Goal: Task Accomplishment & Management: Use online tool/utility

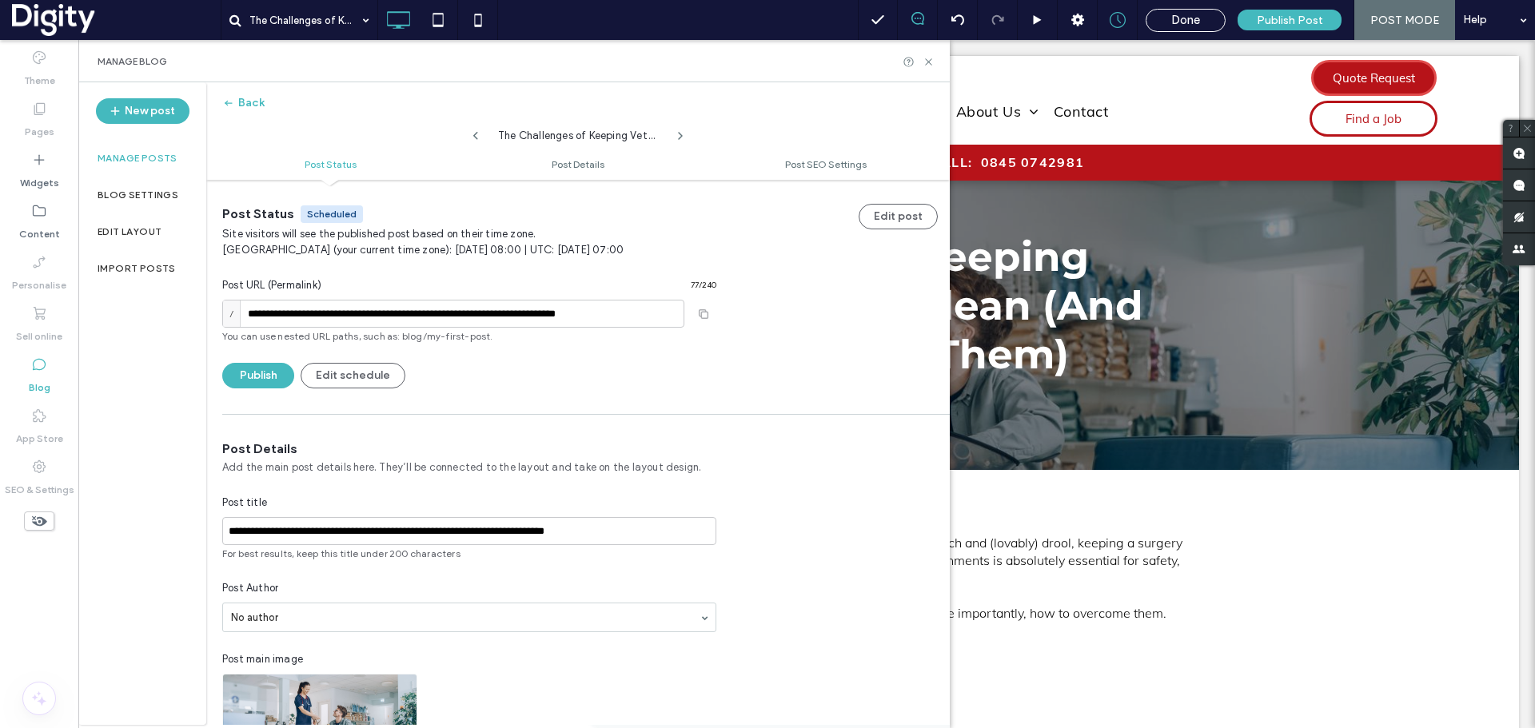
click at [149, 154] on label "Manage posts" at bounding box center [138, 158] width 80 height 11
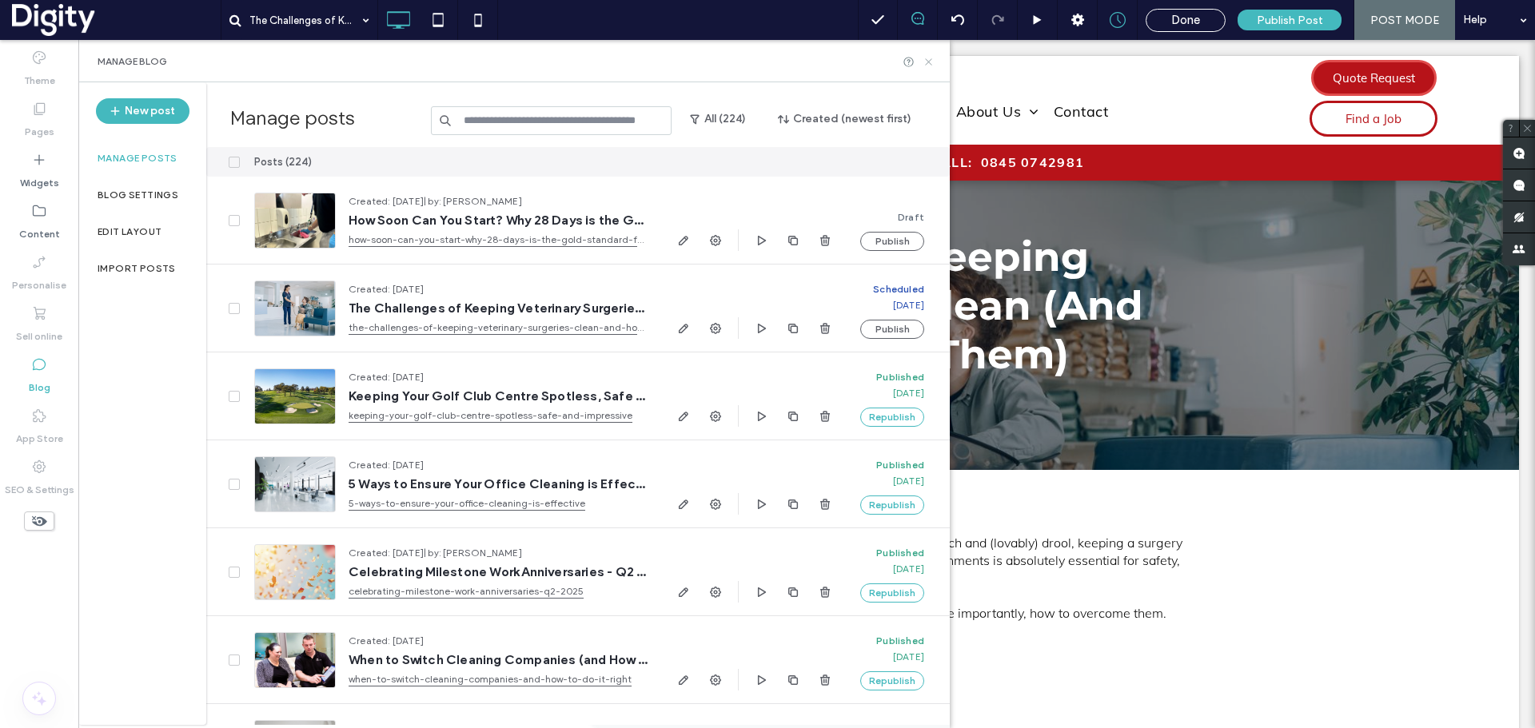
click at [934, 64] on icon at bounding box center [928, 62] width 12 height 12
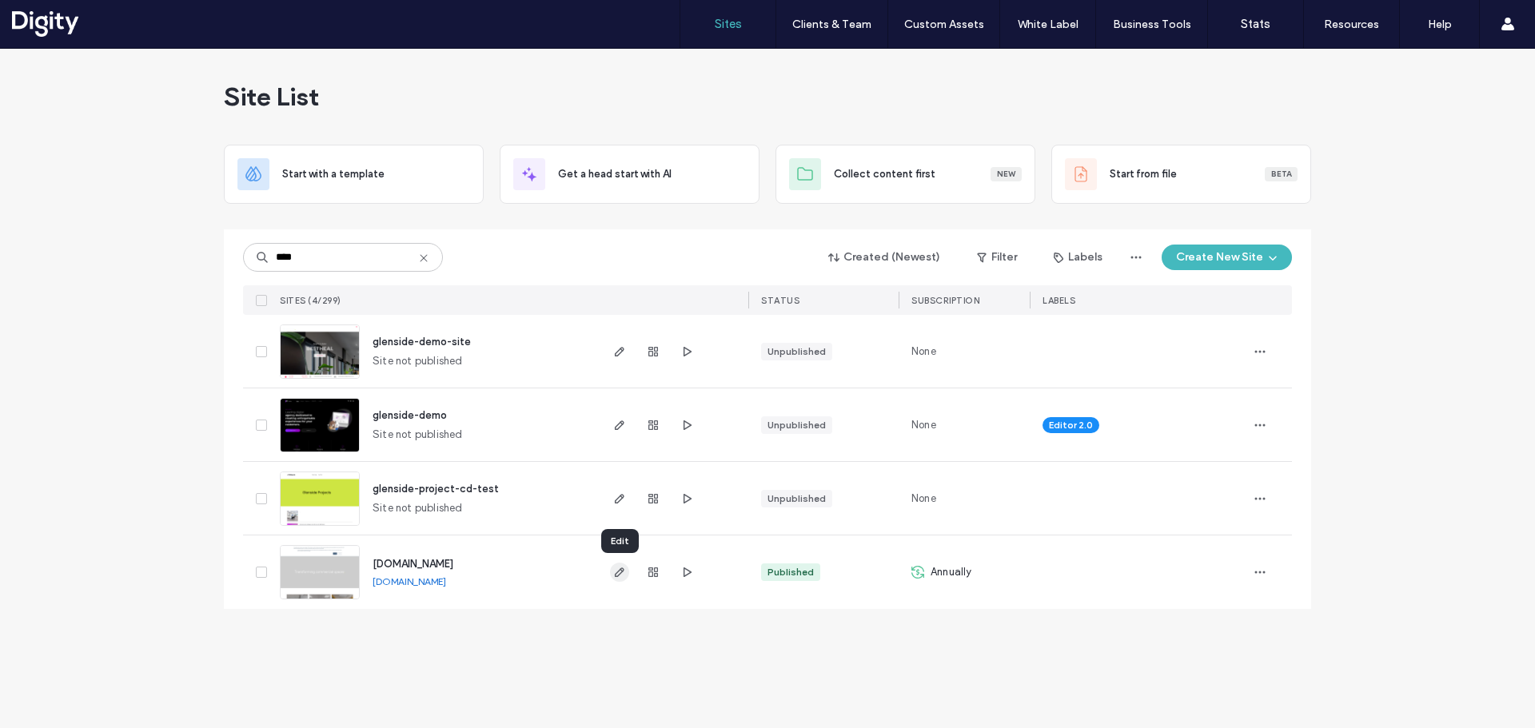
type input "****"
click at [613, 567] on icon "button" at bounding box center [619, 572] width 13 height 13
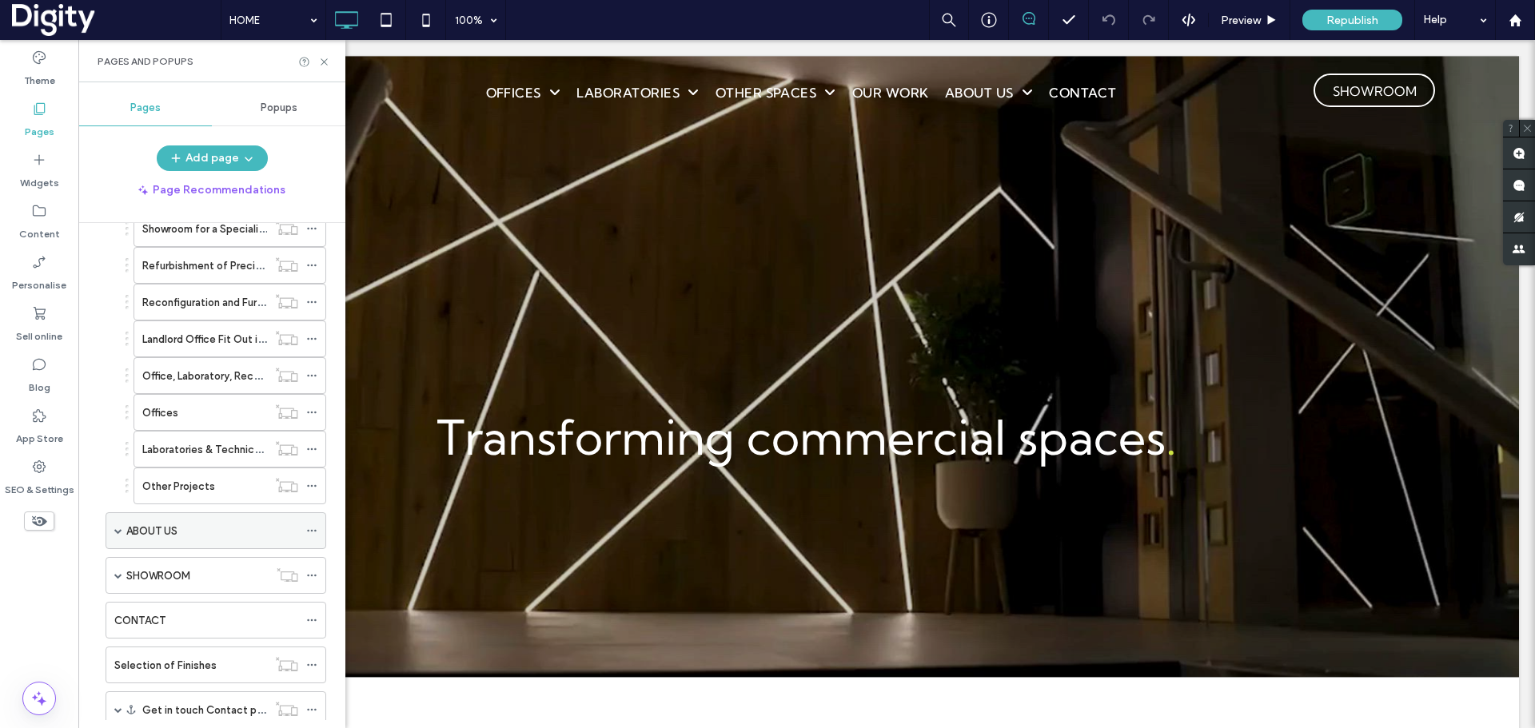
scroll to position [1279, 0]
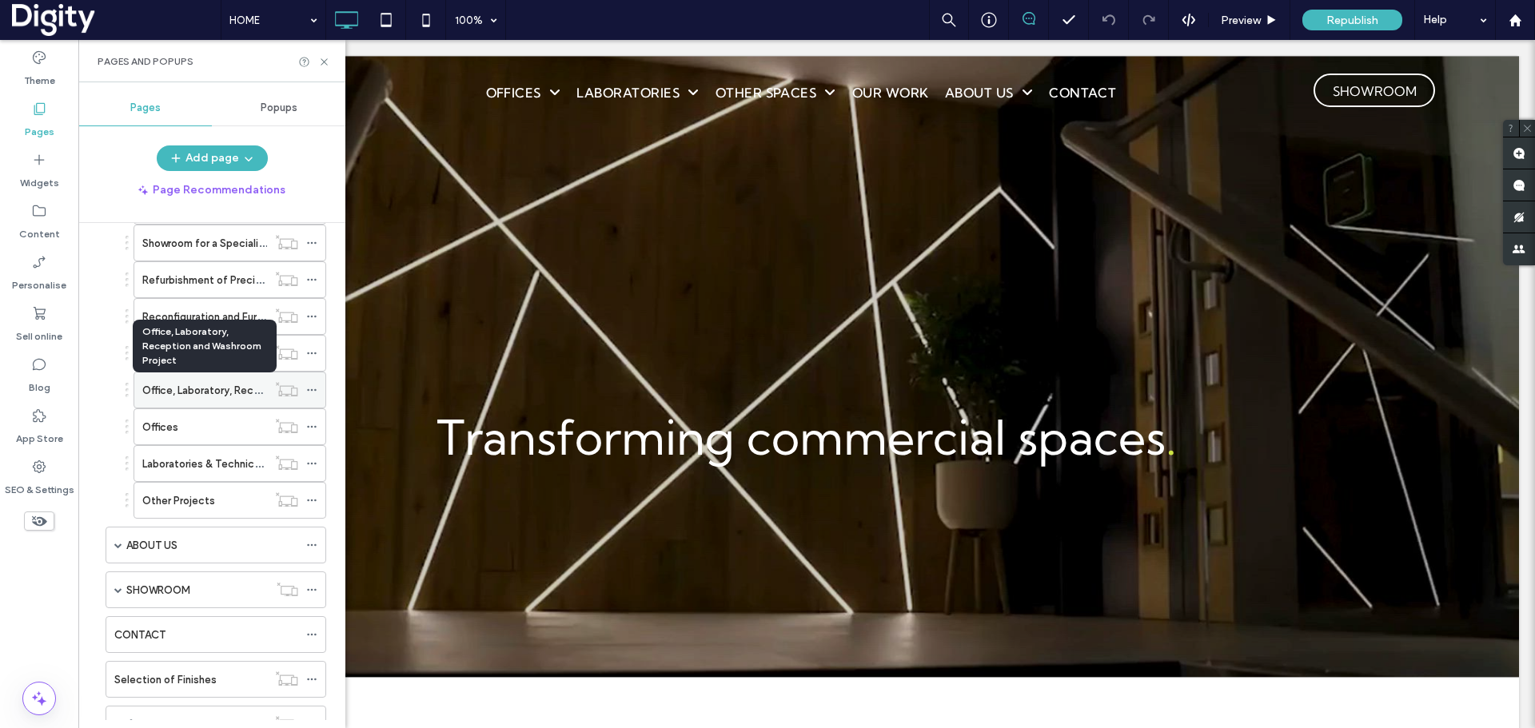
click at [233, 390] on label "Office, Laboratory, Reception and Washroom Project" at bounding box center [269, 390] width 254 height 28
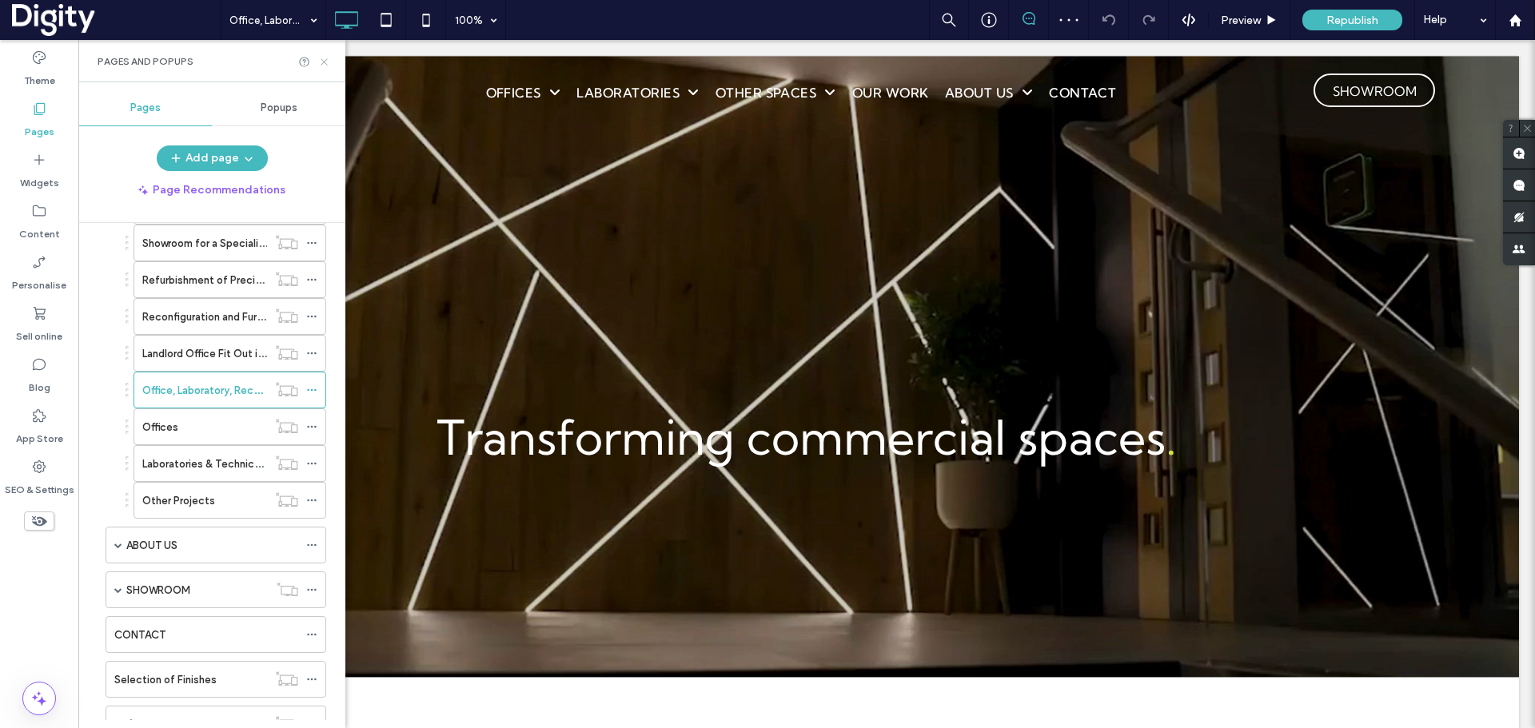
click at [323, 63] on use at bounding box center [324, 61] width 6 height 6
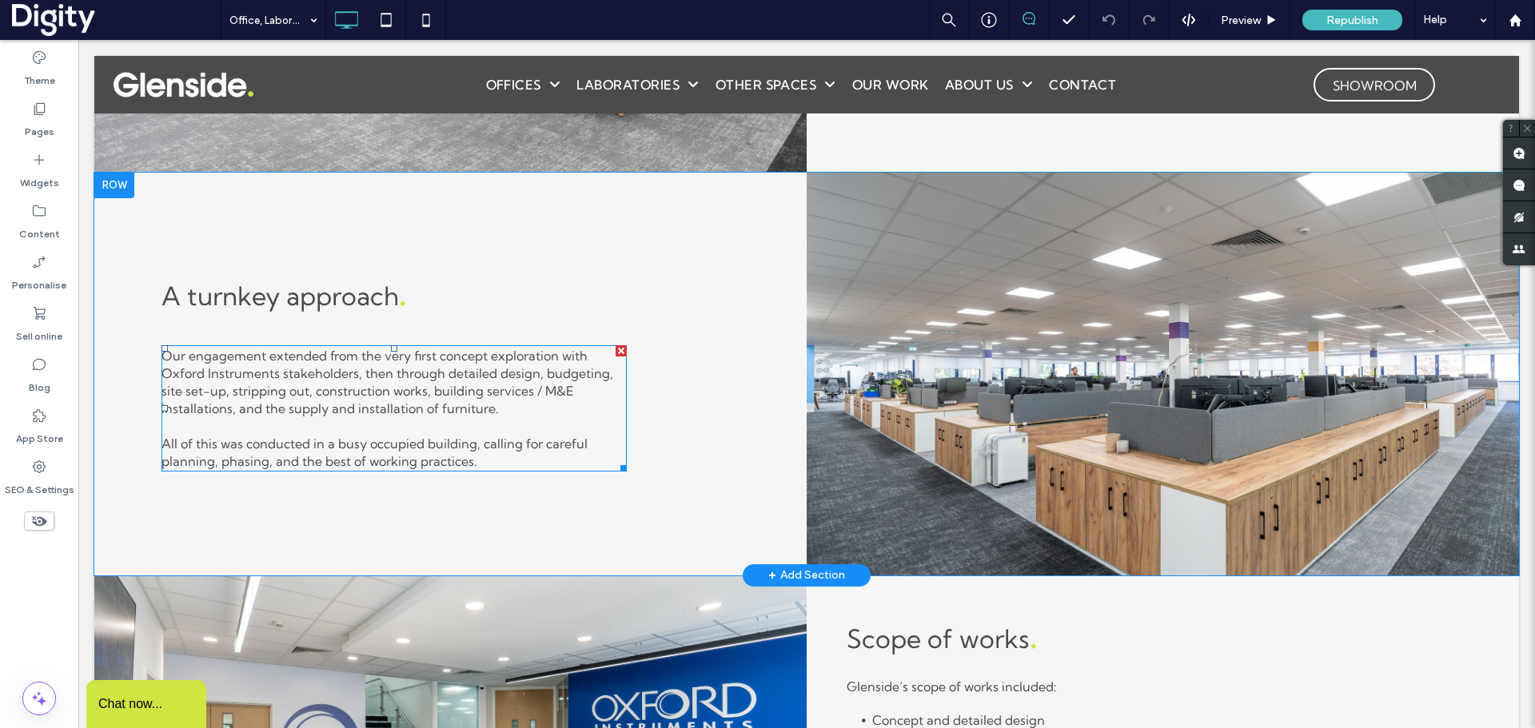
scroll to position [1519, 0]
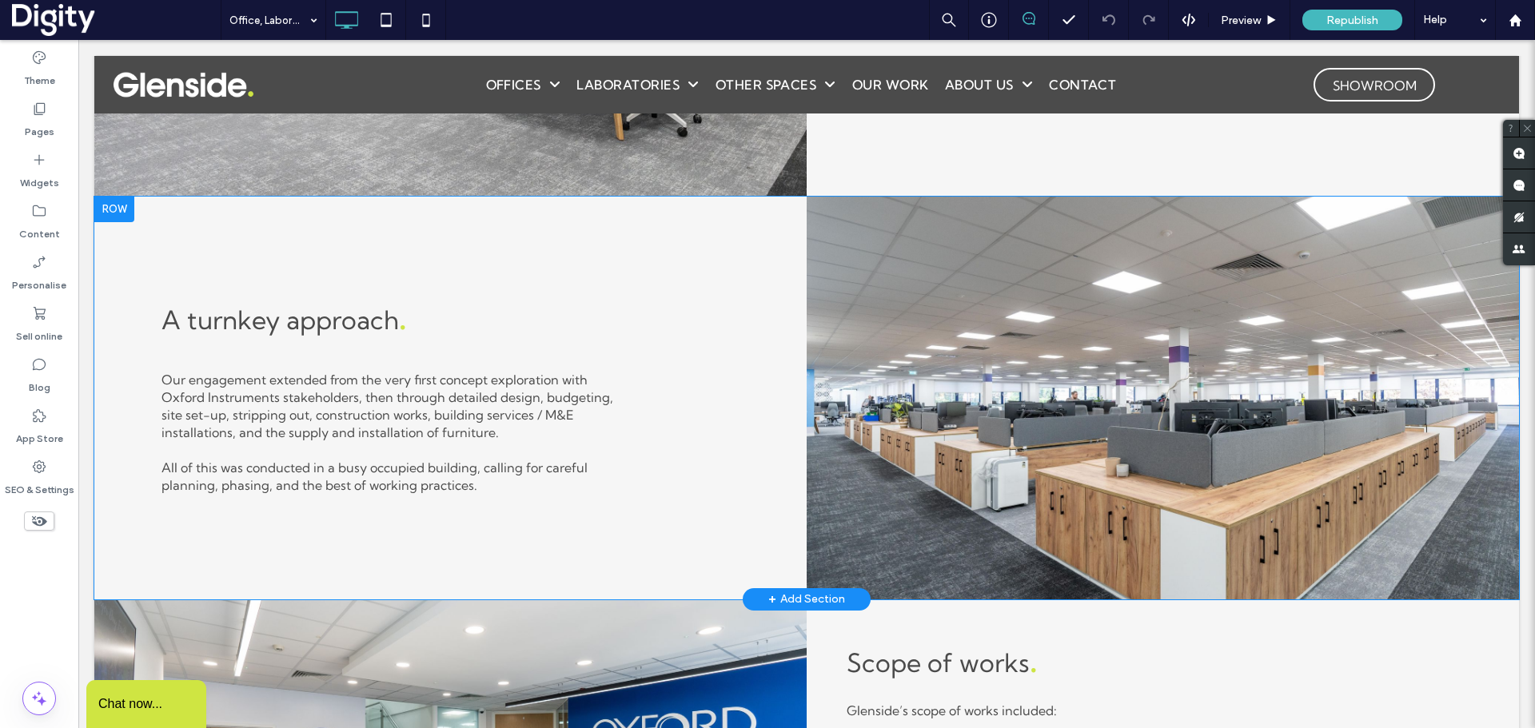
click at [832, 207] on div "Click To Paste" at bounding box center [1163, 398] width 712 height 403
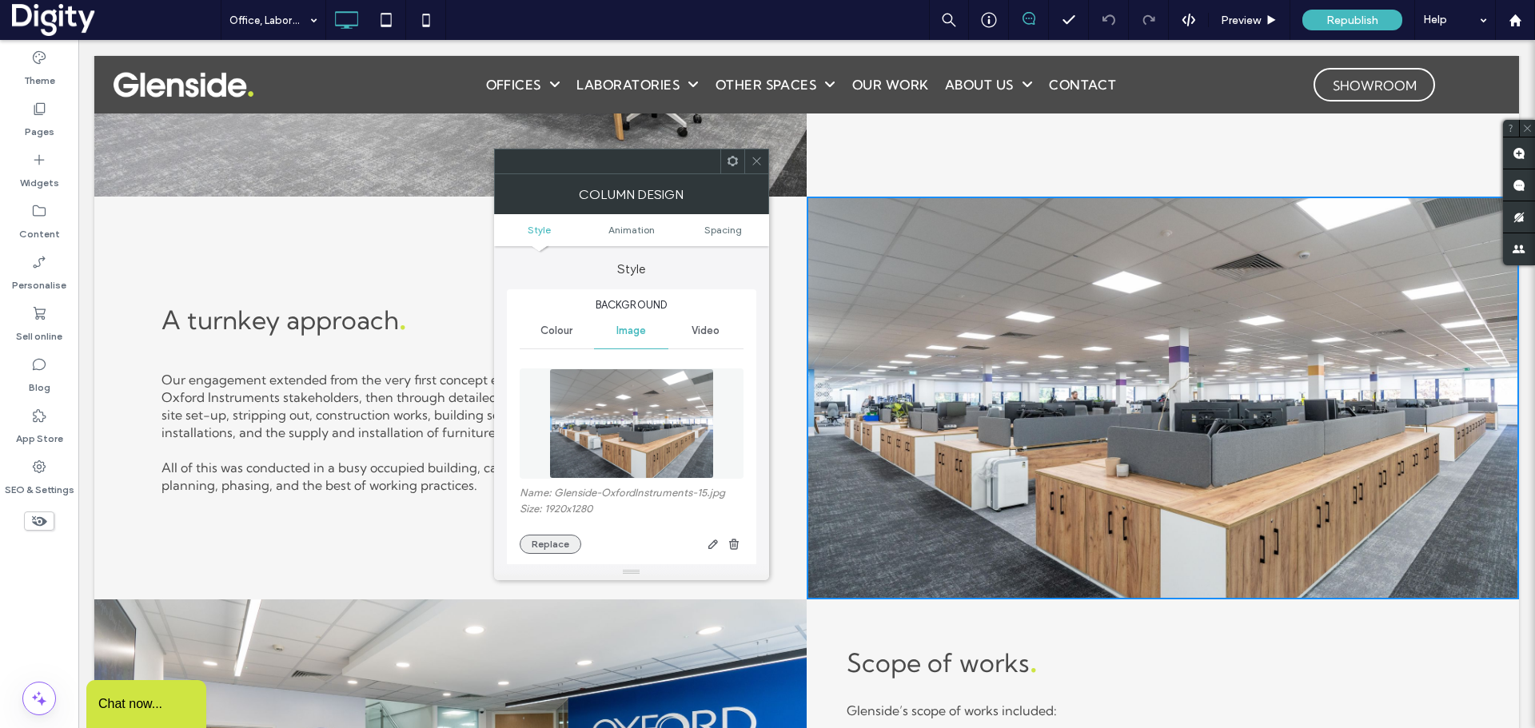
click at [551, 538] on button "Replace" at bounding box center [551, 544] width 62 height 19
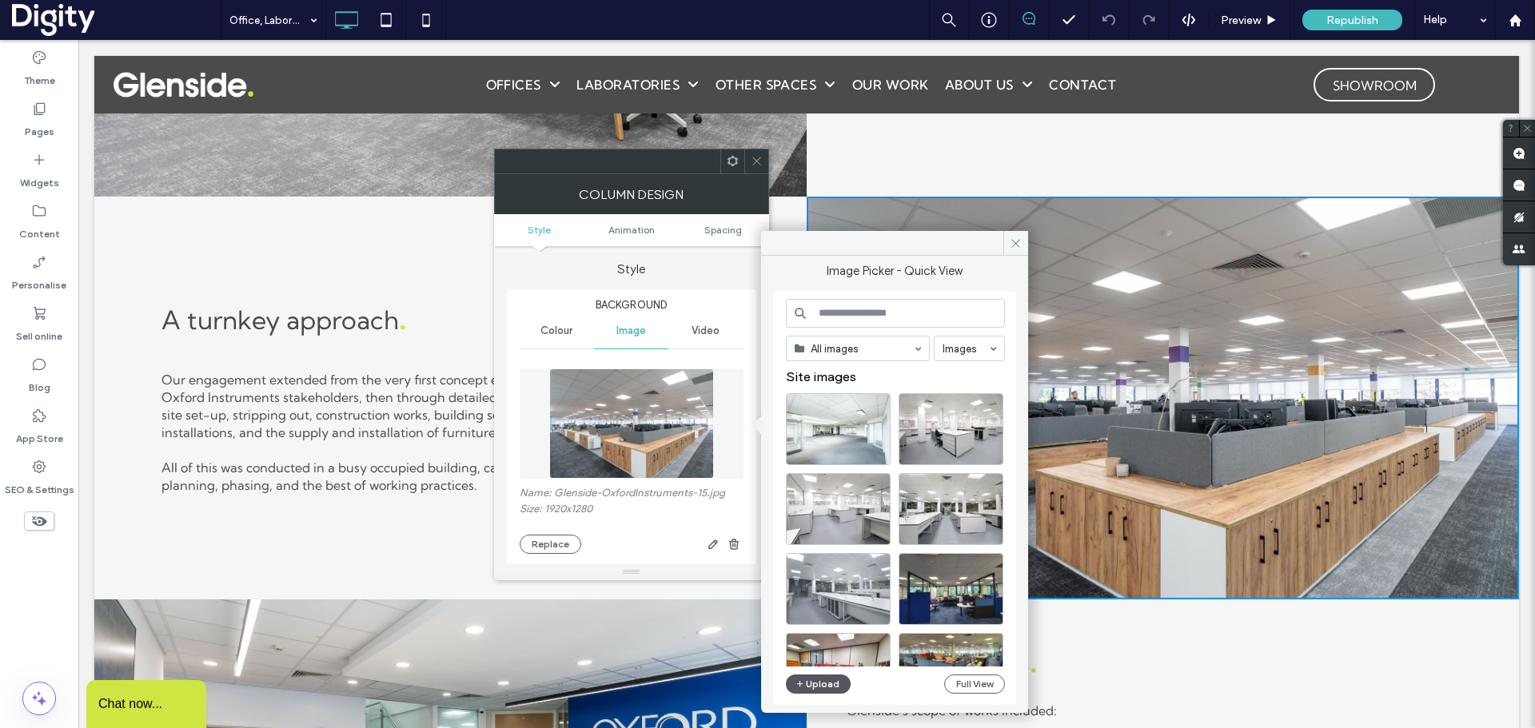
click at [811, 681] on button "Upload" at bounding box center [819, 684] width 66 height 19
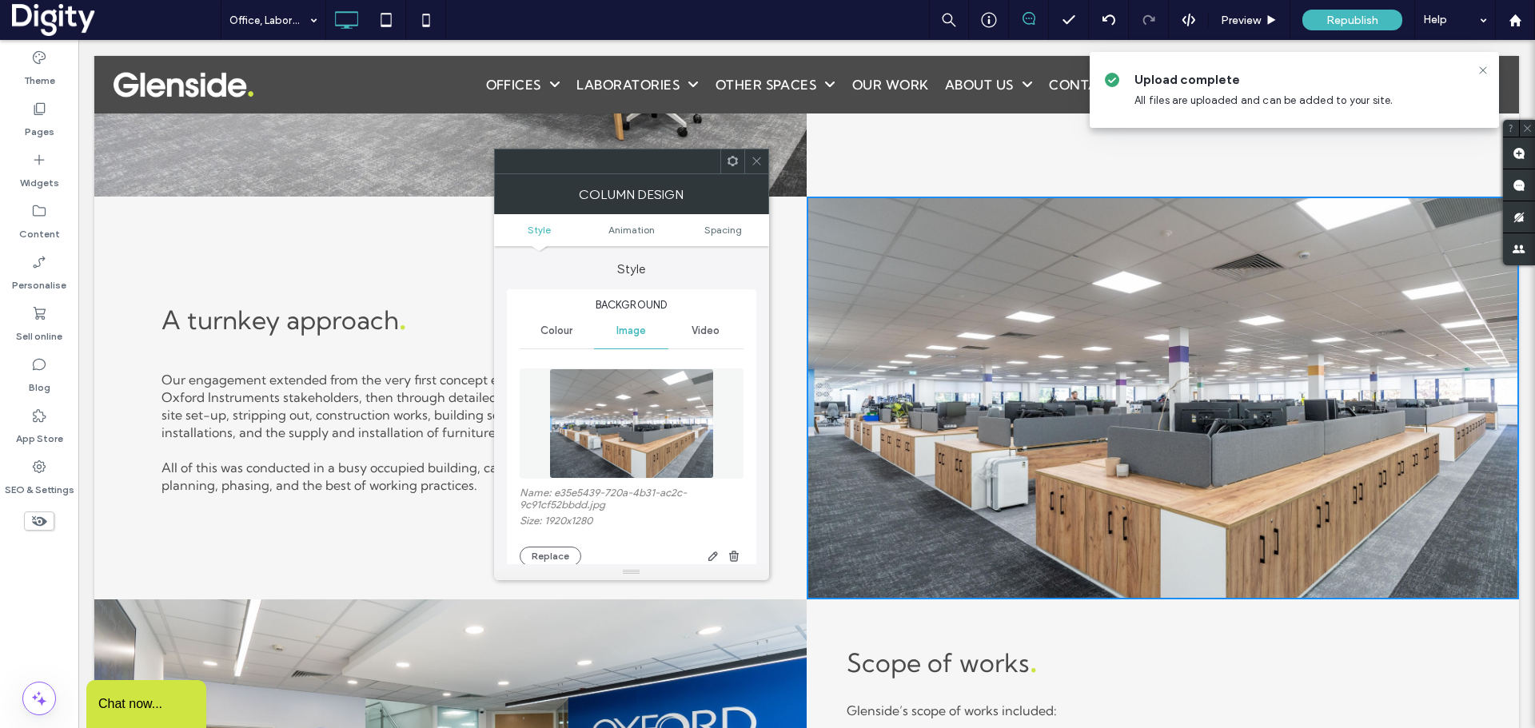
click at [967, 472] on div at bounding box center [1162, 404] width 632 height 343
click at [851, 320] on div at bounding box center [1162, 404] width 632 height 343
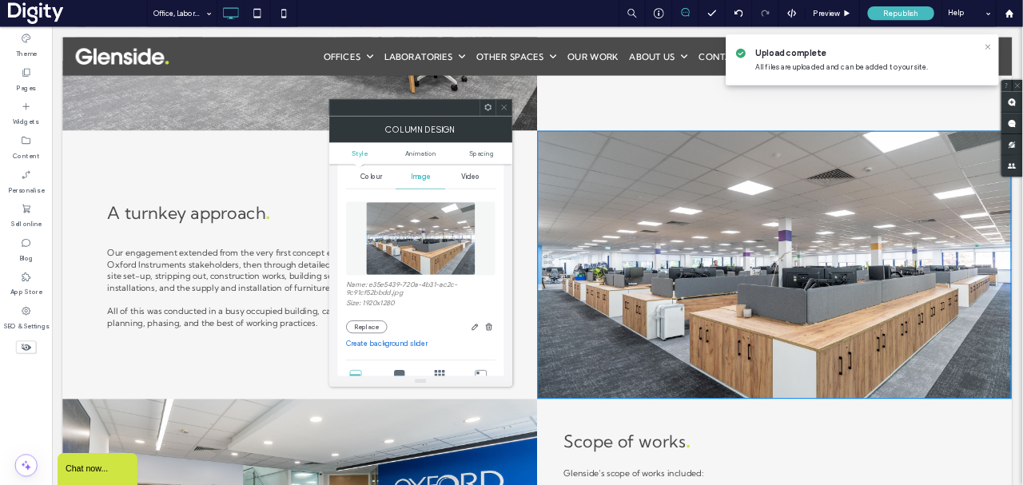
scroll to position [80, 0]
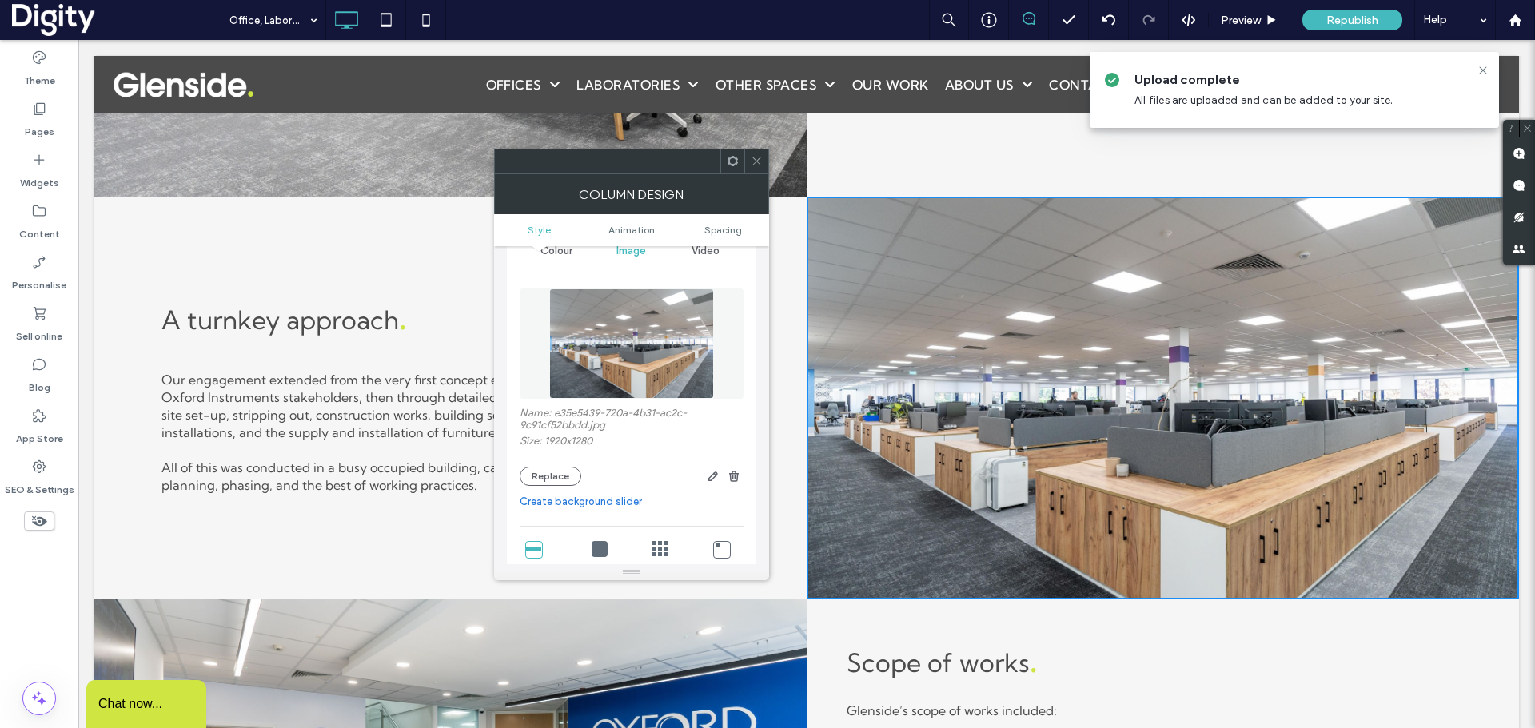
click at [588, 328] on img at bounding box center [631, 344] width 165 height 110
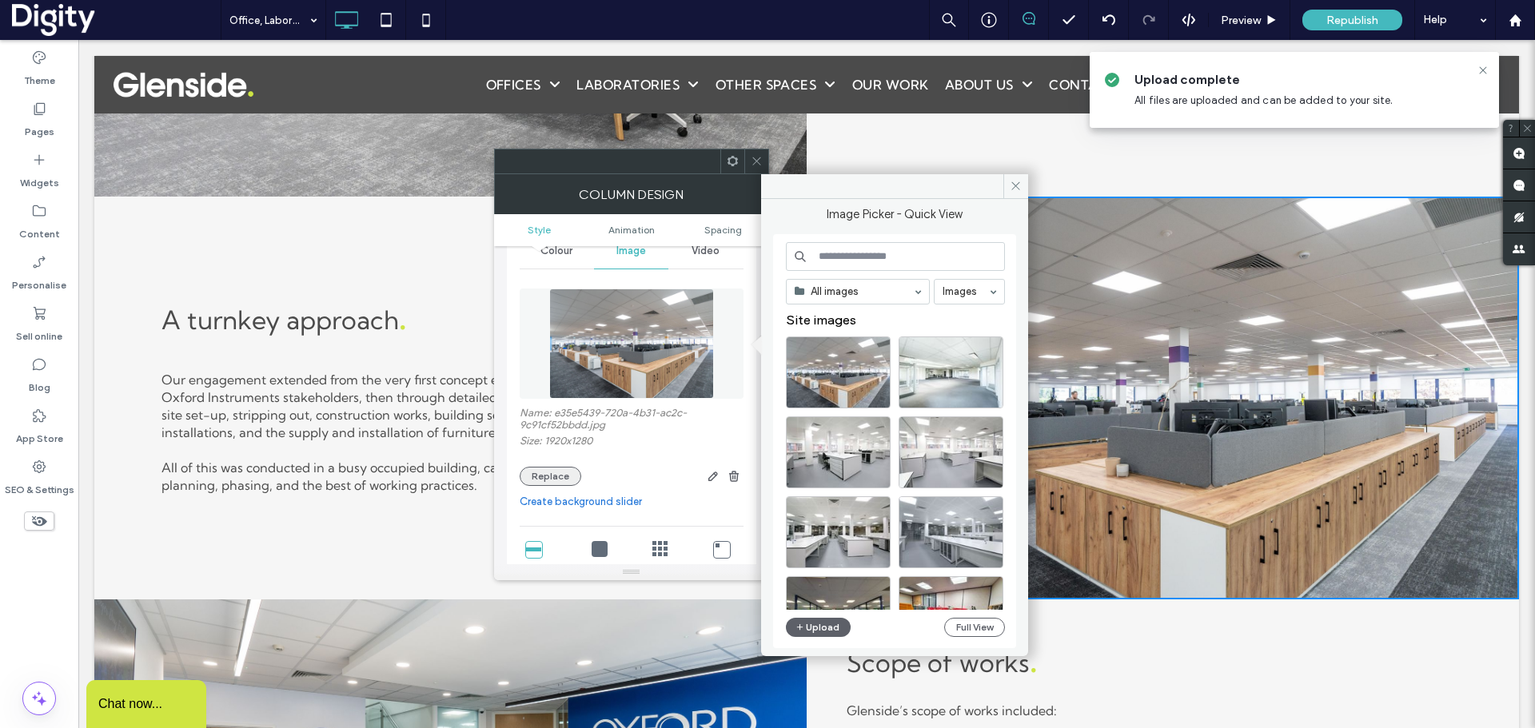
click at [552, 484] on button "Replace" at bounding box center [551, 476] width 62 height 19
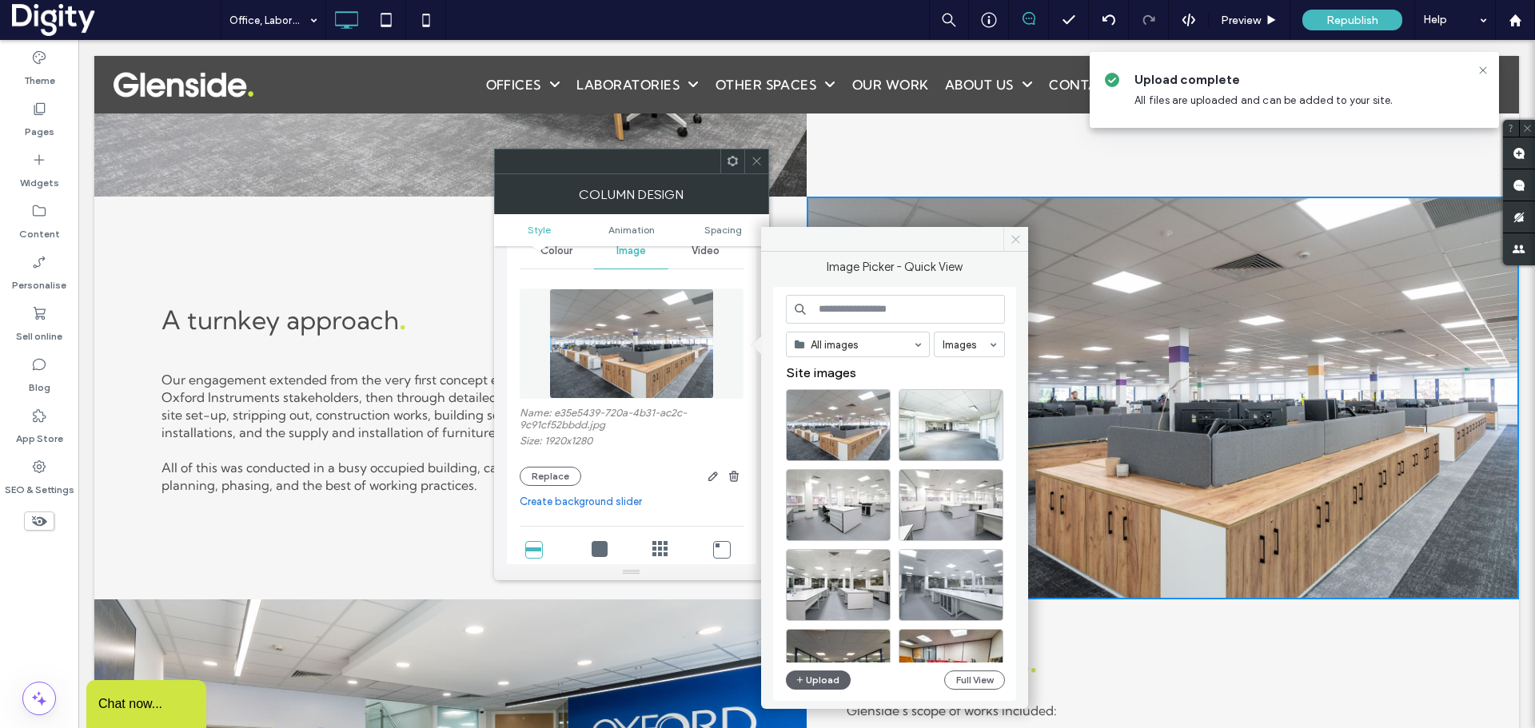
click at [1006, 234] on span at bounding box center [1015, 239] width 25 height 24
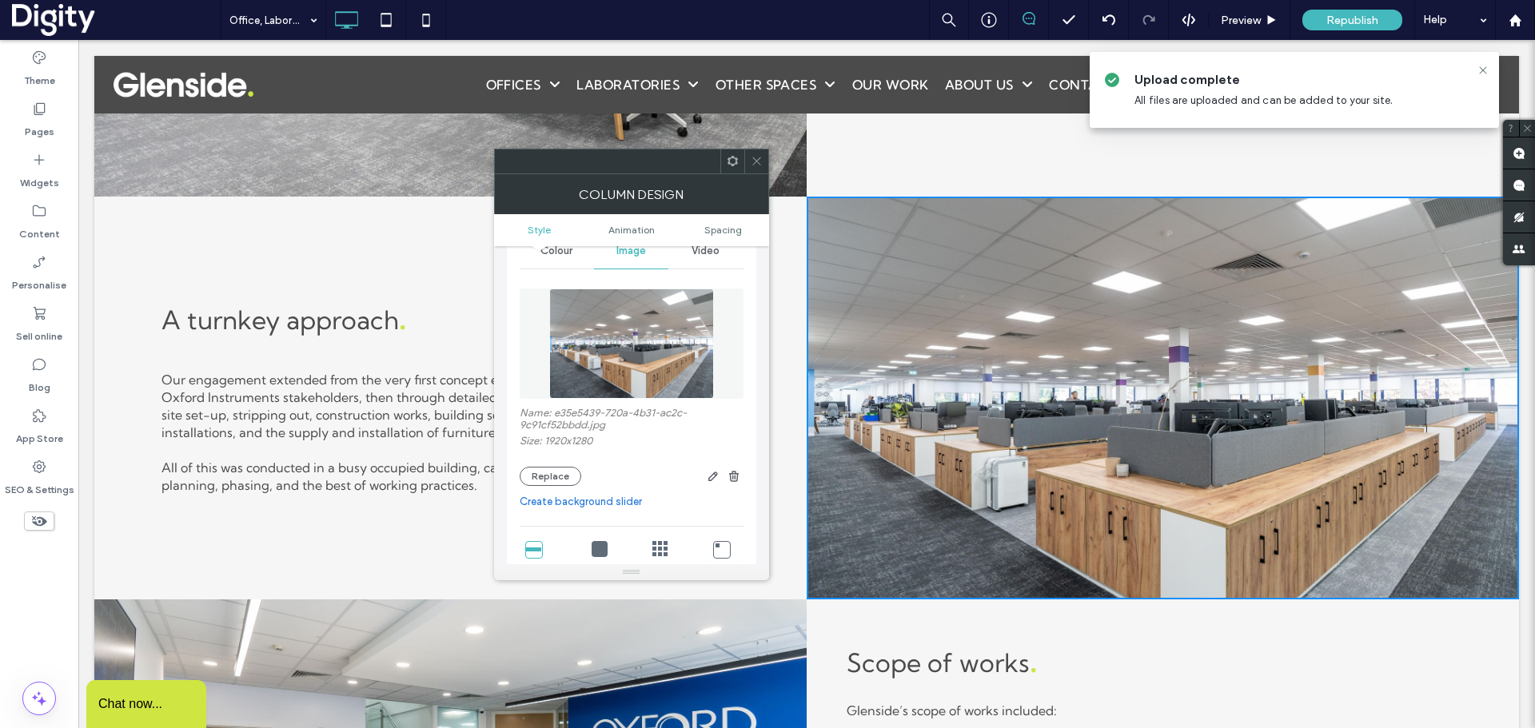
click at [755, 165] on icon at bounding box center [757, 161] width 12 height 12
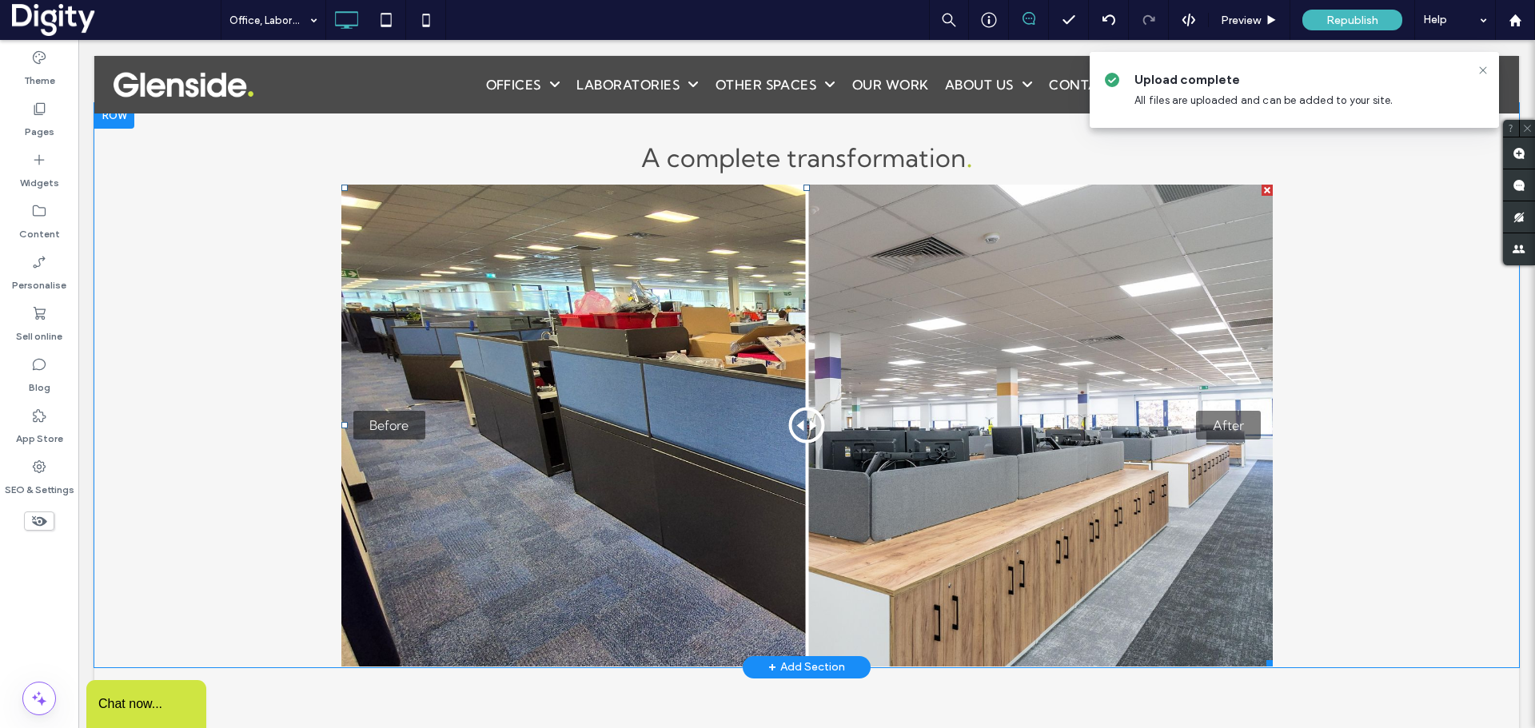
scroll to position [2985, 0]
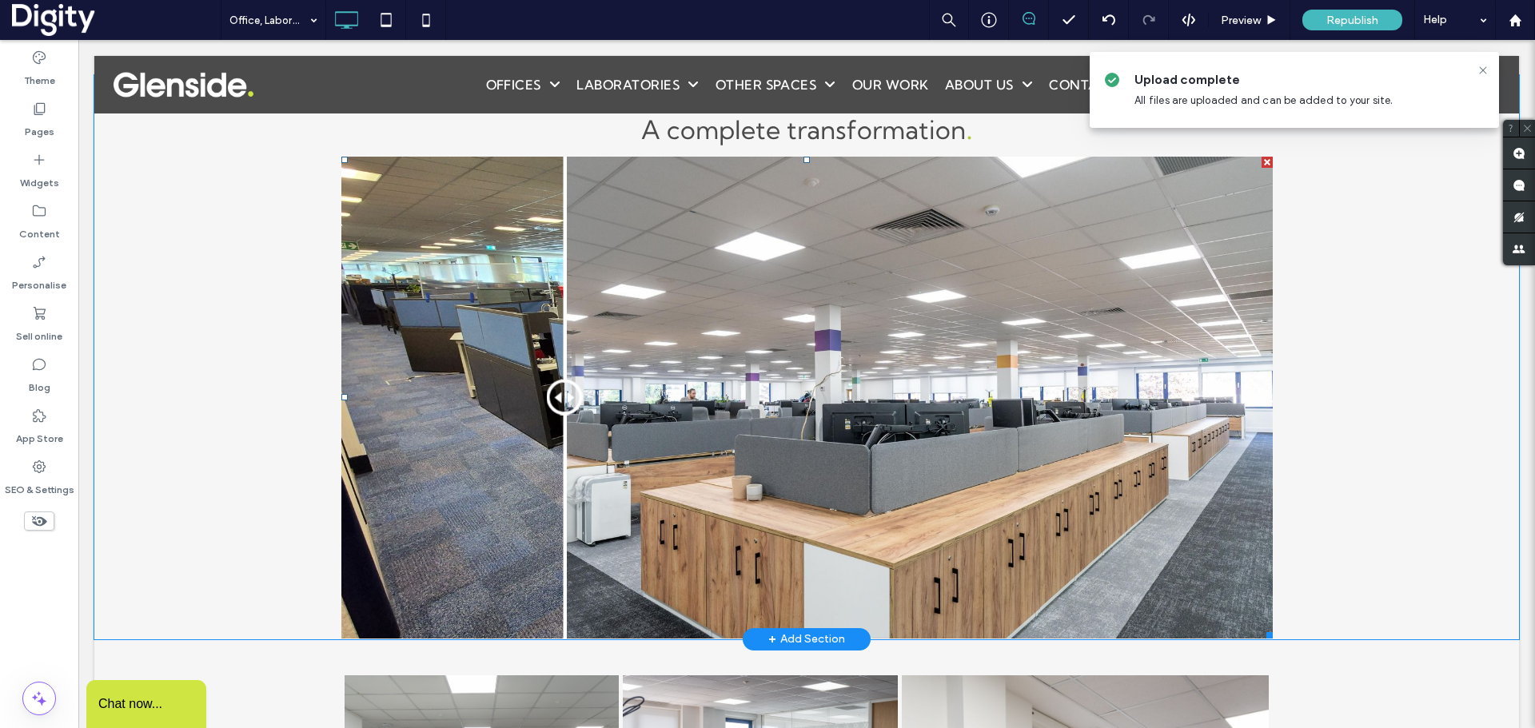
drag, startPoint x: 799, startPoint y: 392, endPoint x: 558, endPoint y: 408, distance: 241.1
click at [558, 408] on div at bounding box center [564, 398] width 36 height 36
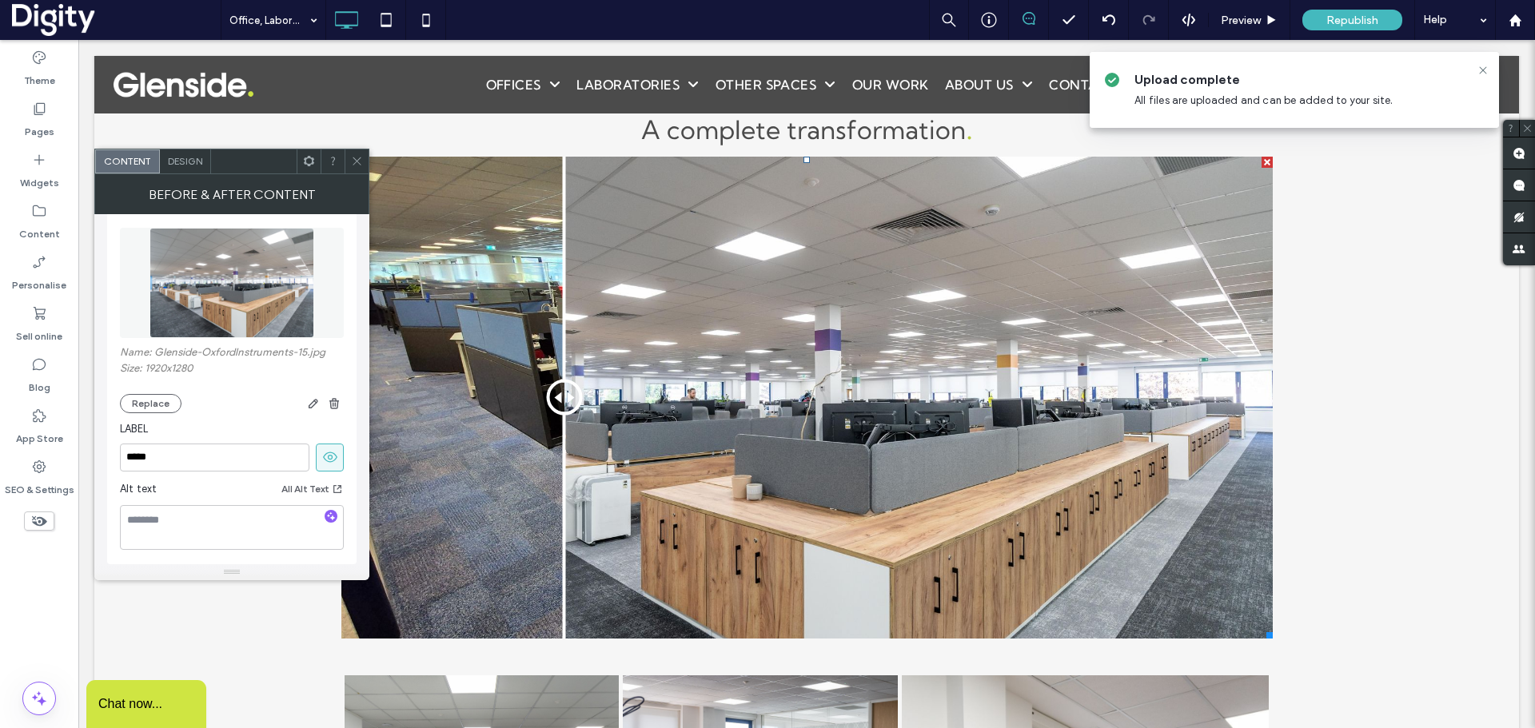
scroll to position [376, 0]
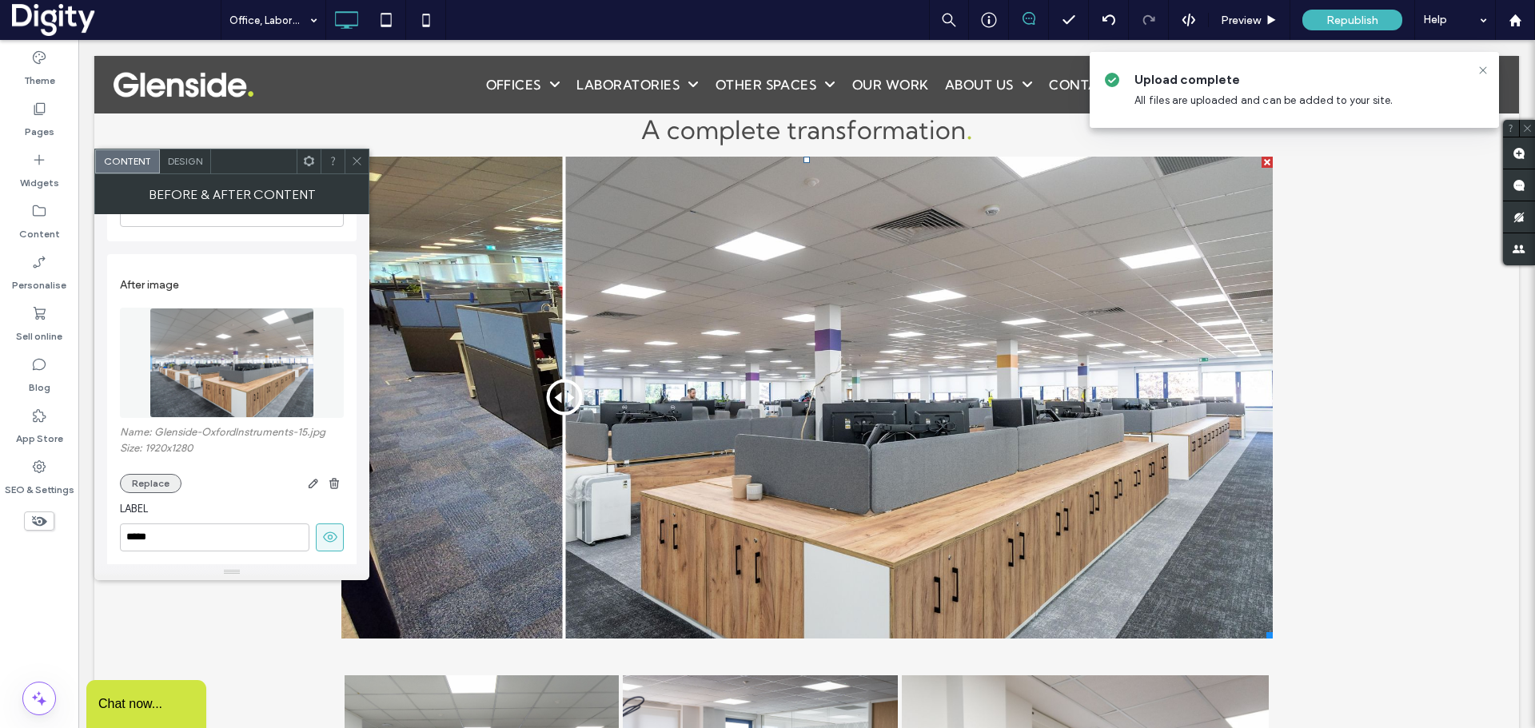
click at [158, 481] on button "Replace" at bounding box center [151, 483] width 62 height 19
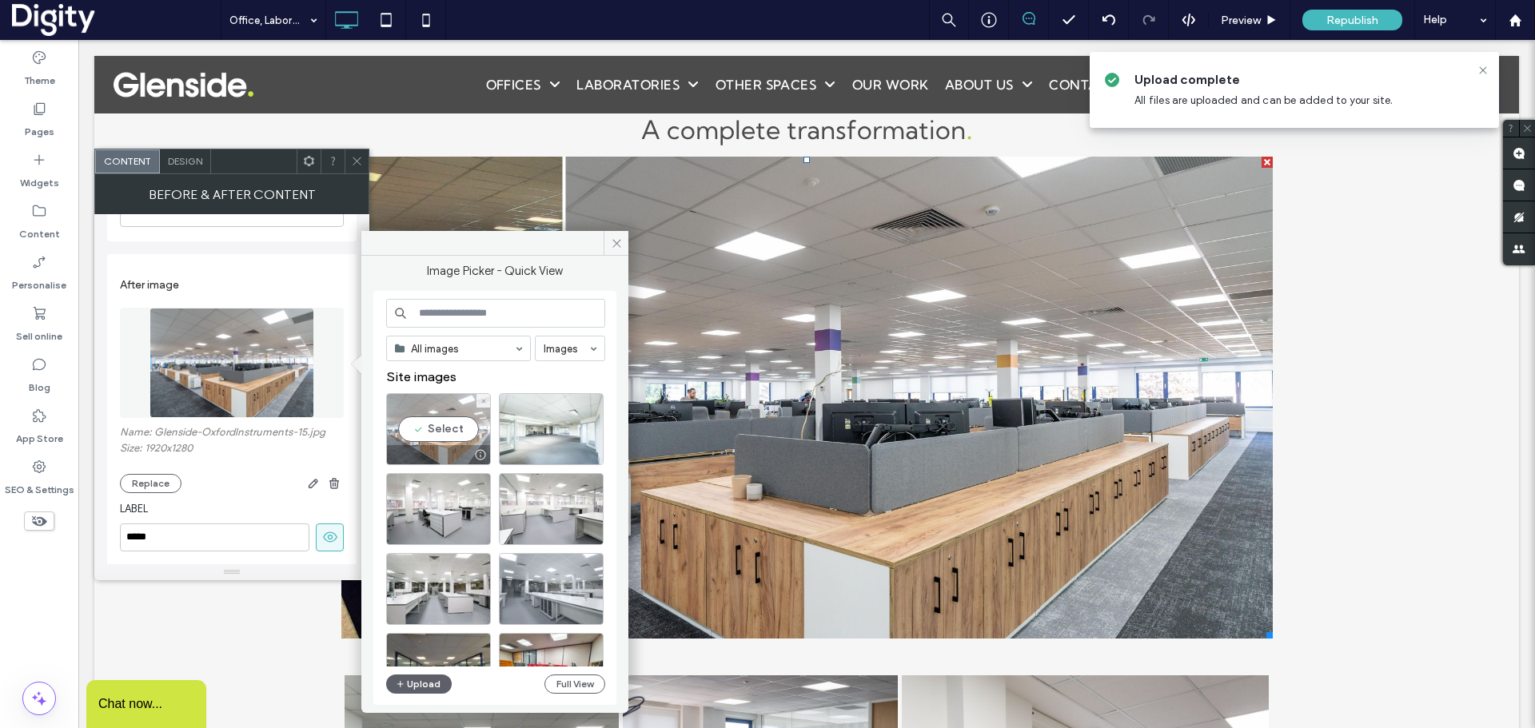
click at [428, 430] on div "Select" at bounding box center [438, 429] width 105 height 72
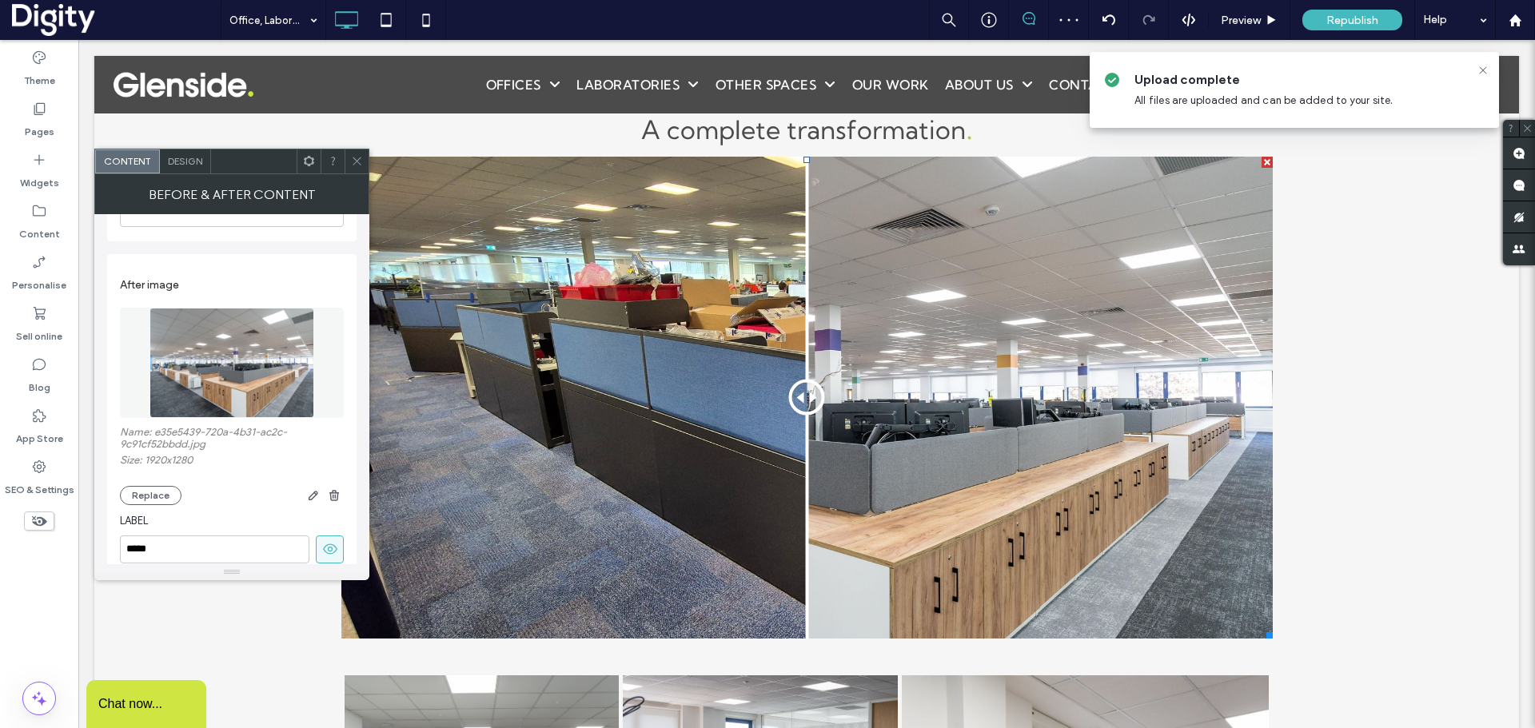
click at [358, 162] on use at bounding box center [356, 161] width 8 height 8
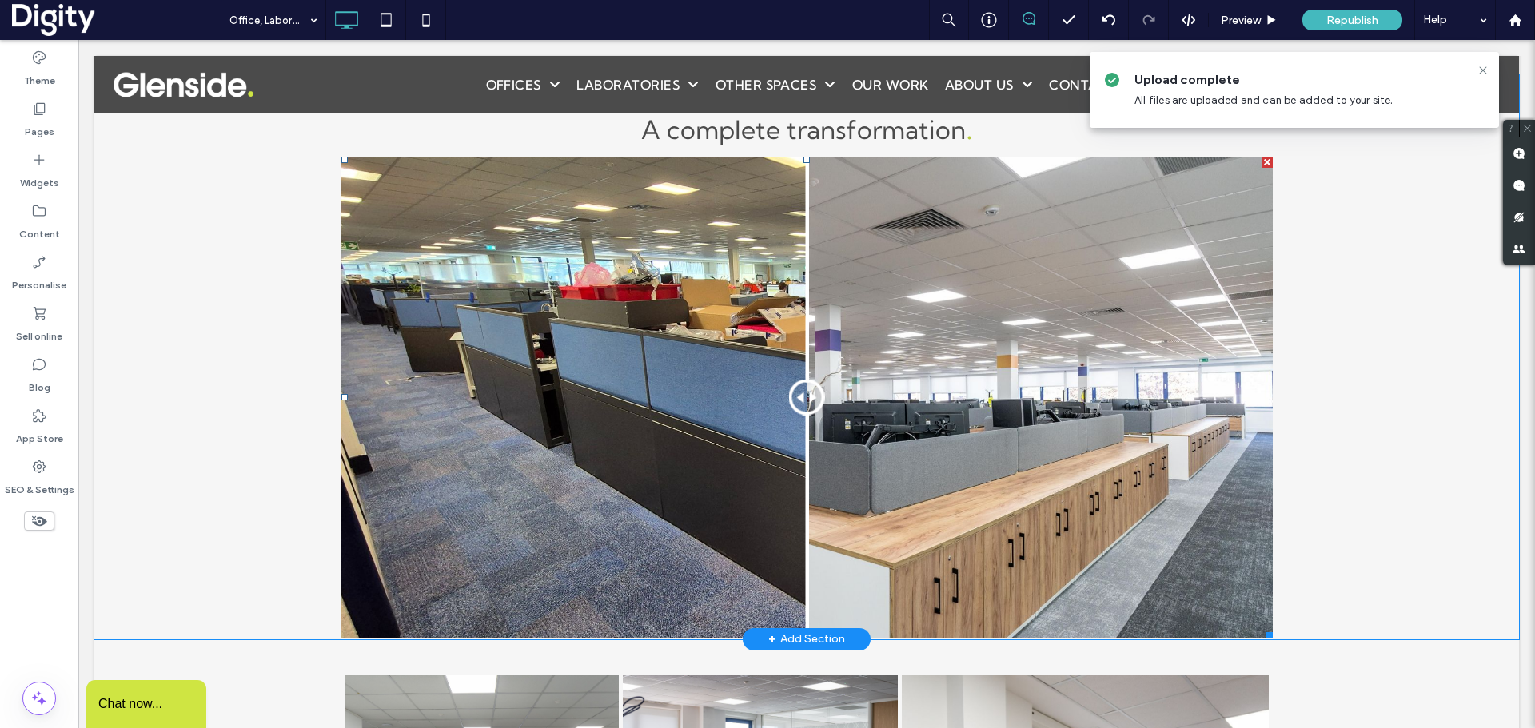
drag, startPoint x: 787, startPoint y: 396, endPoint x: 800, endPoint y: 420, distance: 27.6
click at [800, 416] on div at bounding box center [806, 398] width 36 height 36
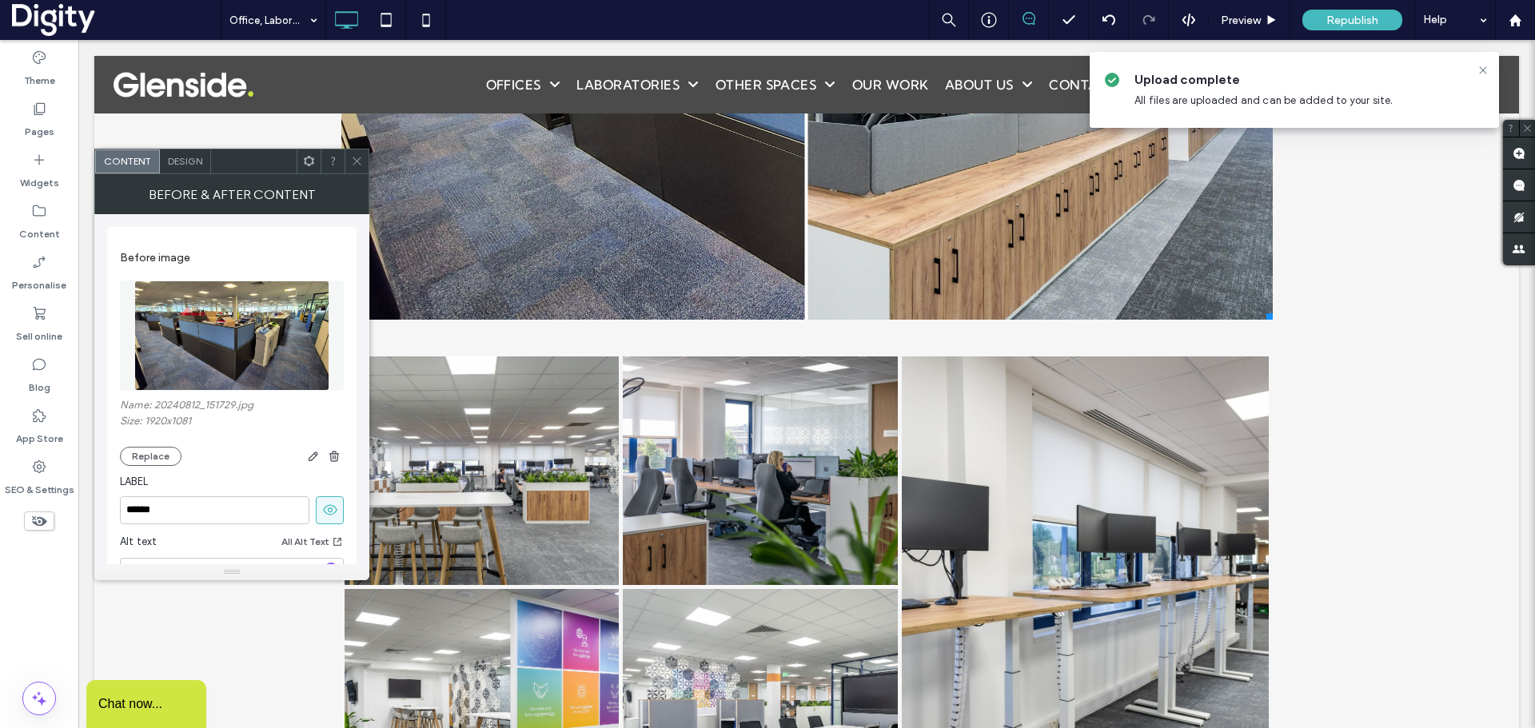
scroll to position [3304, 0]
click at [355, 161] on icon at bounding box center [357, 161] width 12 height 12
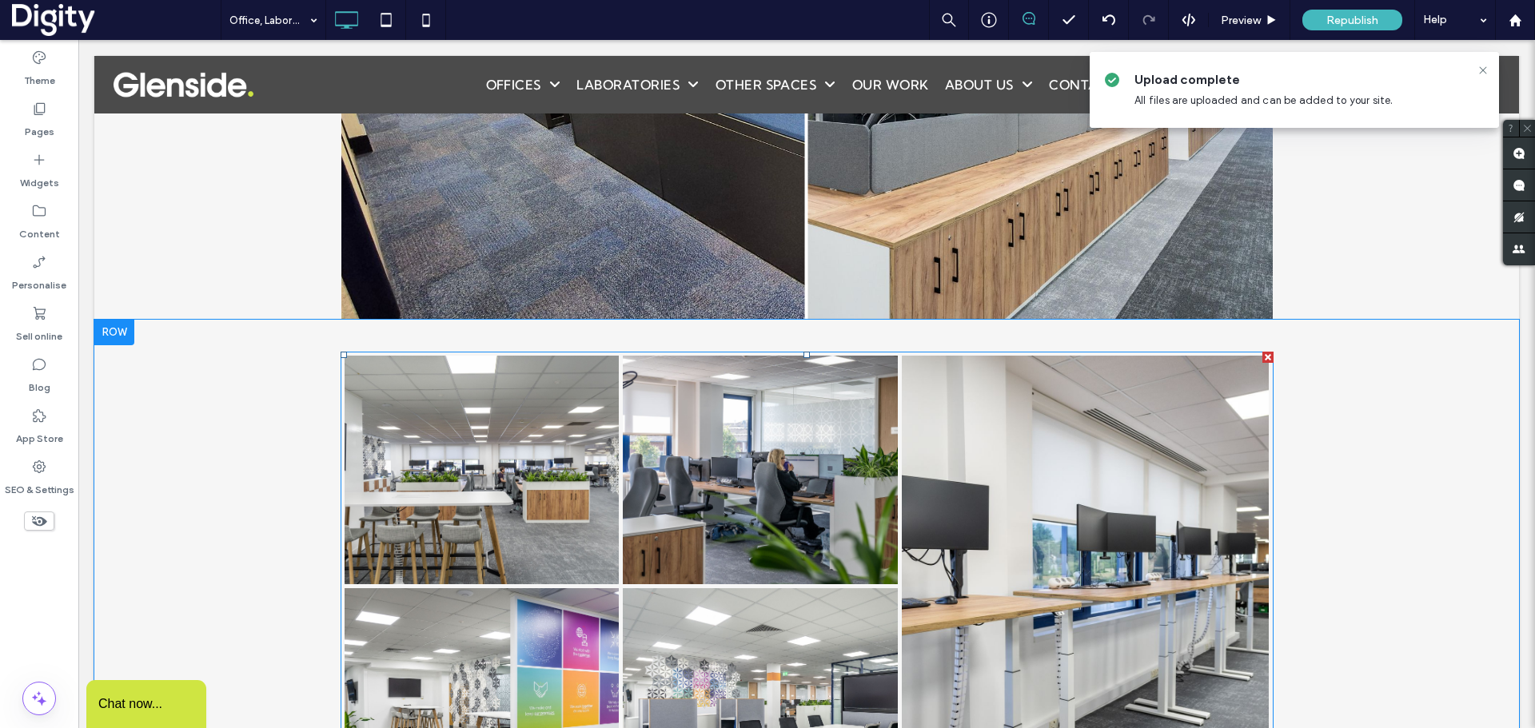
click at [765, 508] on link at bounding box center [760, 469] width 291 height 242
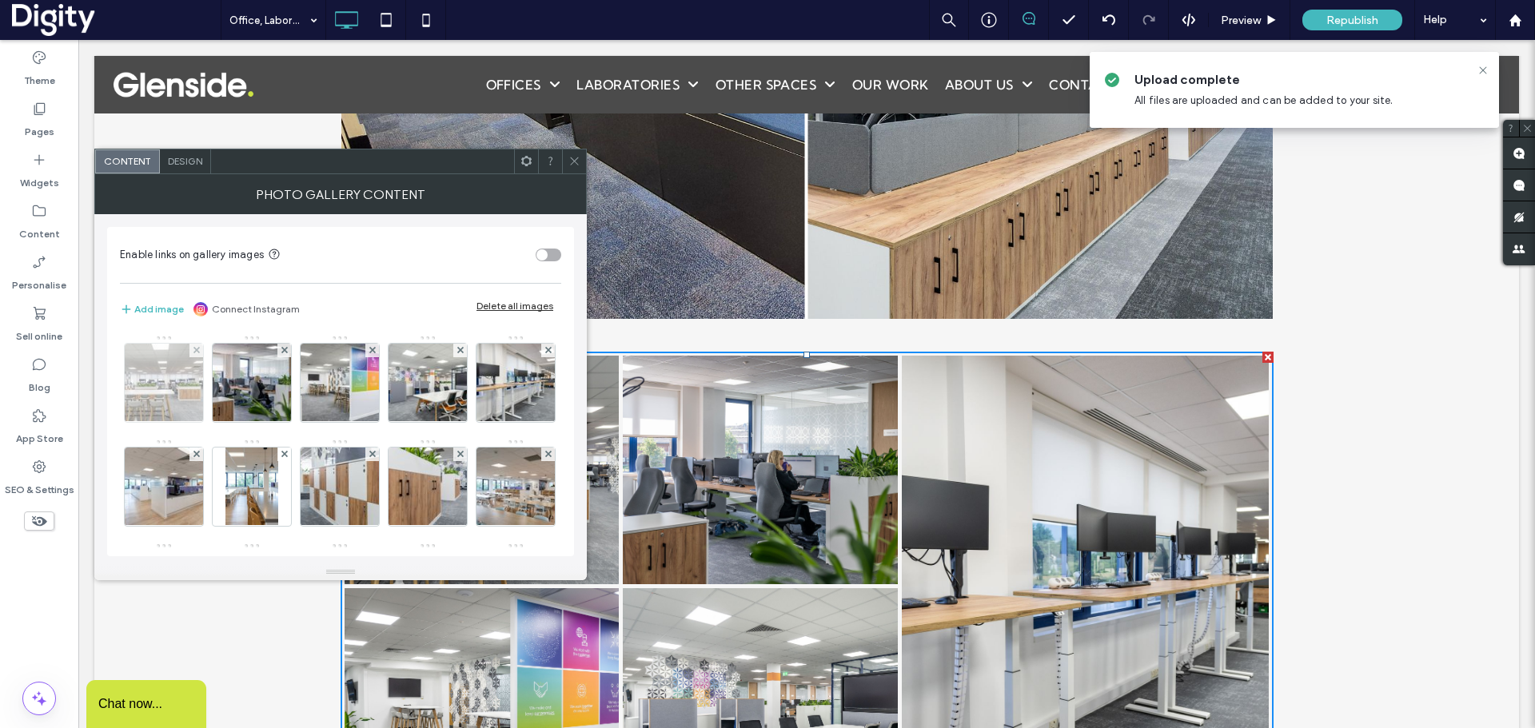
click at [132, 394] on img at bounding box center [164, 383] width 117 height 78
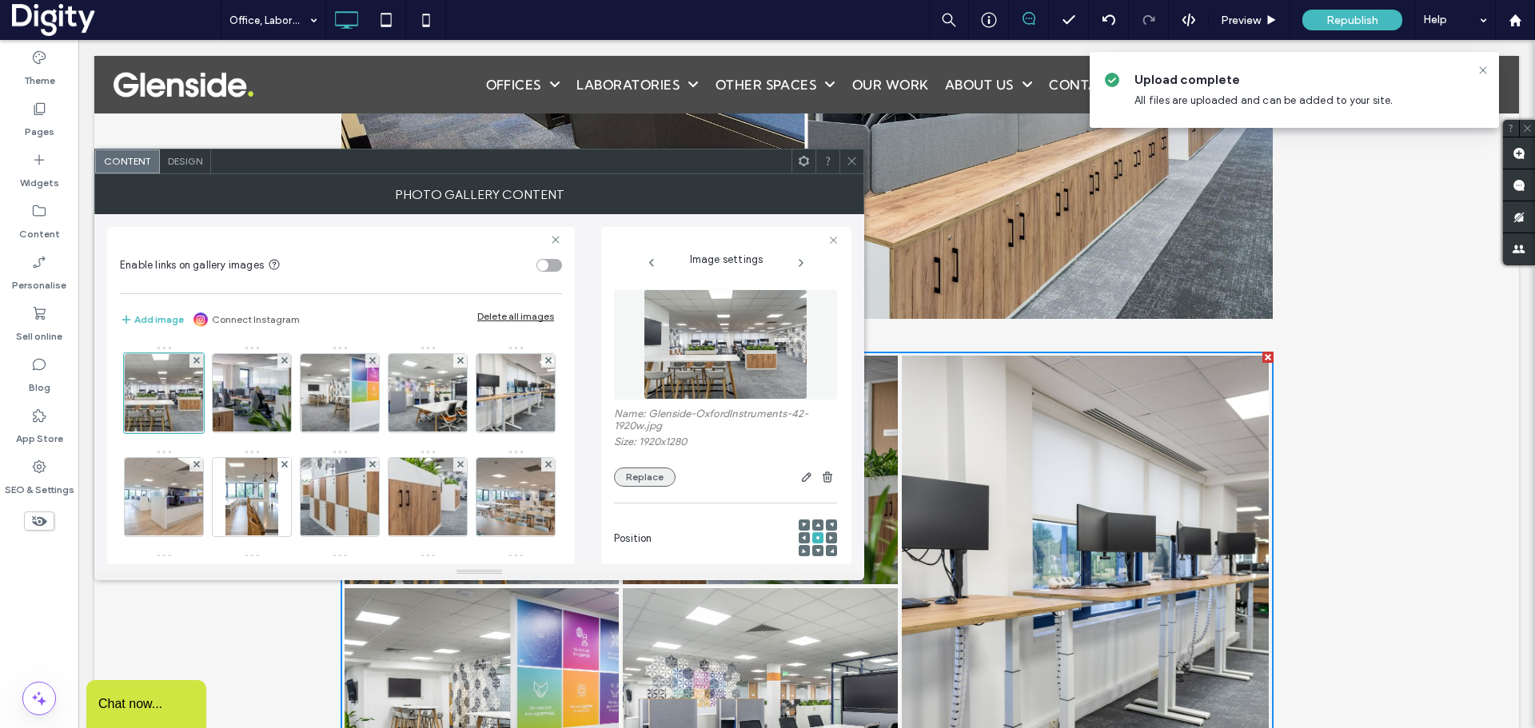
click at [628, 472] on button "Replace" at bounding box center [645, 477] width 62 height 19
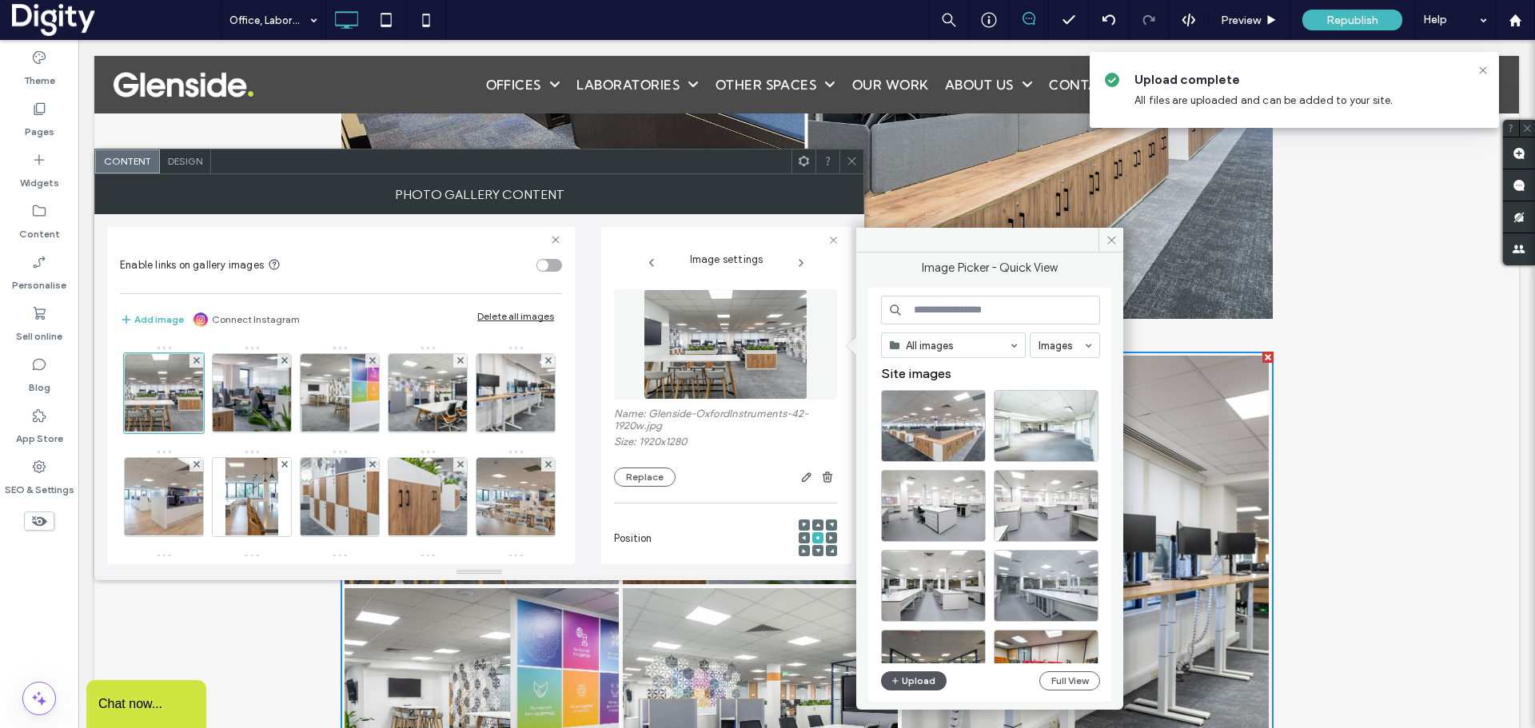
click at [926, 683] on button "Upload" at bounding box center [914, 680] width 66 height 19
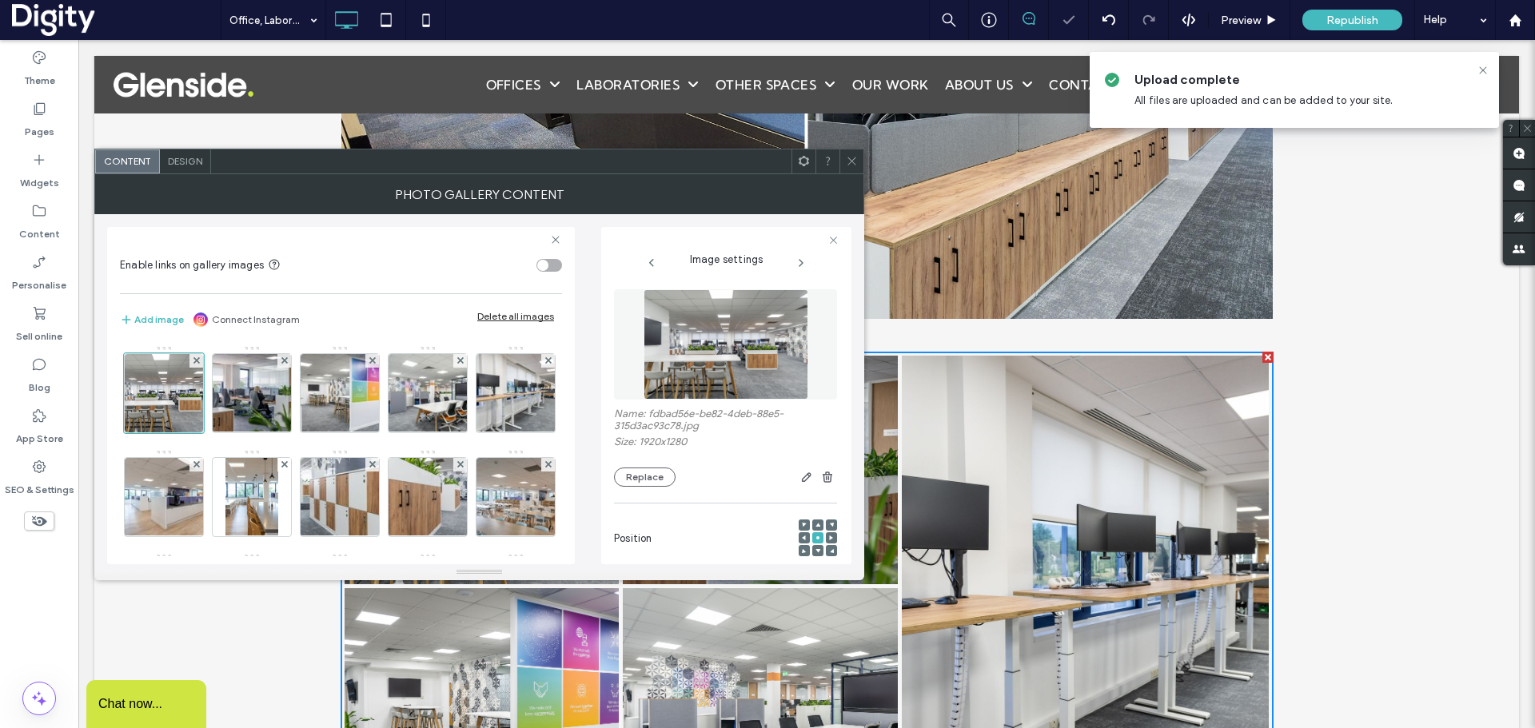
click at [851, 160] on icon at bounding box center [852, 161] width 12 height 12
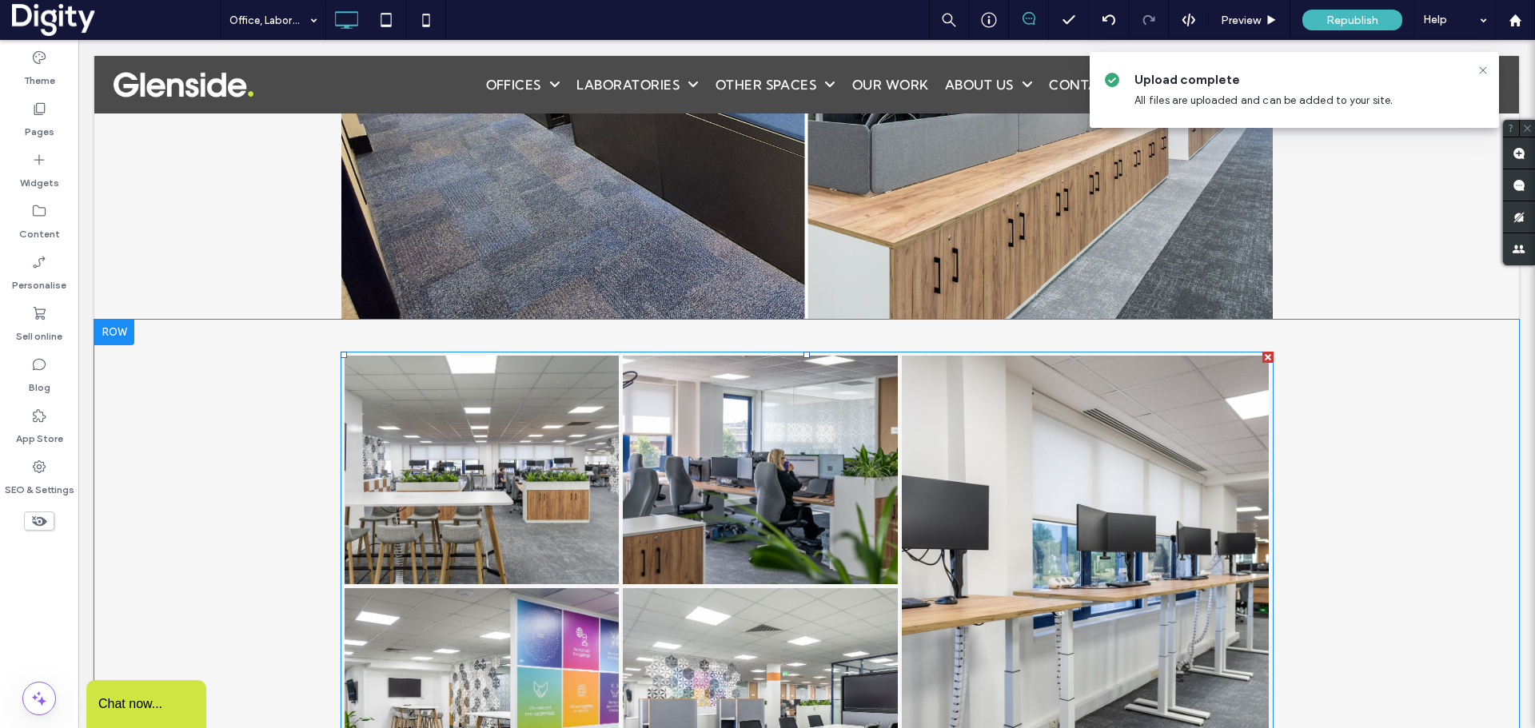
click at [754, 484] on link at bounding box center [760, 469] width 291 height 242
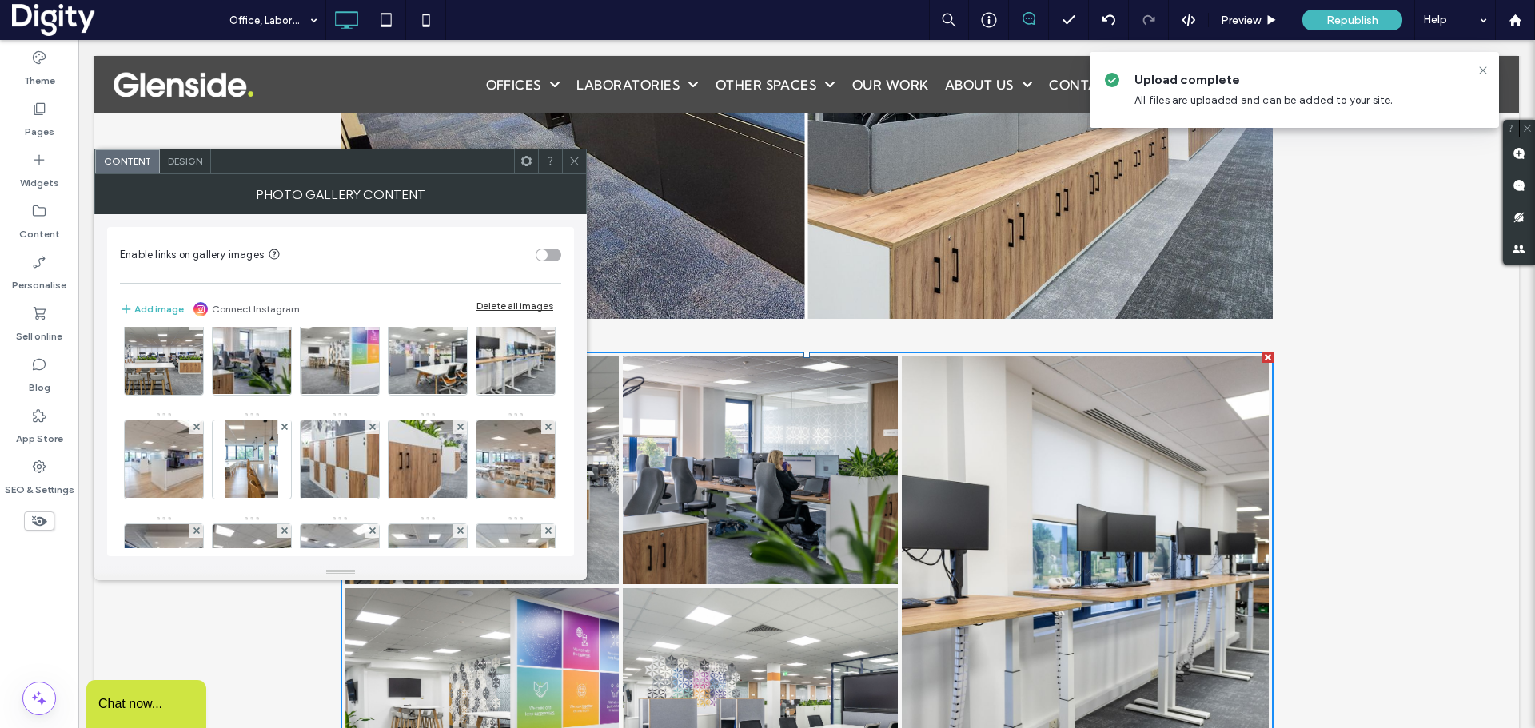
scroll to position [0, 0]
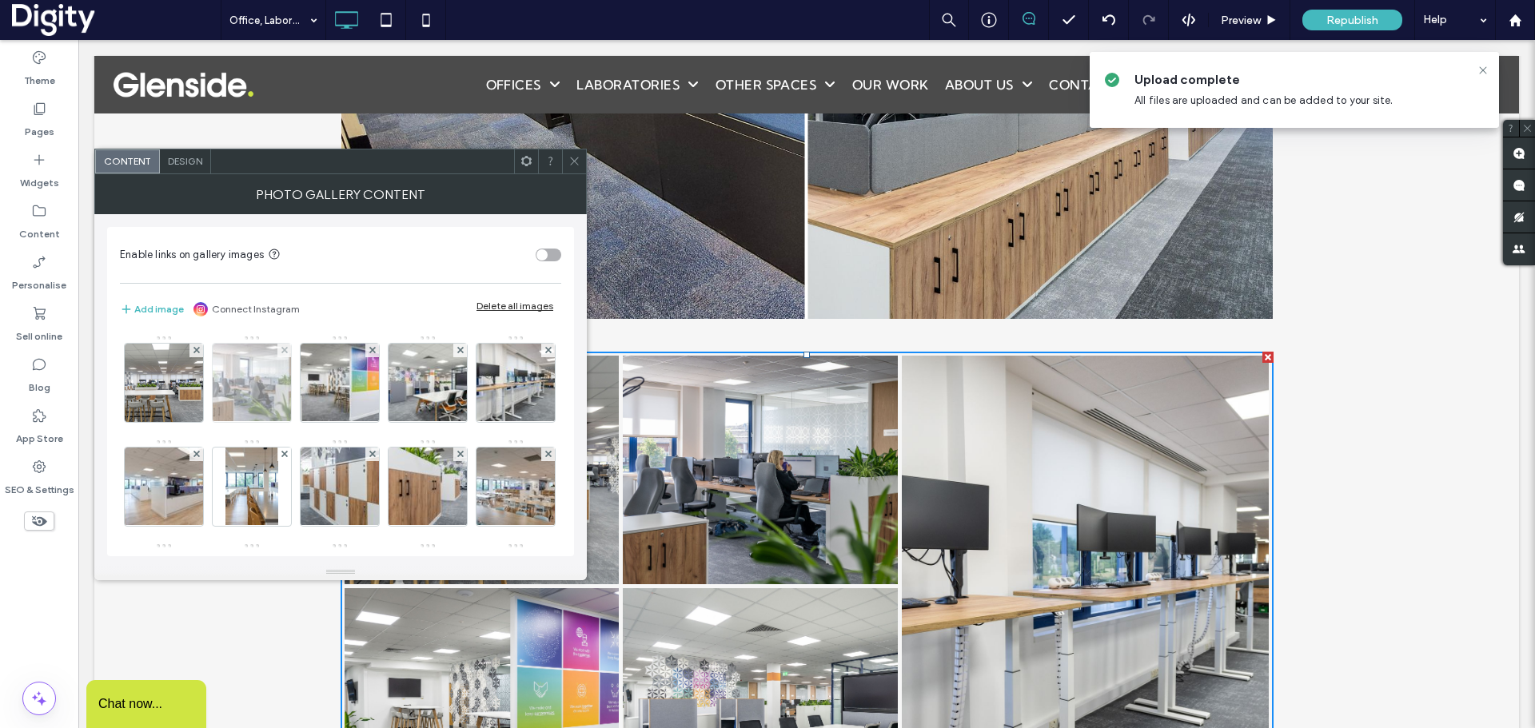
click at [250, 398] on img at bounding box center [251, 383] width 117 height 78
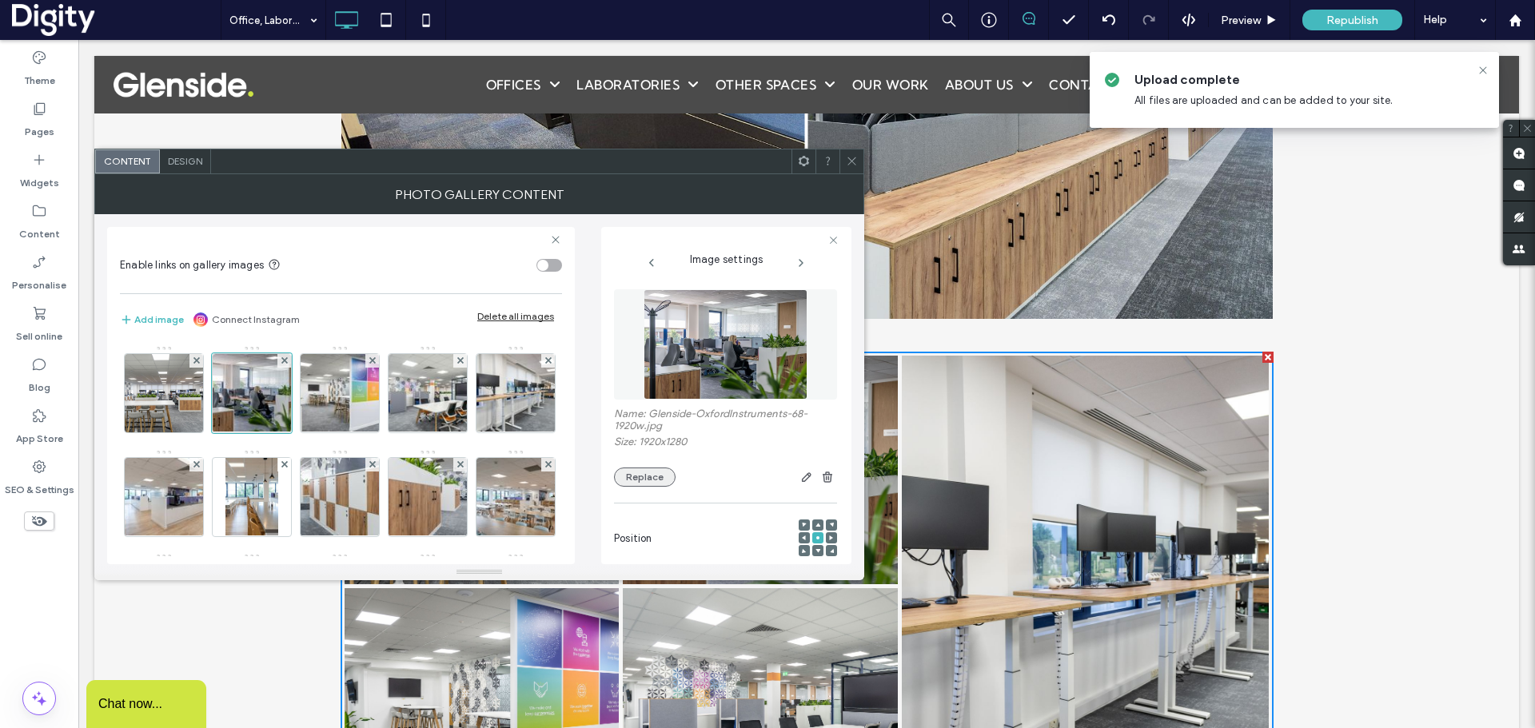
click at [653, 481] on button "Replace" at bounding box center [645, 477] width 62 height 19
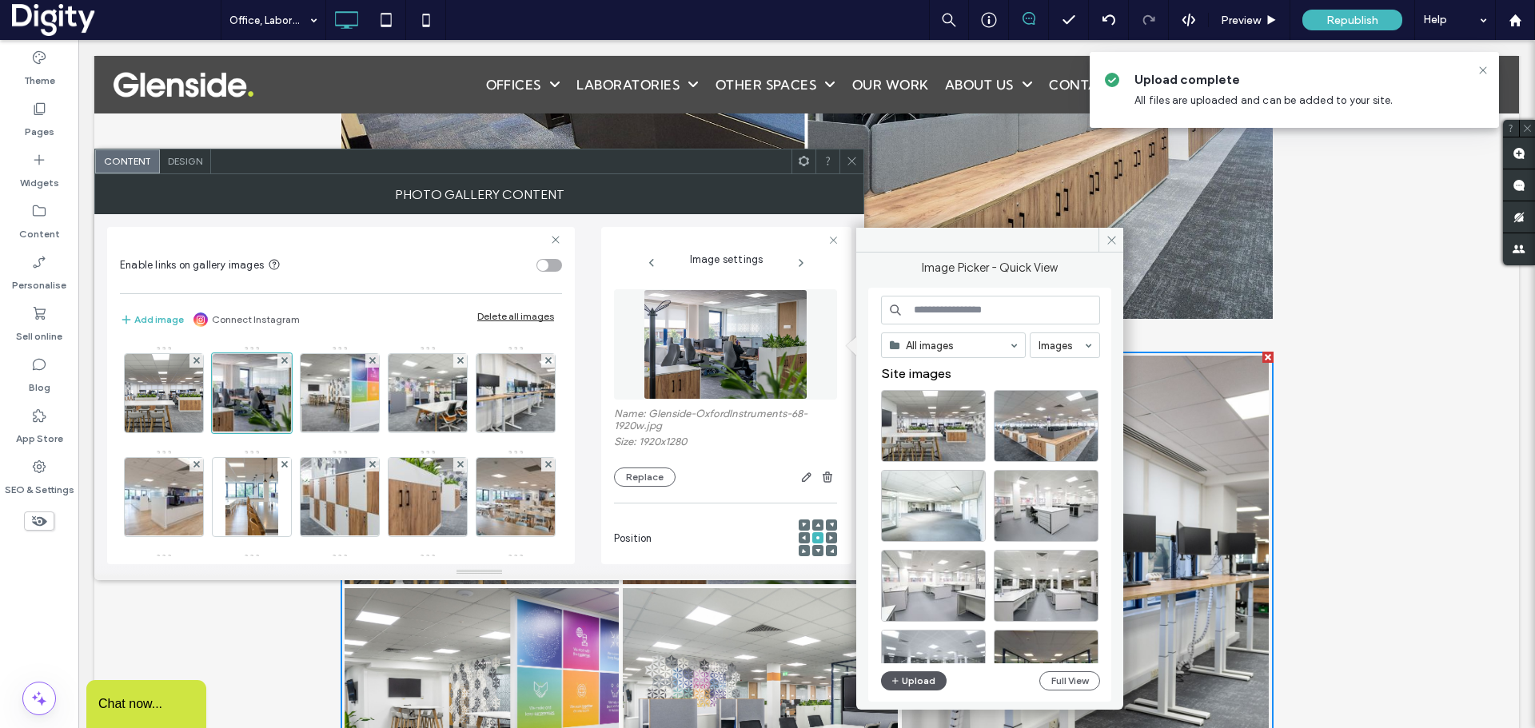
click at [906, 683] on button "Upload" at bounding box center [914, 680] width 66 height 19
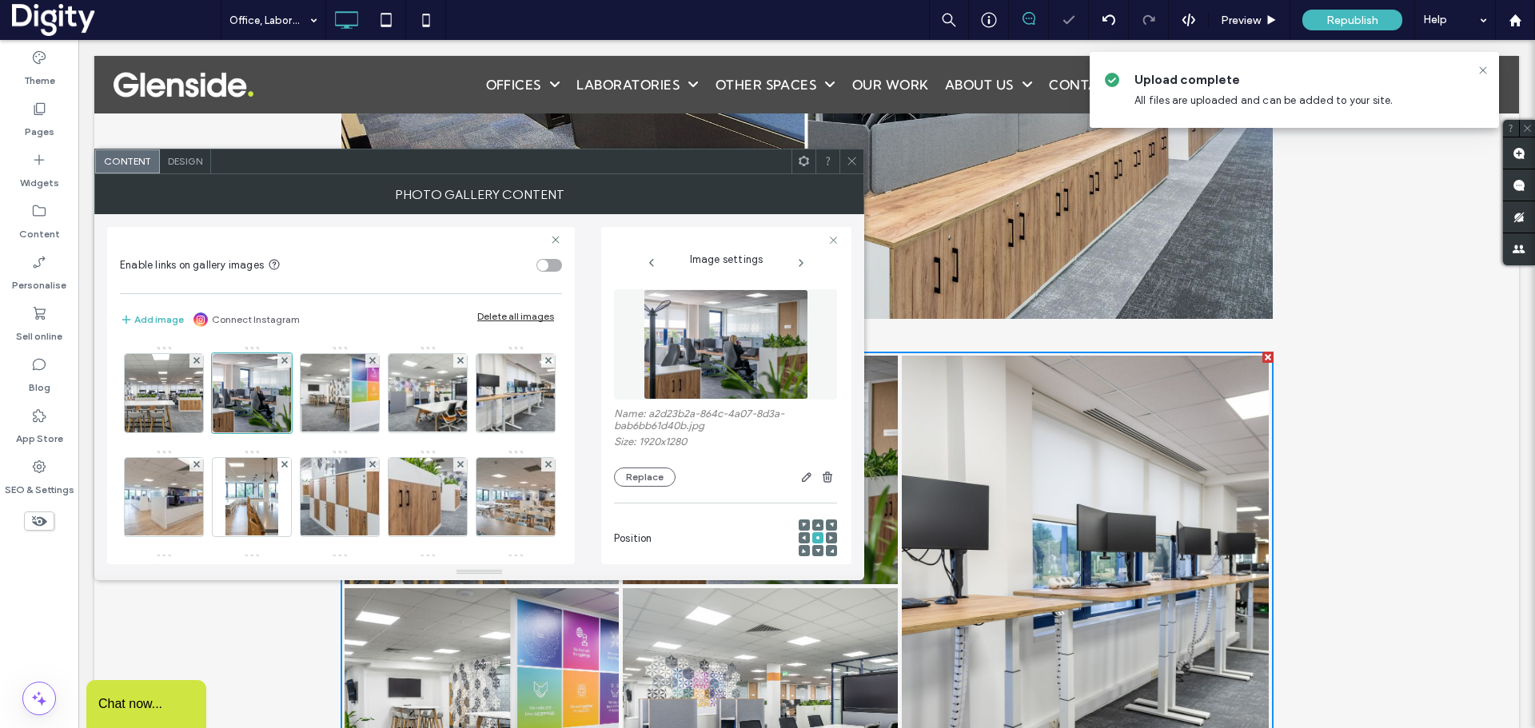
click at [853, 162] on use at bounding box center [851, 161] width 8 height 8
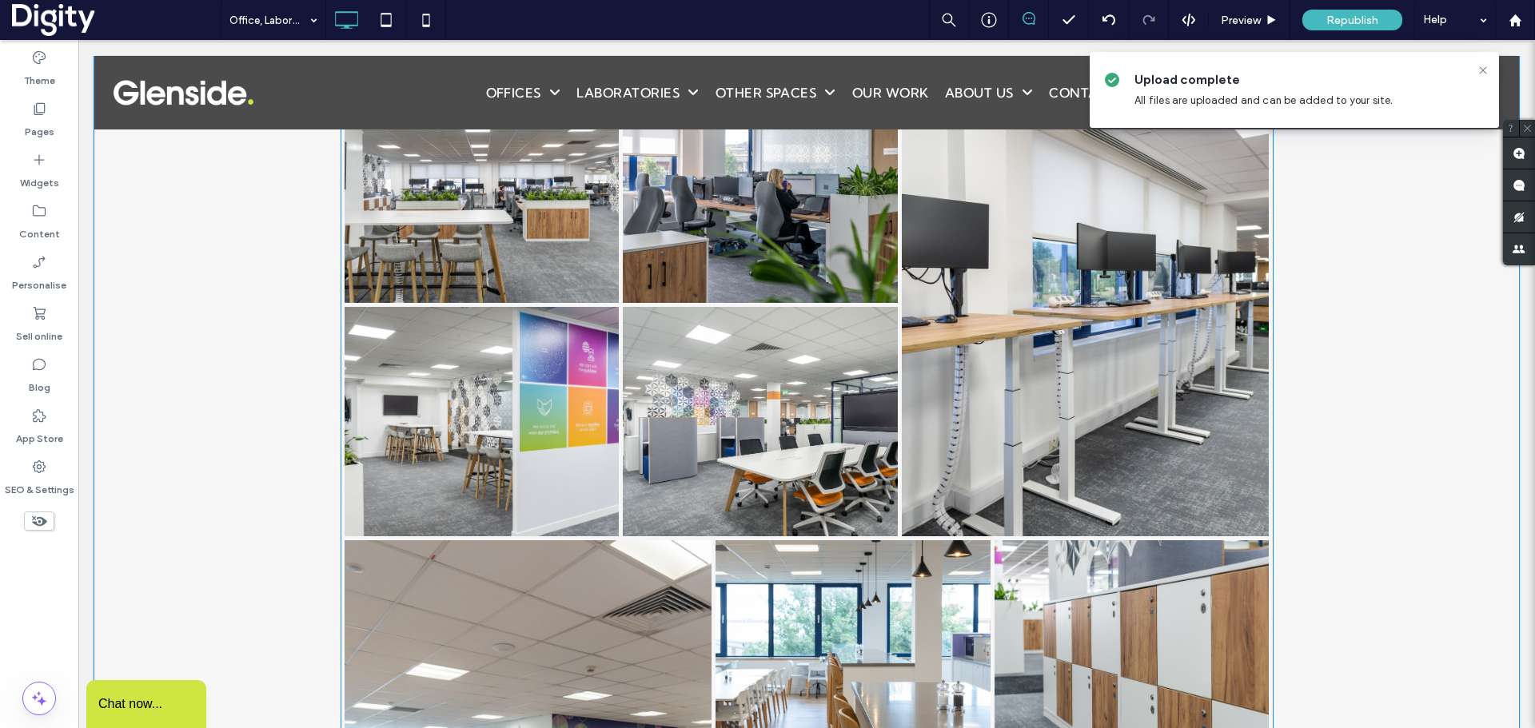
scroll to position [3480, 0]
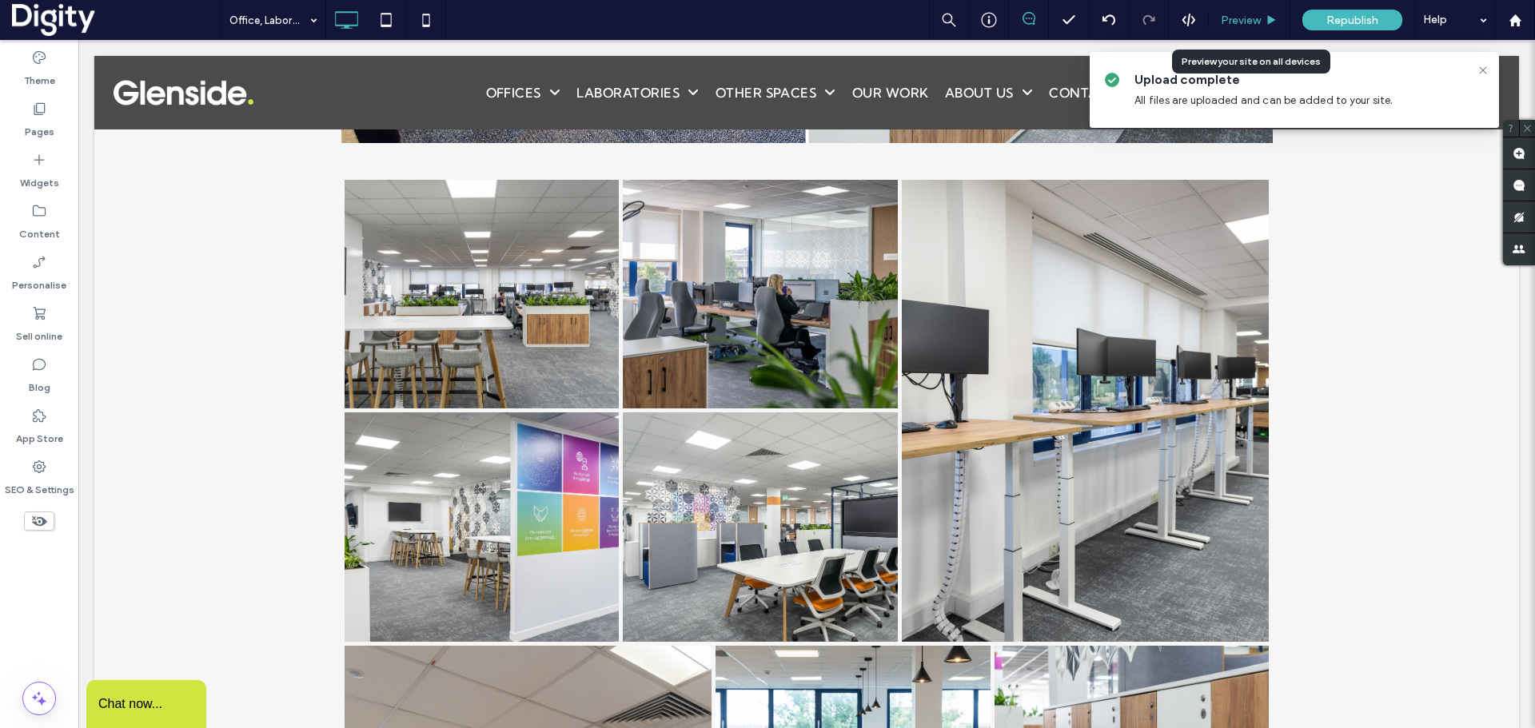
click at [1233, 18] on span "Preview" at bounding box center [1241, 21] width 40 height 14
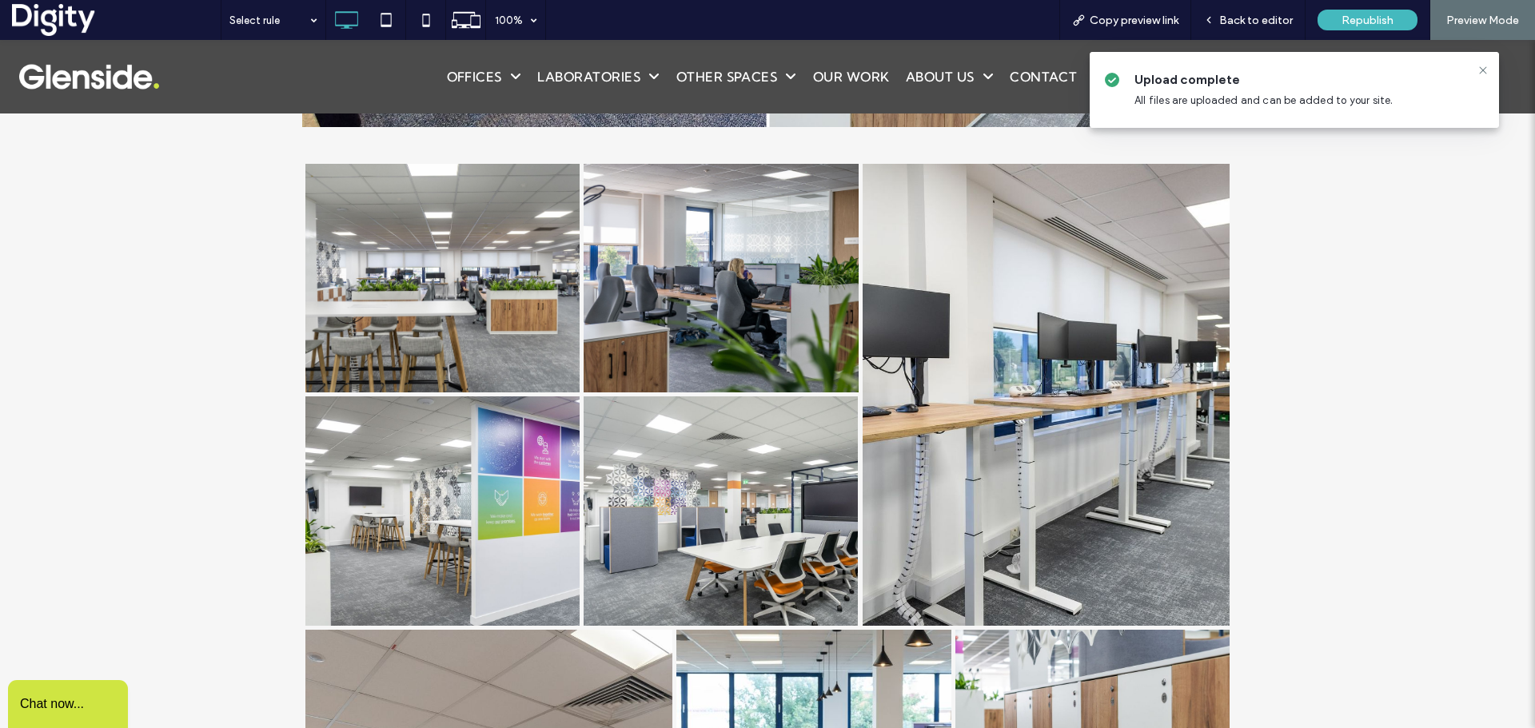
click at [412, 290] on link at bounding box center [442, 278] width 291 height 242
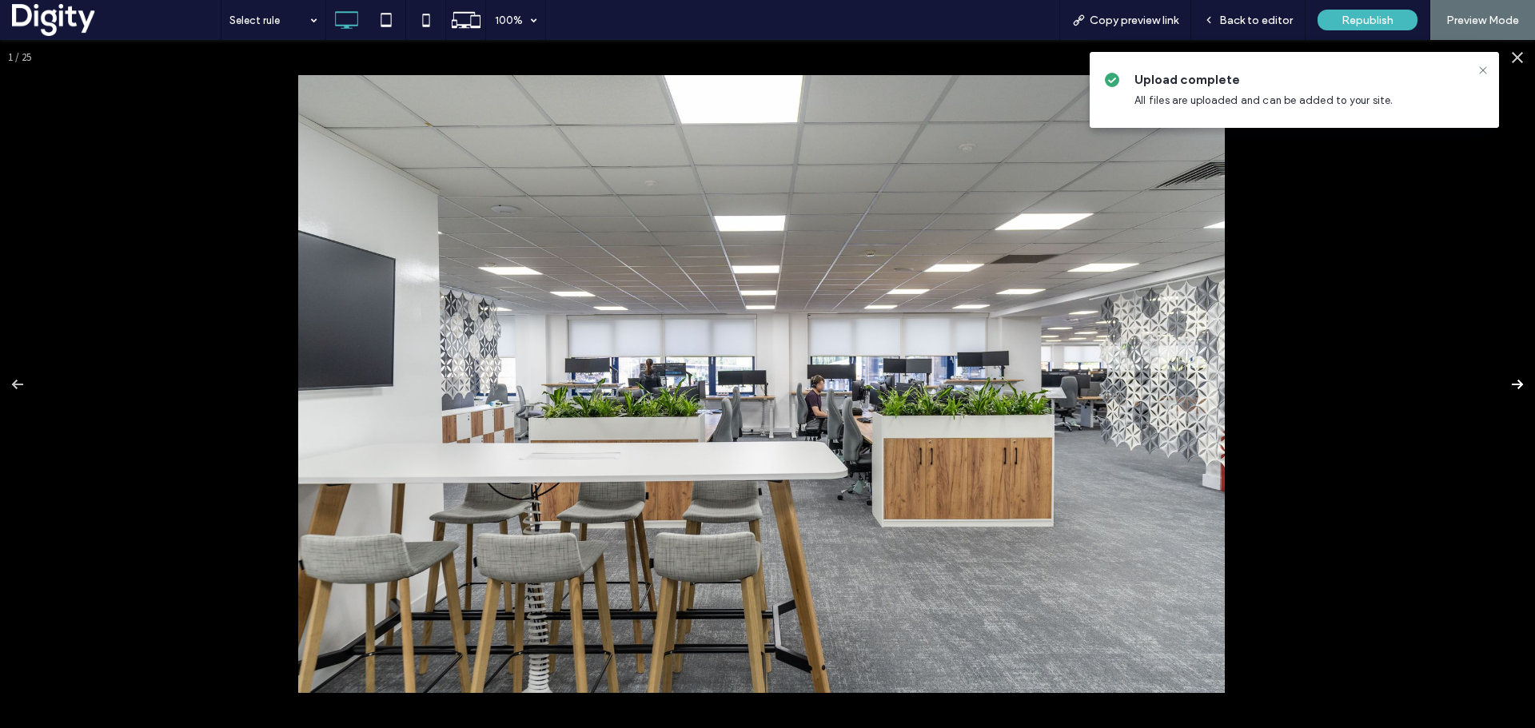
click at [1502, 374] on button at bounding box center [1507, 385] width 56 height 80
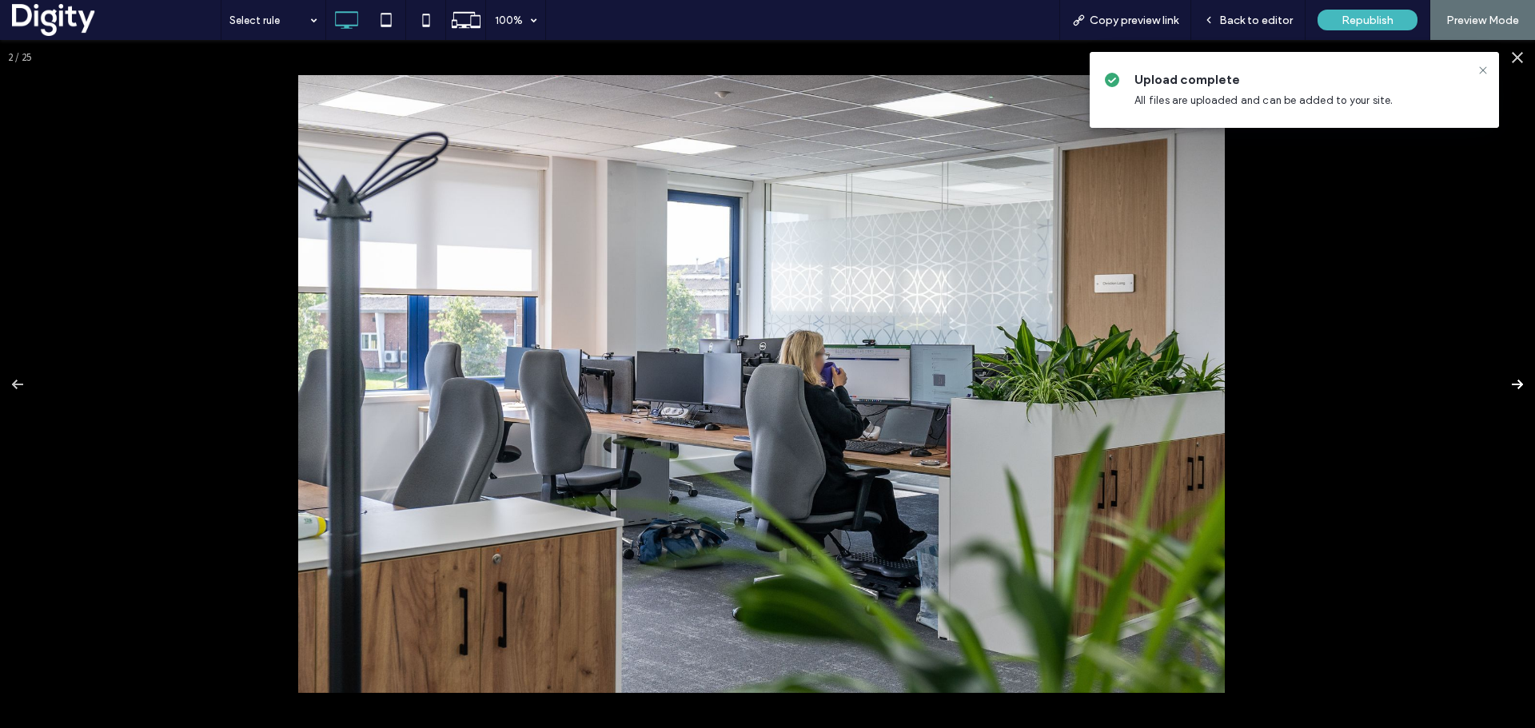
click at [1502, 383] on button at bounding box center [1507, 385] width 56 height 80
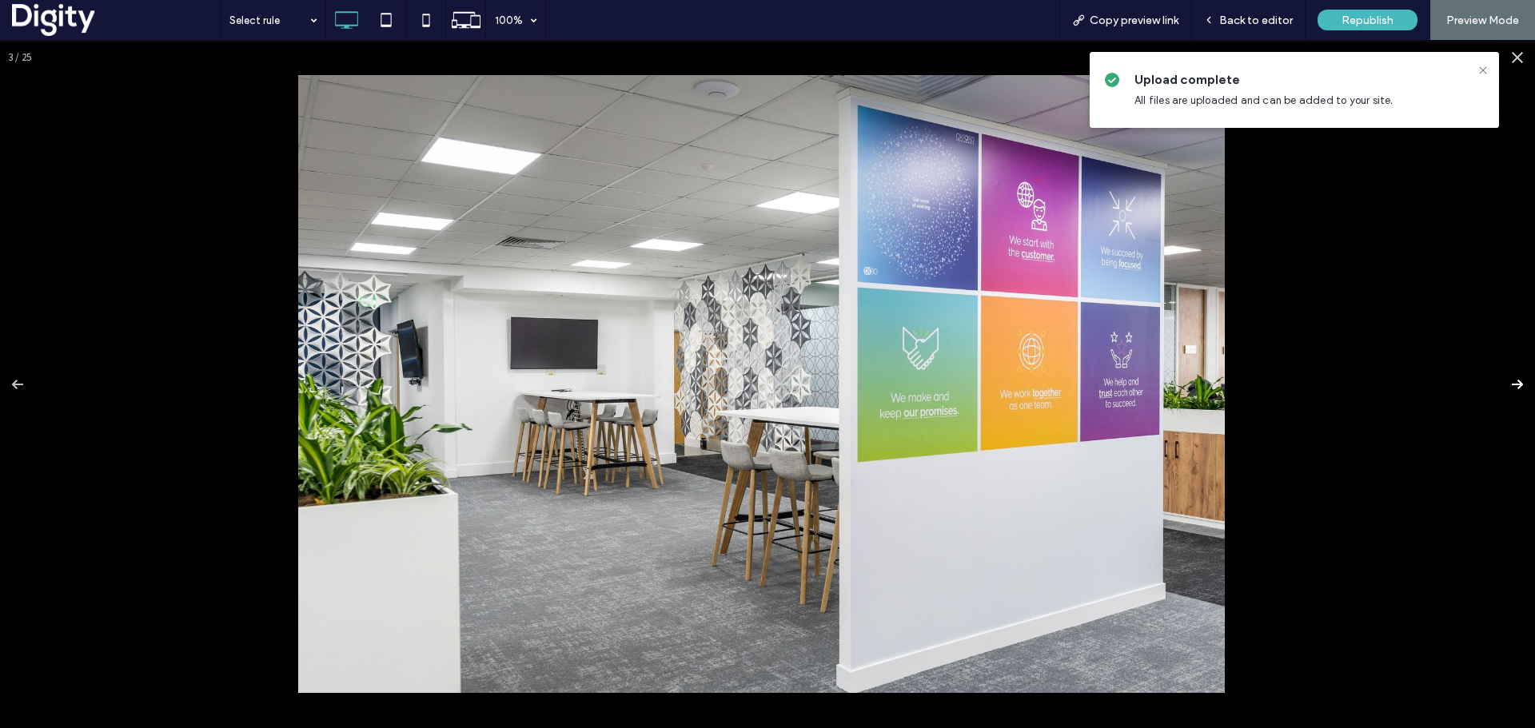
click at [1502, 383] on button at bounding box center [1507, 385] width 56 height 80
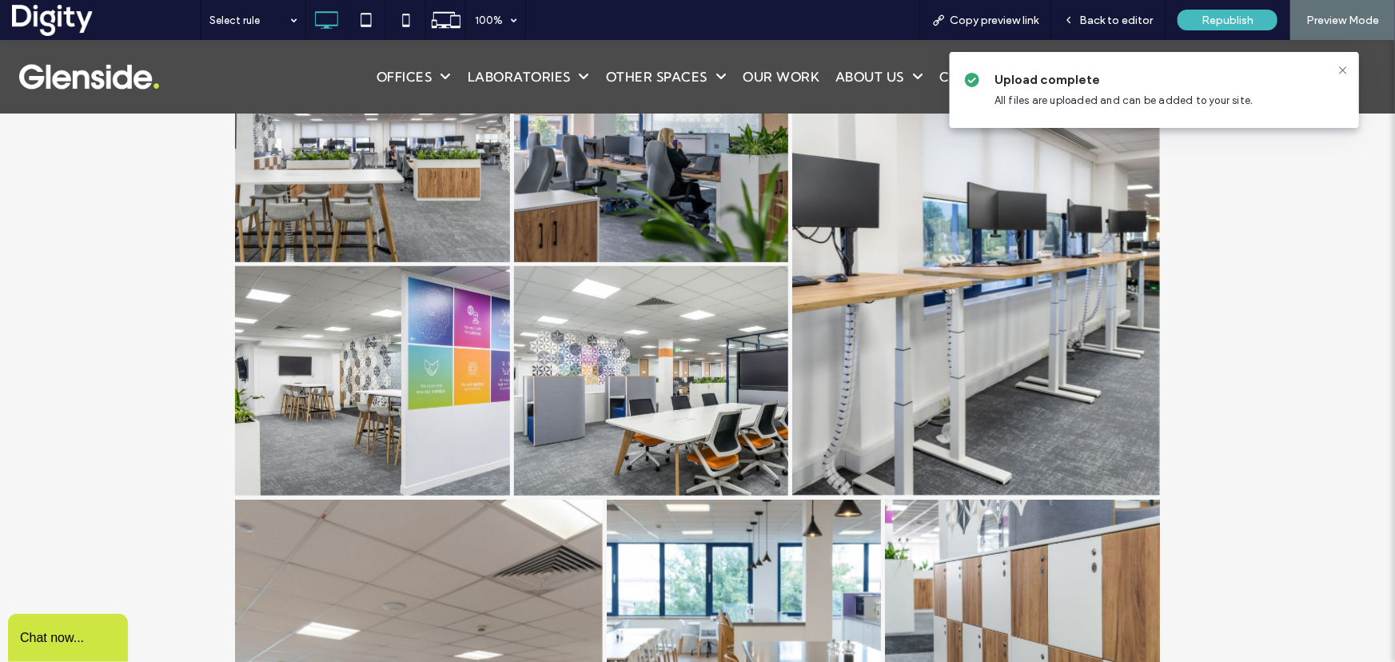
scroll to position [3599, 0]
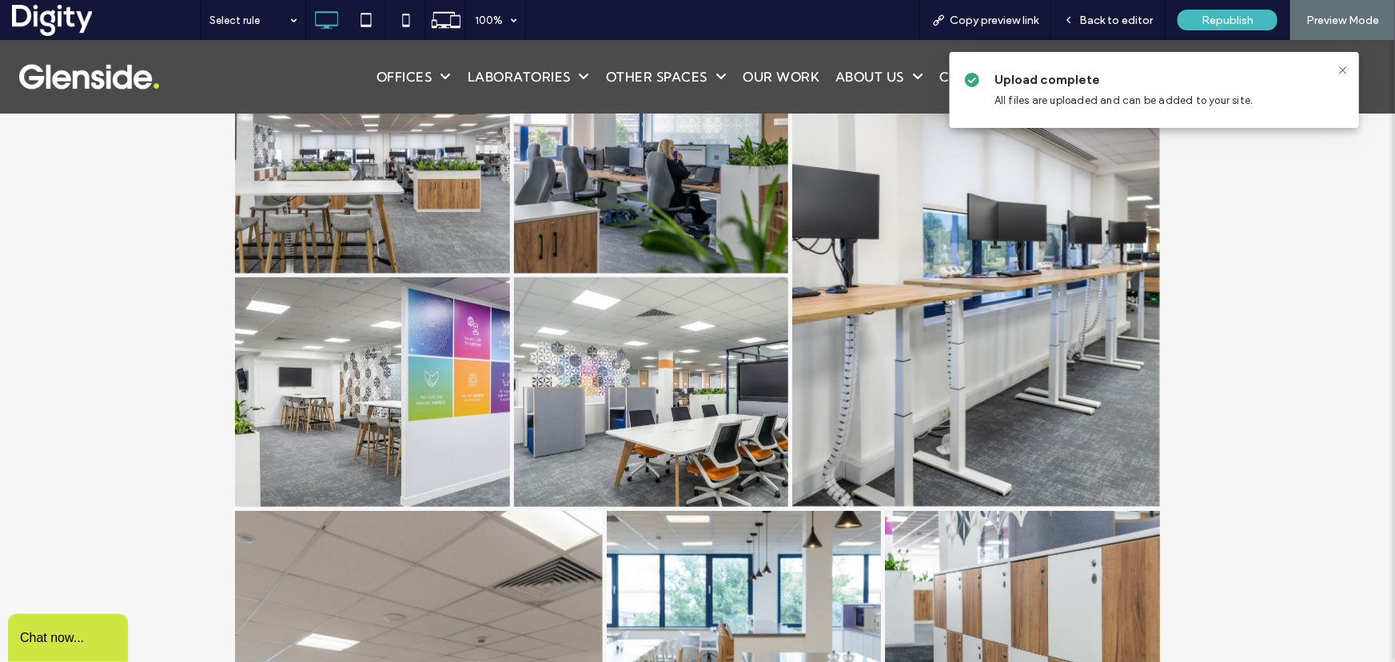
click at [668, 386] on link at bounding box center [650, 391] width 291 height 242
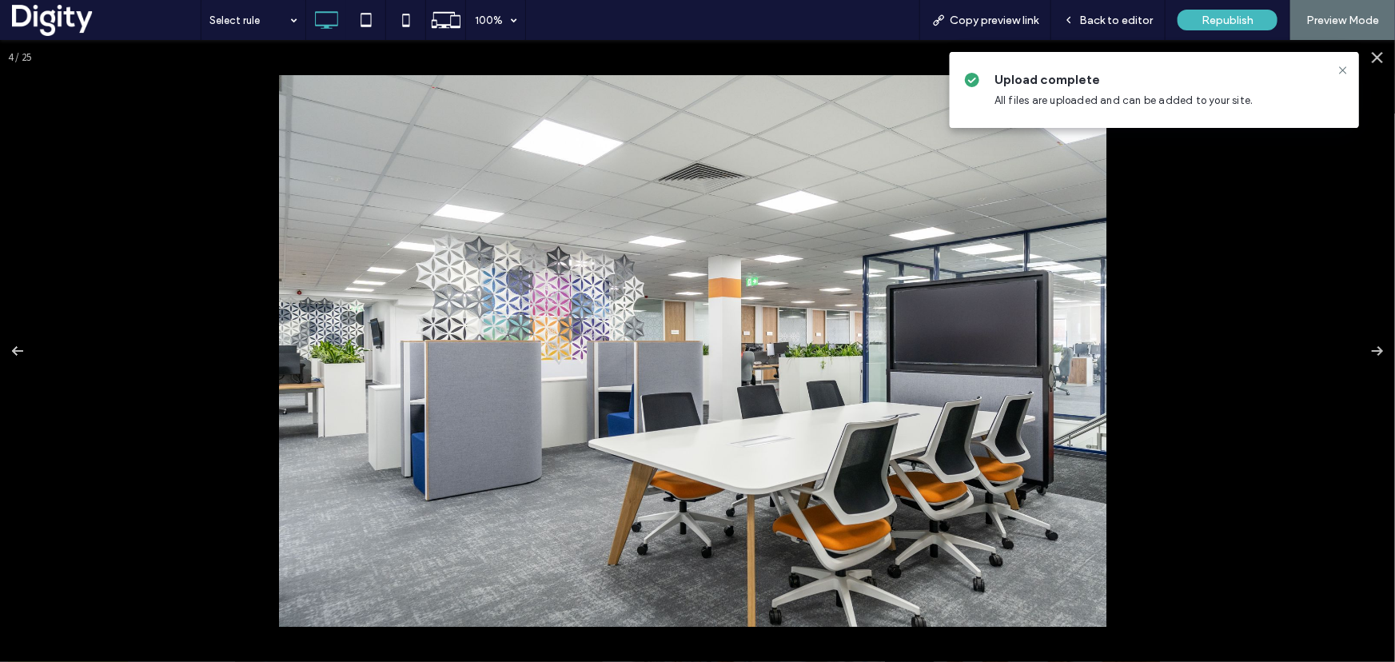
click at [748, 351] on img at bounding box center [692, 350] width 827 height 552
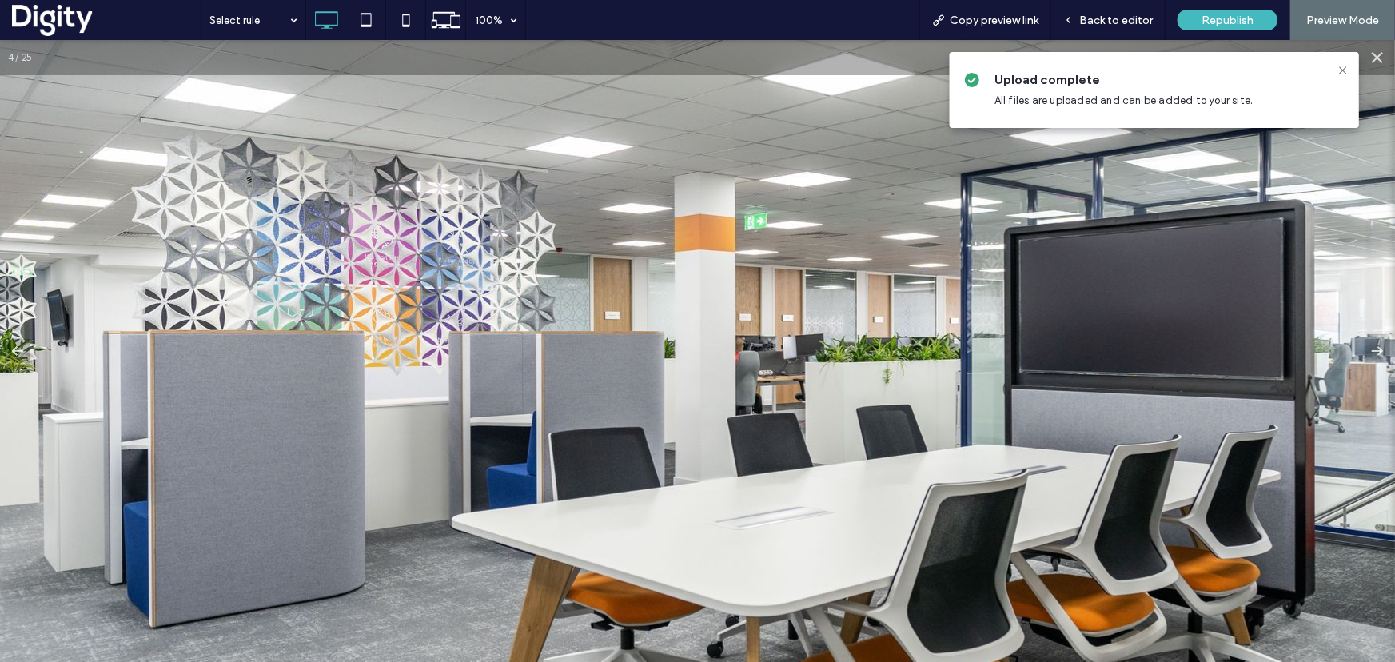
click at [796, 379] on img at bounding box center [645, 349] width 1535 height 1023
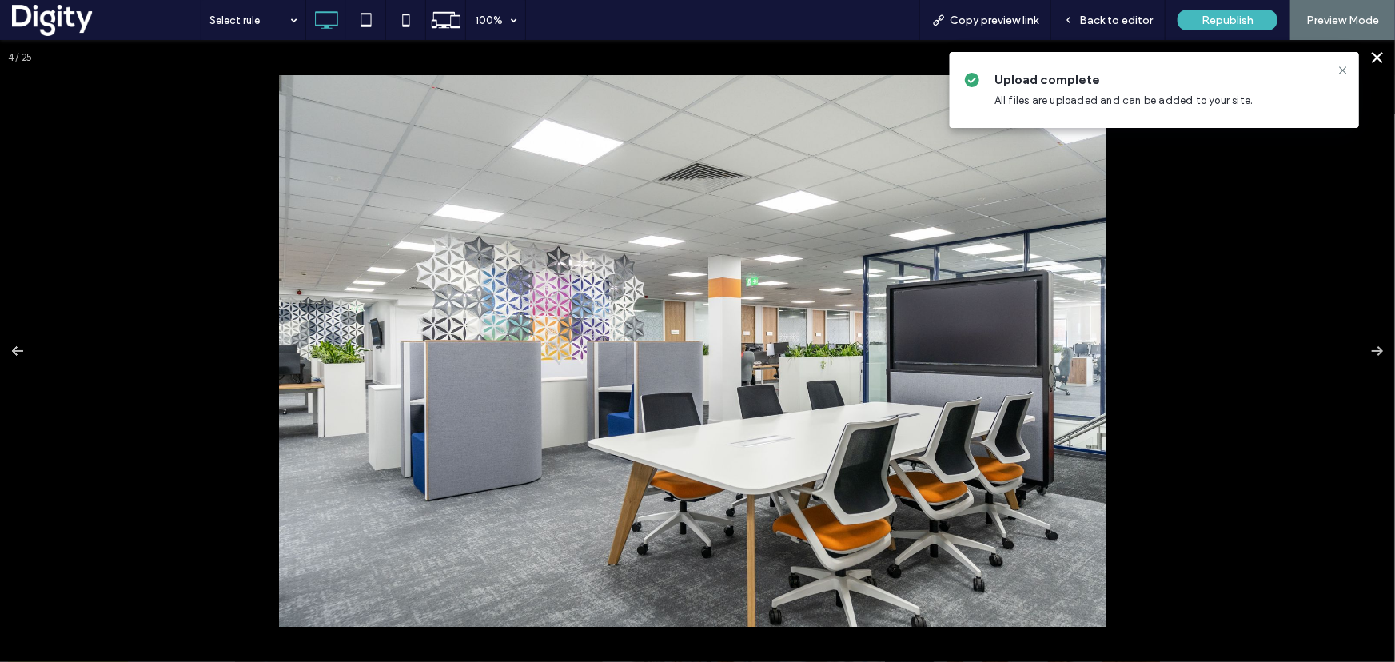
click at [1212, 296] on div at bounding box center [697, 350] width 1395 height 622
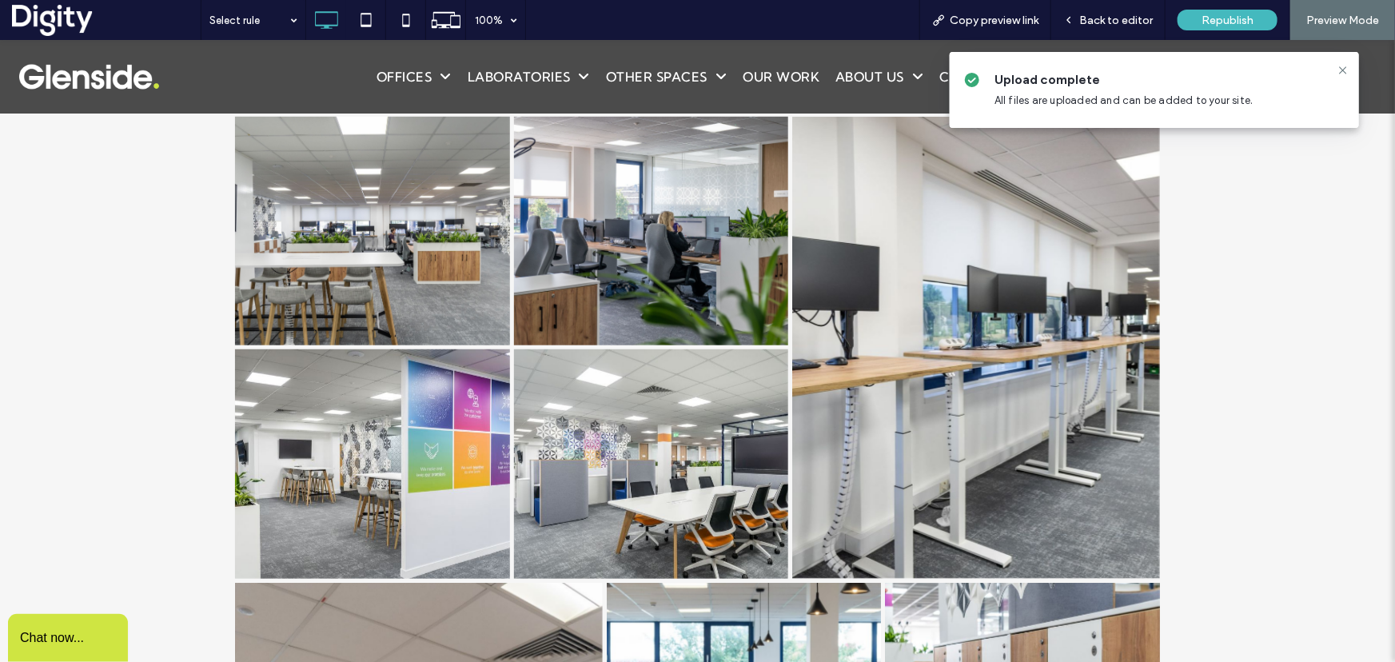
scroll to position [3527, 0]
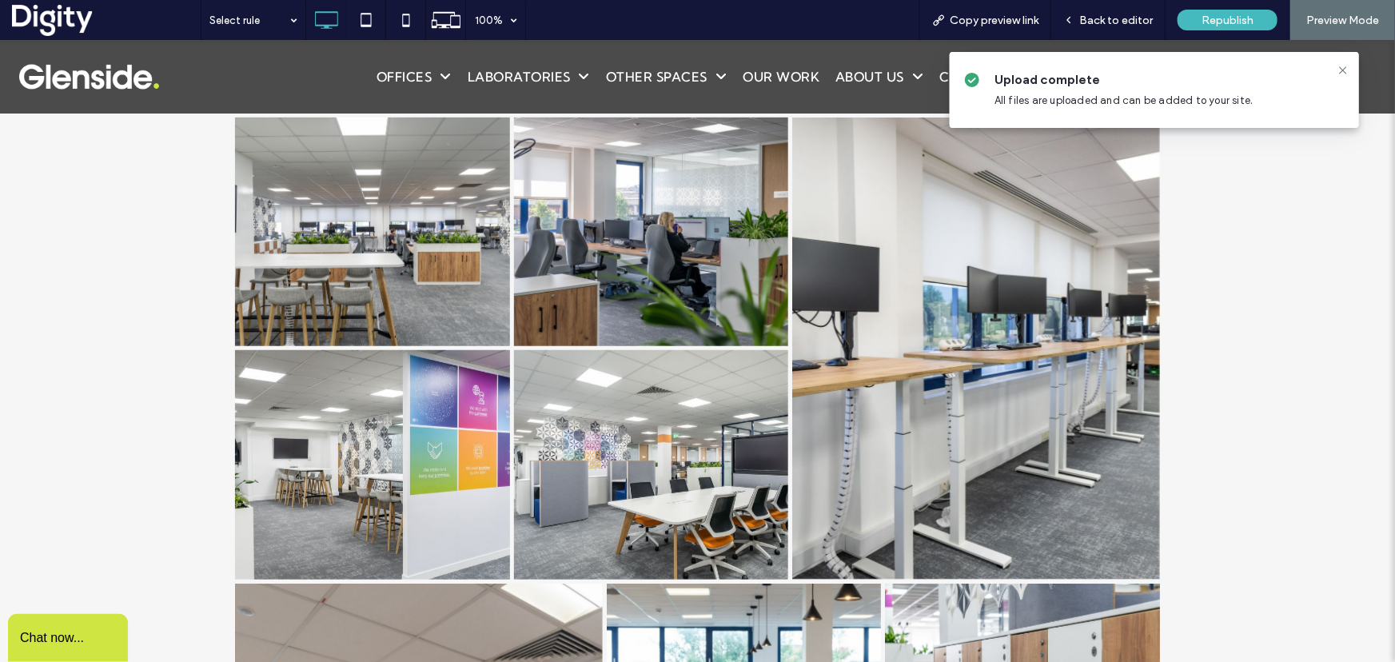
click at [326, 444] on link at bounding box center [372, 464] width 291 height 242
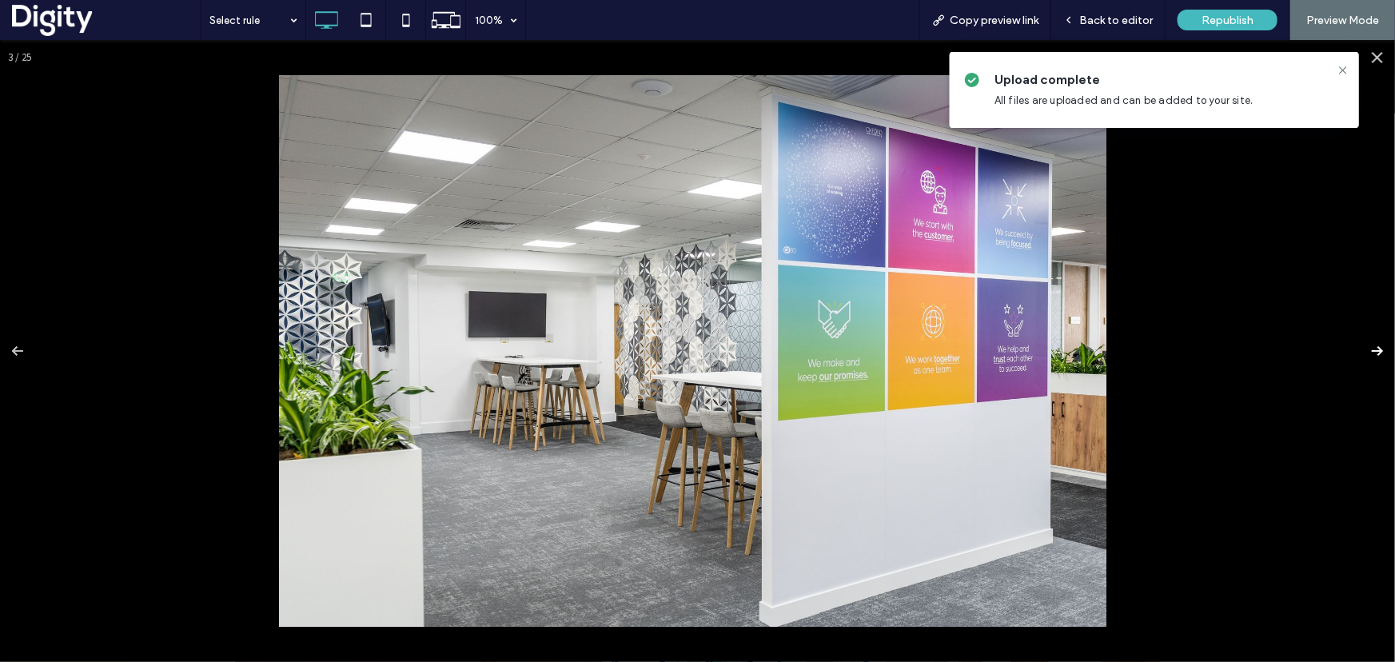
click at [1365, 351] on button at bounding box center [1367, 350] width 56 height 80
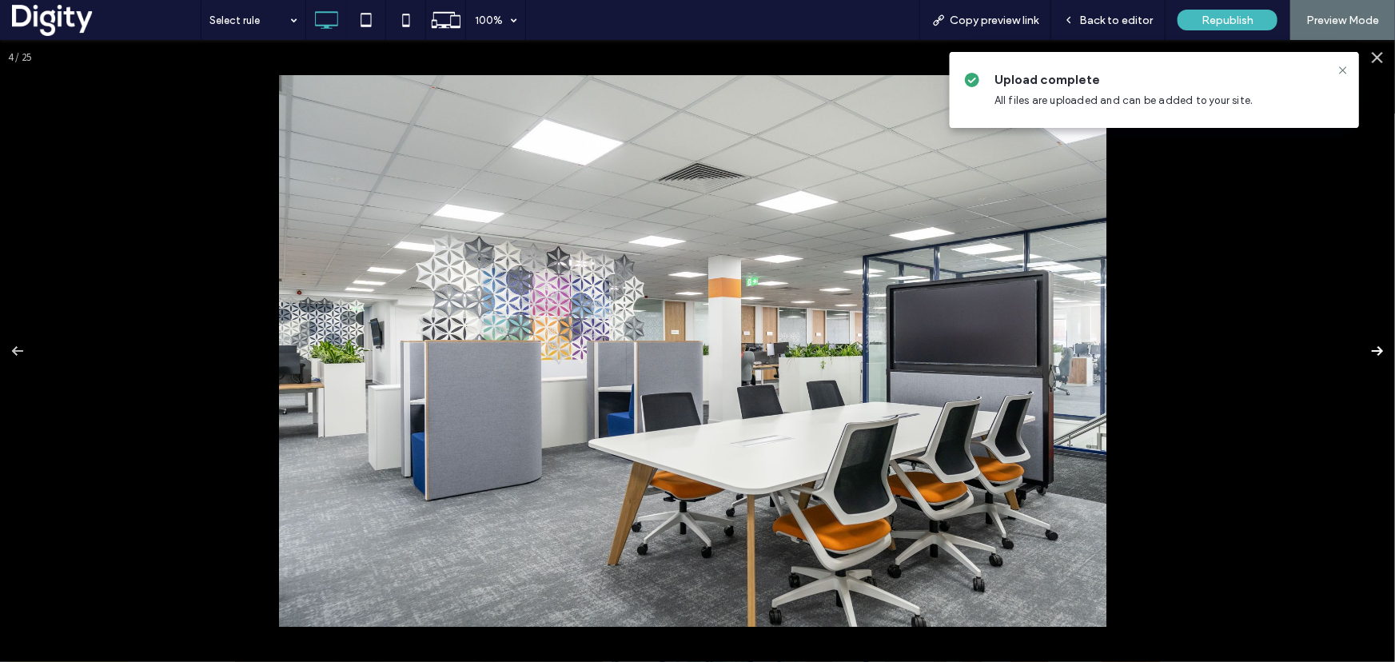
click at [1365, 351] on button at bounding box center [1367, 350] width 56 height 80
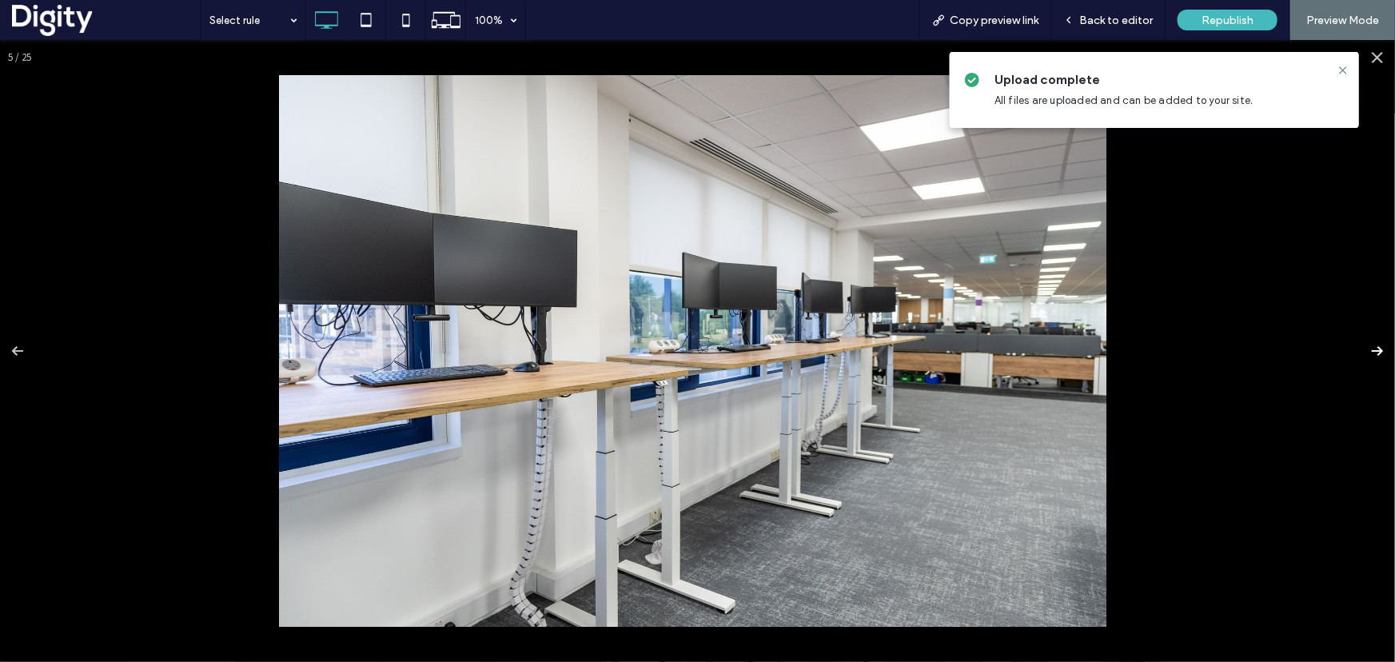
click at [1365, 351] on button at bounding box center [1367, 350] width 56 height 80
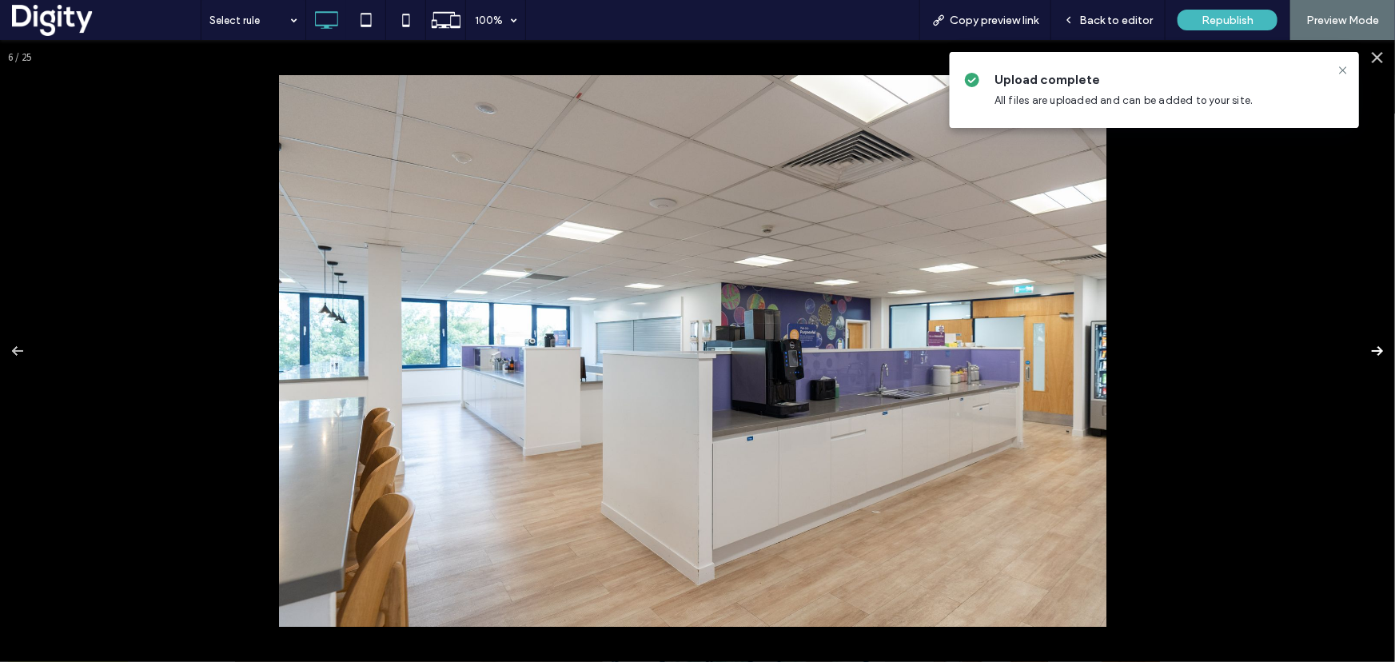
click at [1365, 351] on button at bounding box center [1367, 350] width 56 height 80
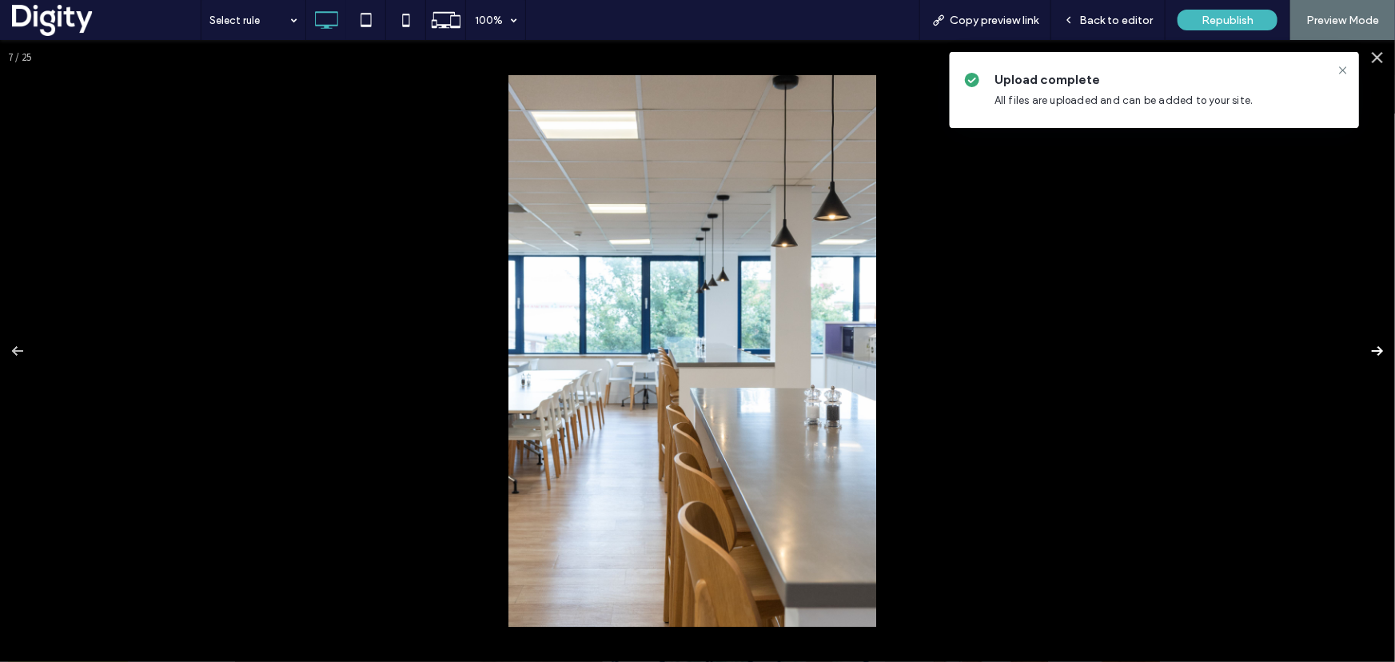
click at [1365, 351] on button at bounding box center [1367, 350] width 56 height 80
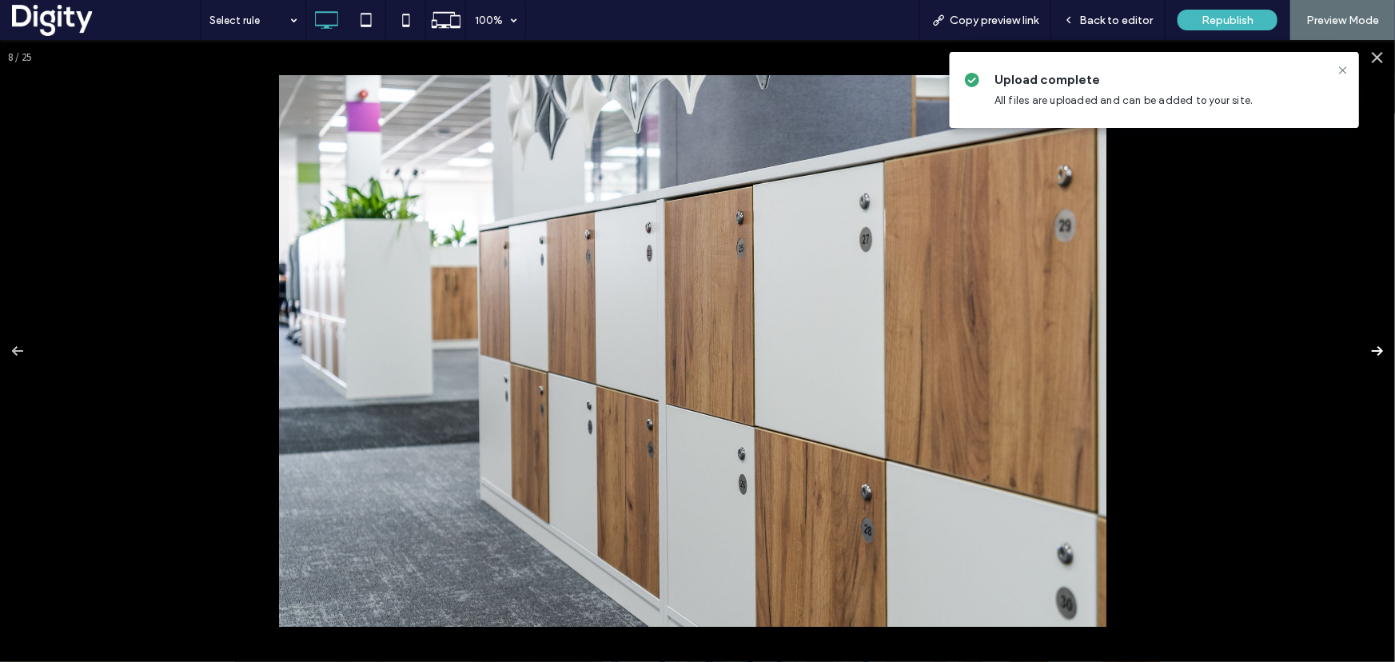
click at [1365, 351] on button at bounding box center [1367, 350] width 56 height 80
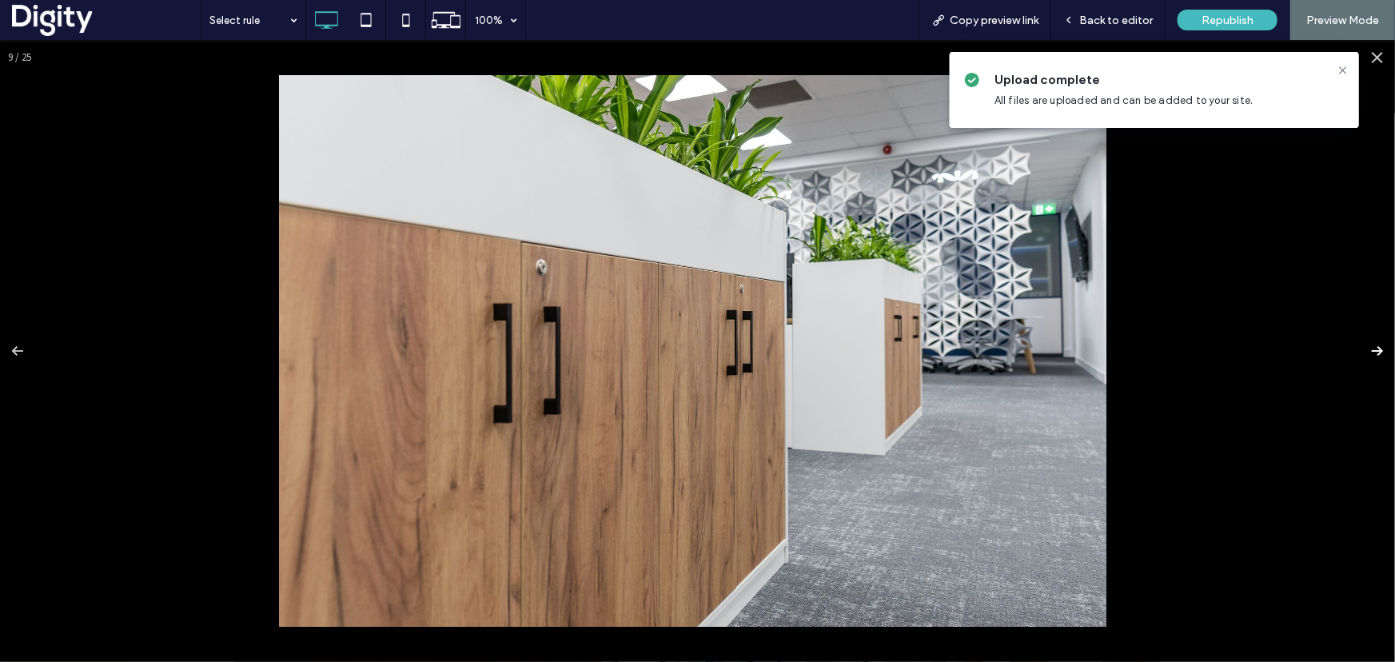
click at [1365, 351] on button at bounding box center [1367, 350] width 56 height 80
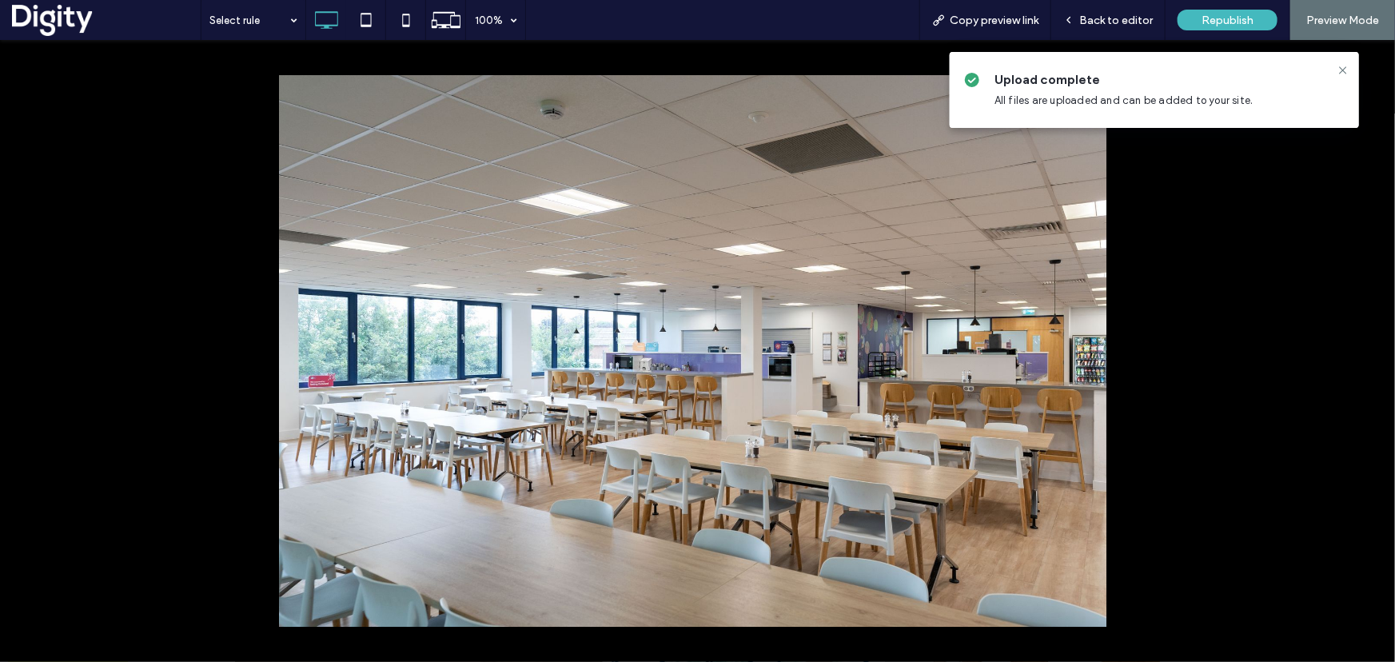
click at [1365, 351] on button at bounding box center [1367, 350] width 56 height 80
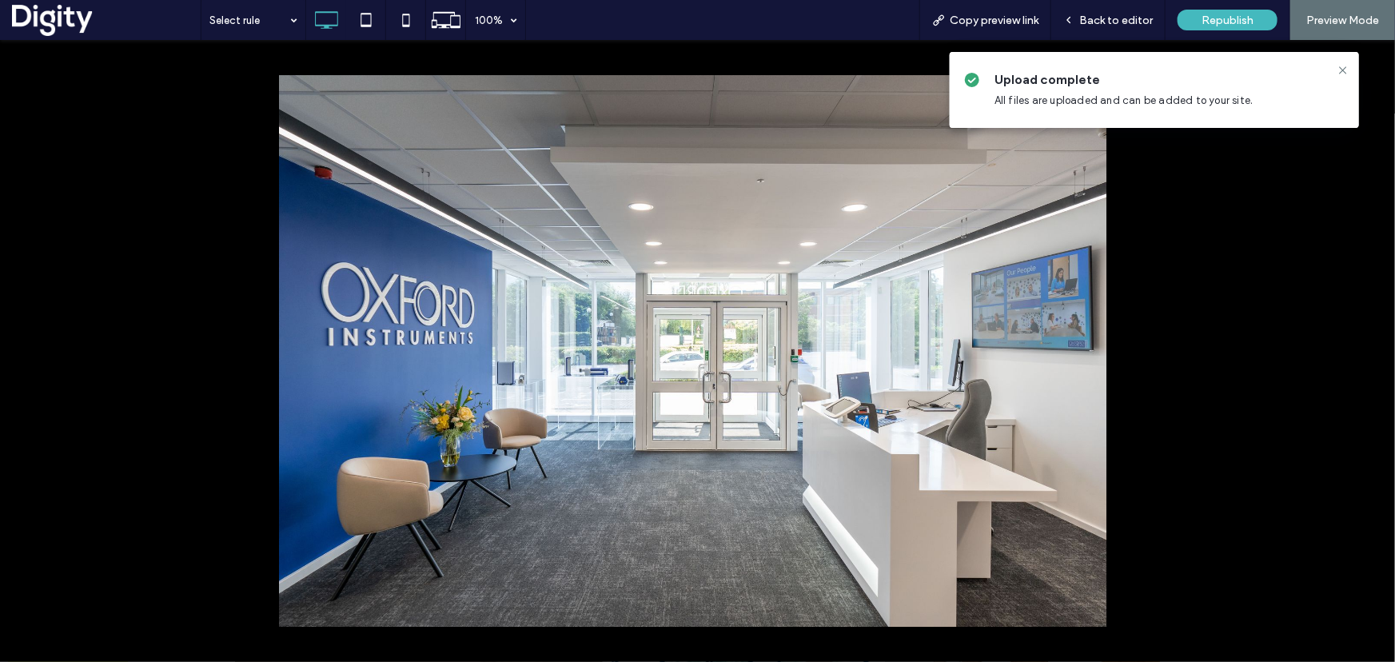
click at [1365, 351] on button at bounding box center [1367, 350] width 56 height 80
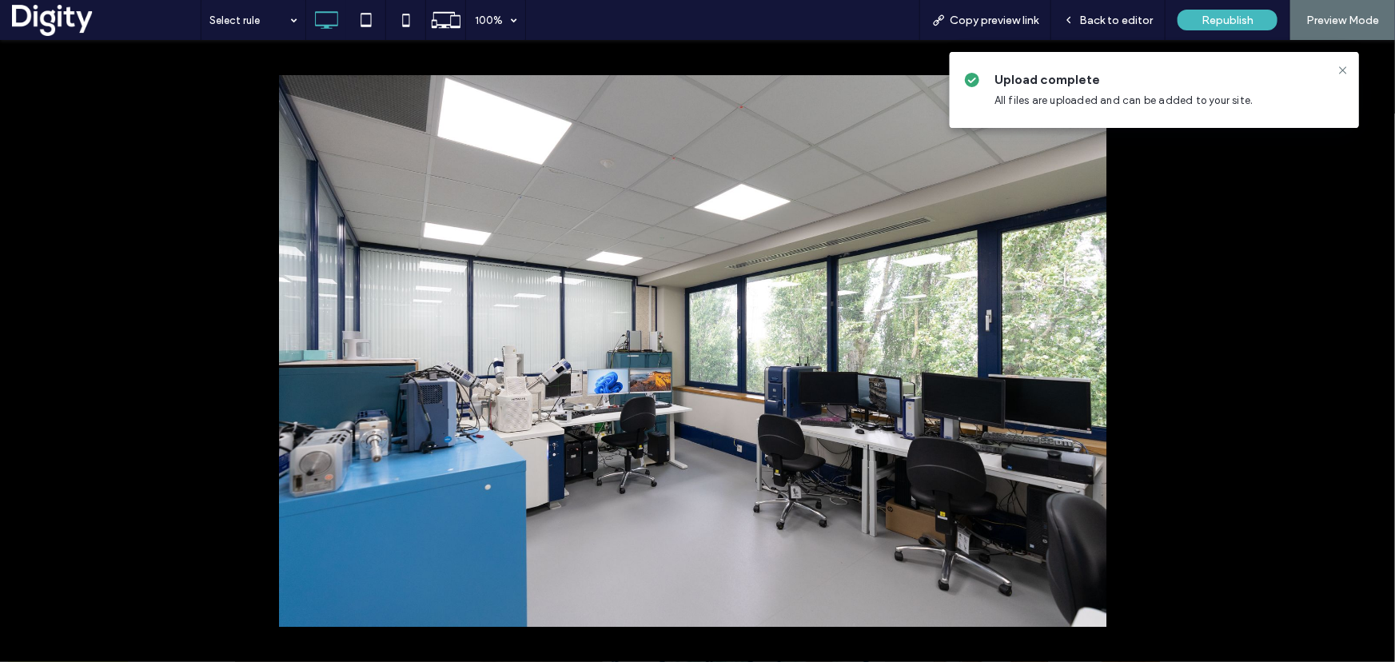
click at [1365, 351] on button at bounding box center [1367, 350] width 56 height 80
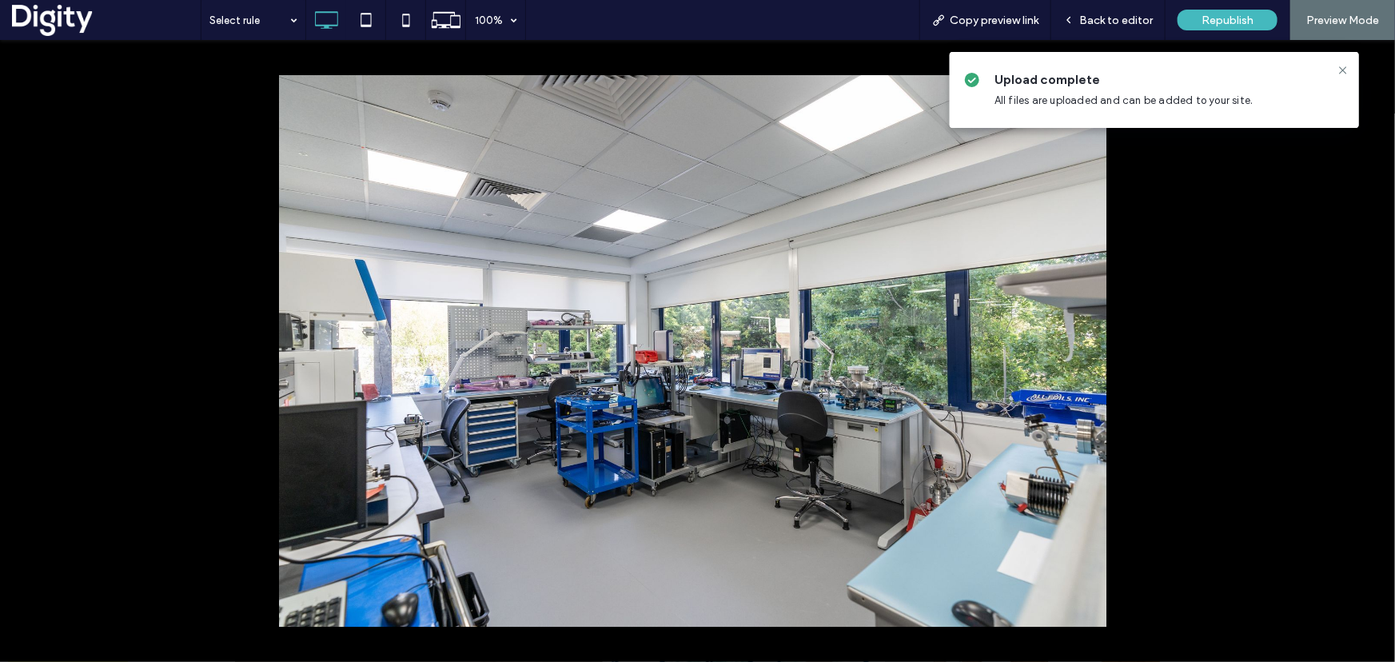
click at [1365, 351] on button at bounding box center [1367, 350] width 56 height 80
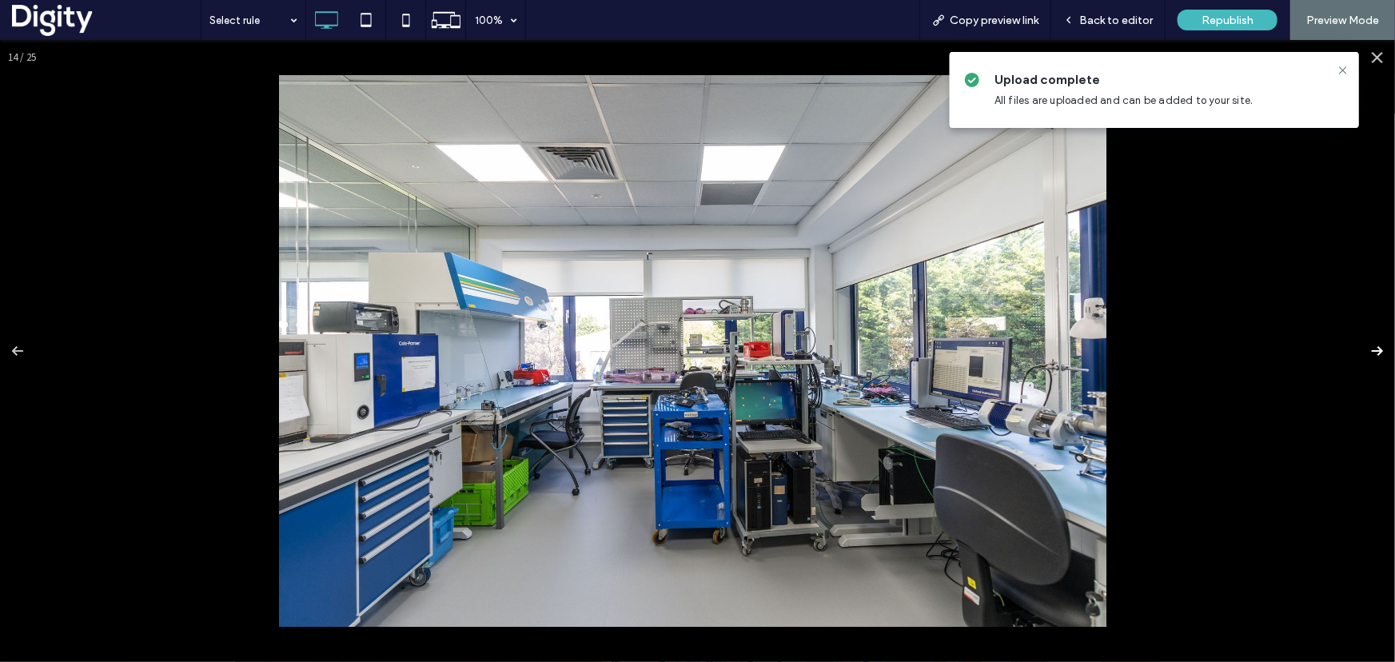
click at [1365, 352] on button at bounding box center [1367, 350] width 56 height 80
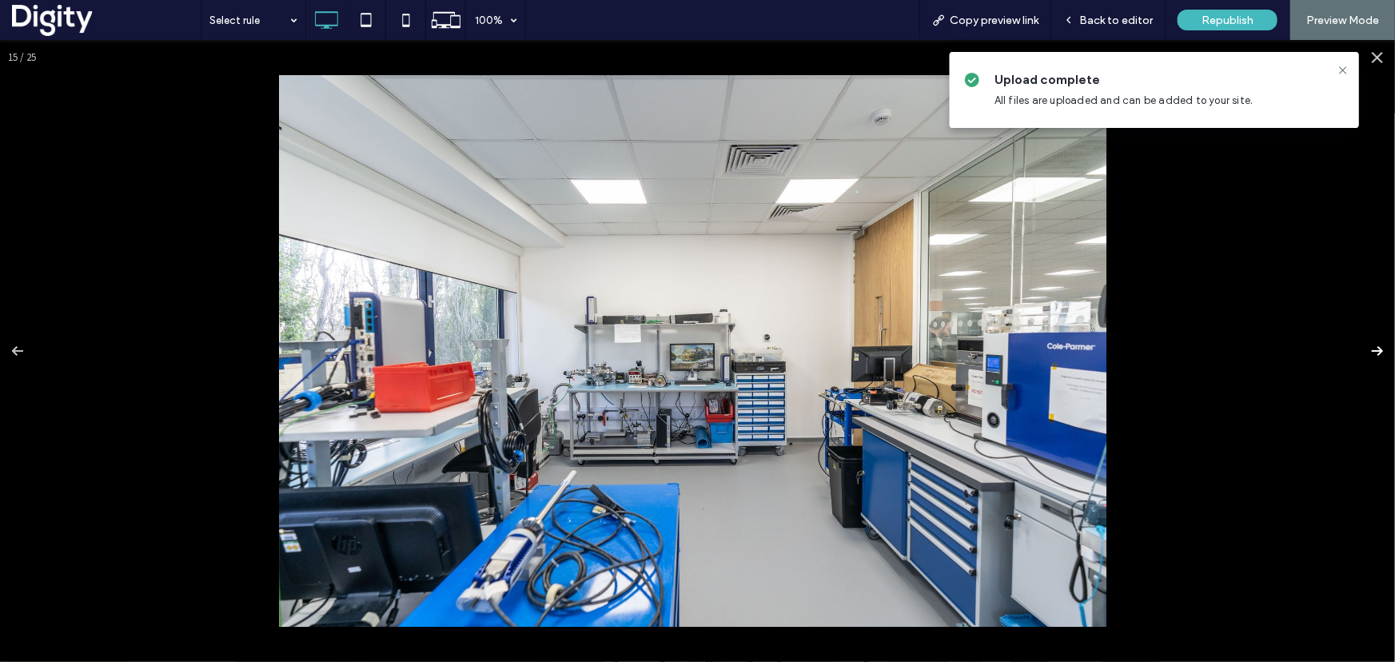
click at [1365, 352] on button at bounding box center [1367, 350] width 56 height 80
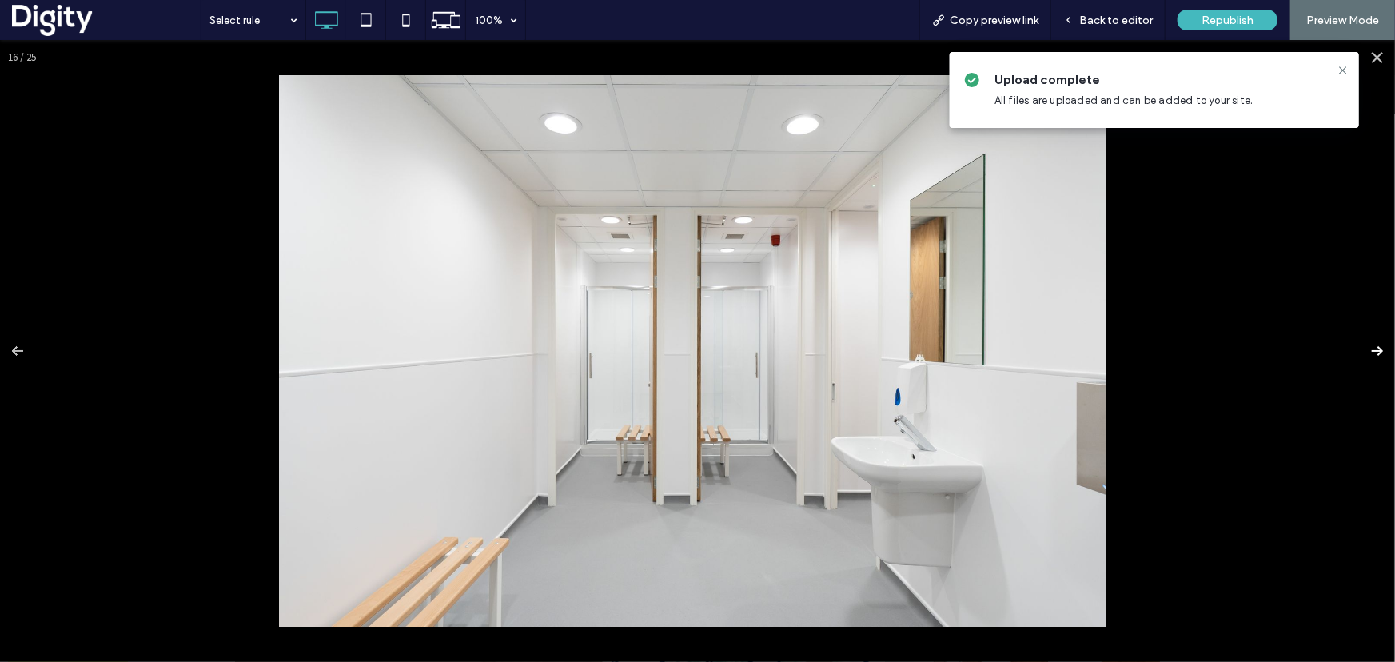
click at [1365, 352] on button at bounding box center [1367, 350] width 56 height 80
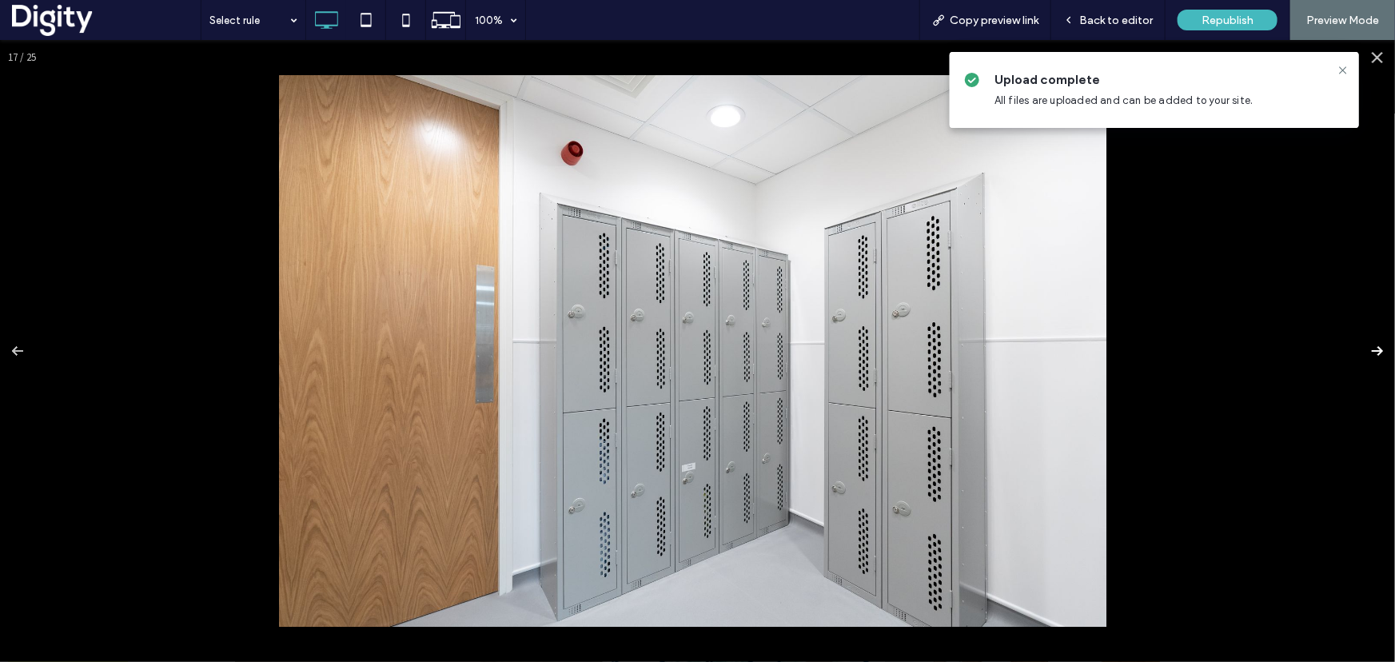
click at [1365, 352] on button at bounding box center [1367, 350] width 56 height 80
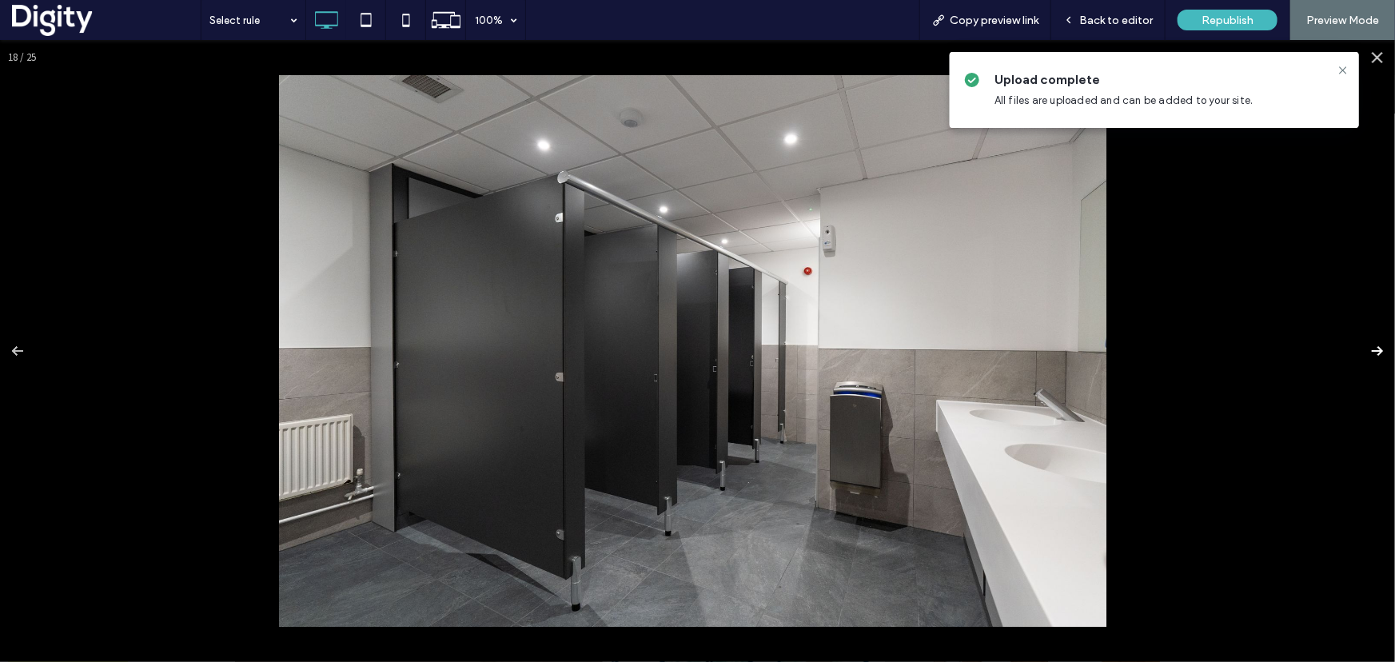
click at [1365, 352] on button at bounding box center [1367, 350] width 56 height 80
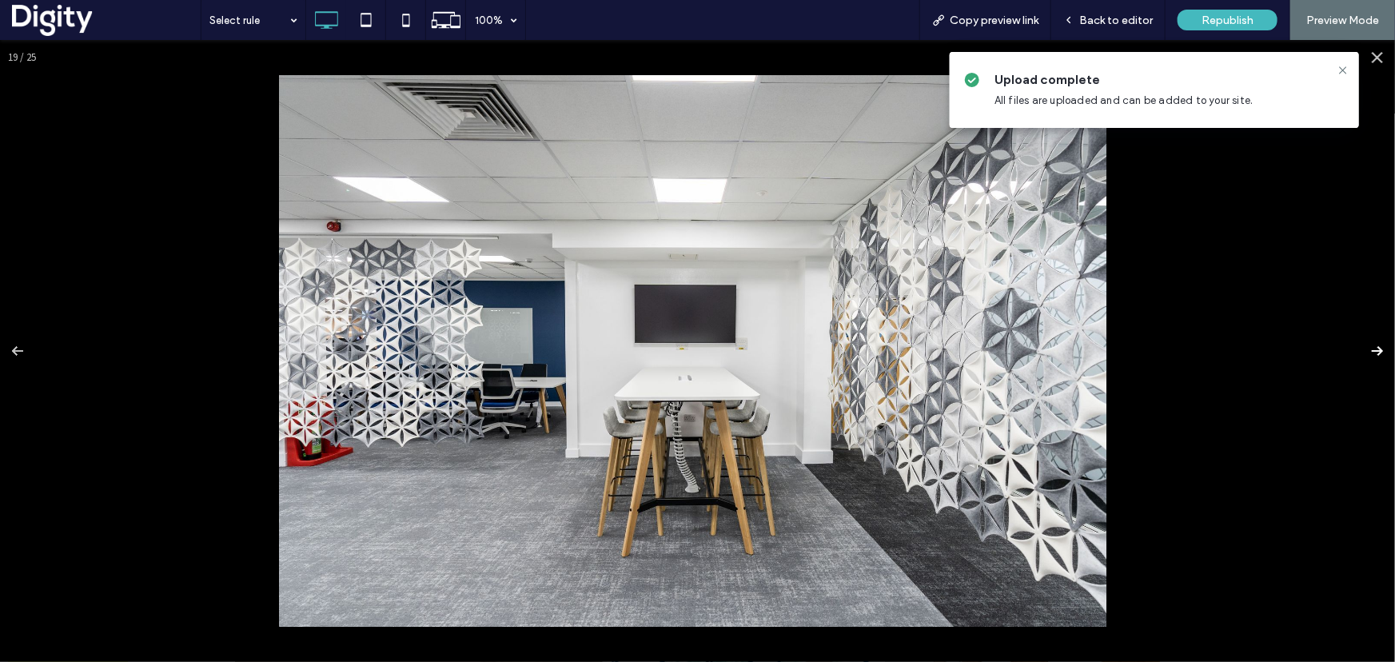
click at [1365, 352] on button at bounding box center [1367, 350] width 56 height 80
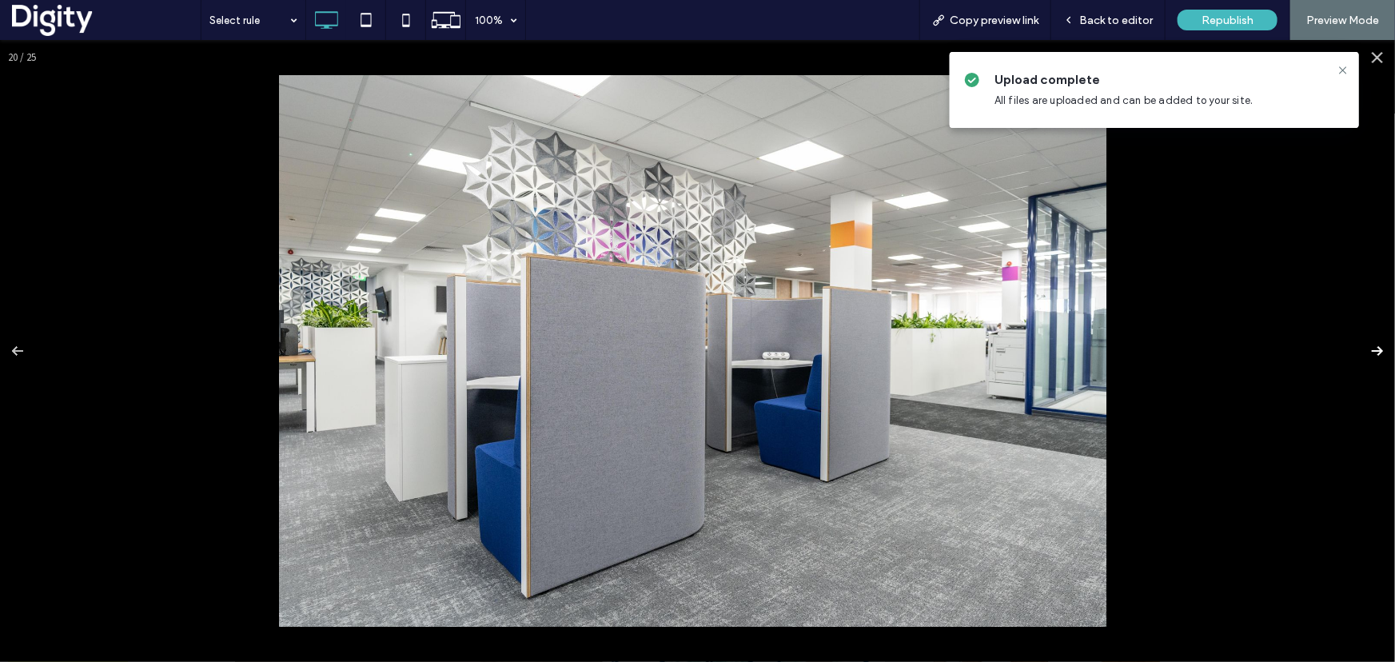
click at [1365, 352] on button at bounding box center [1367, 350] width 56 height 80
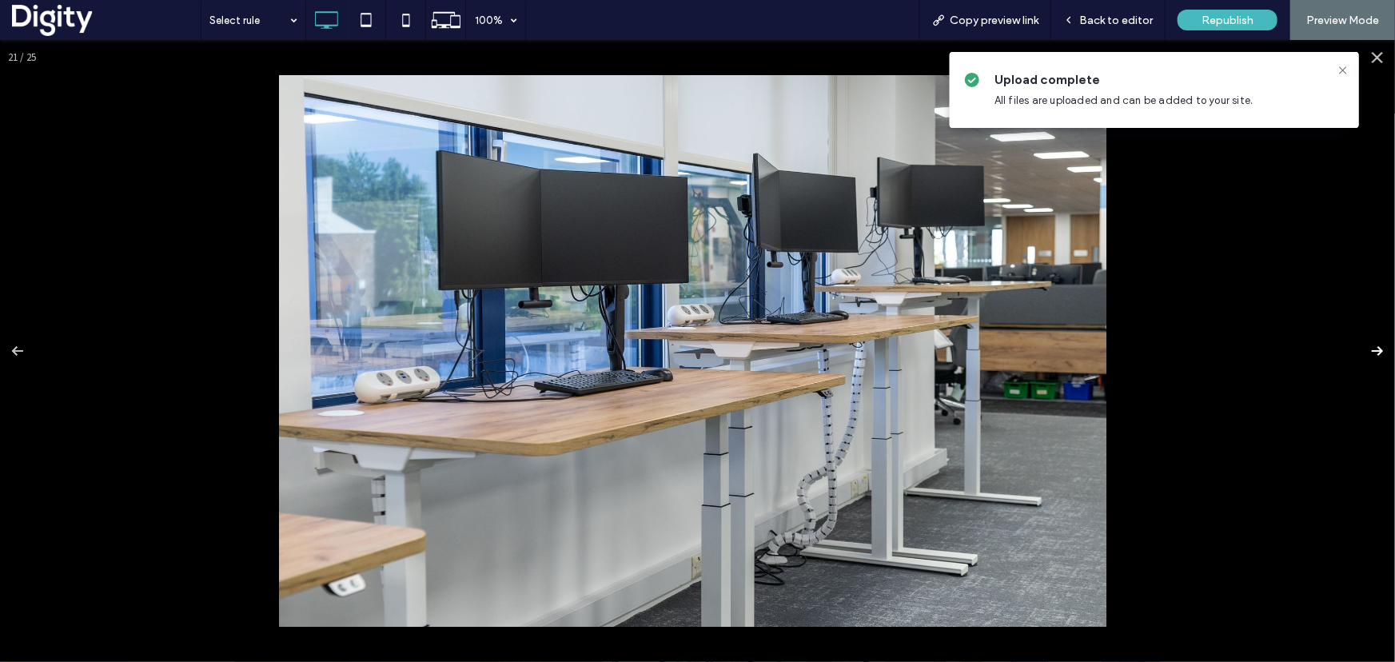
click at [1365, 352] on button at bounding box center [1367, 350] width 56 height 80
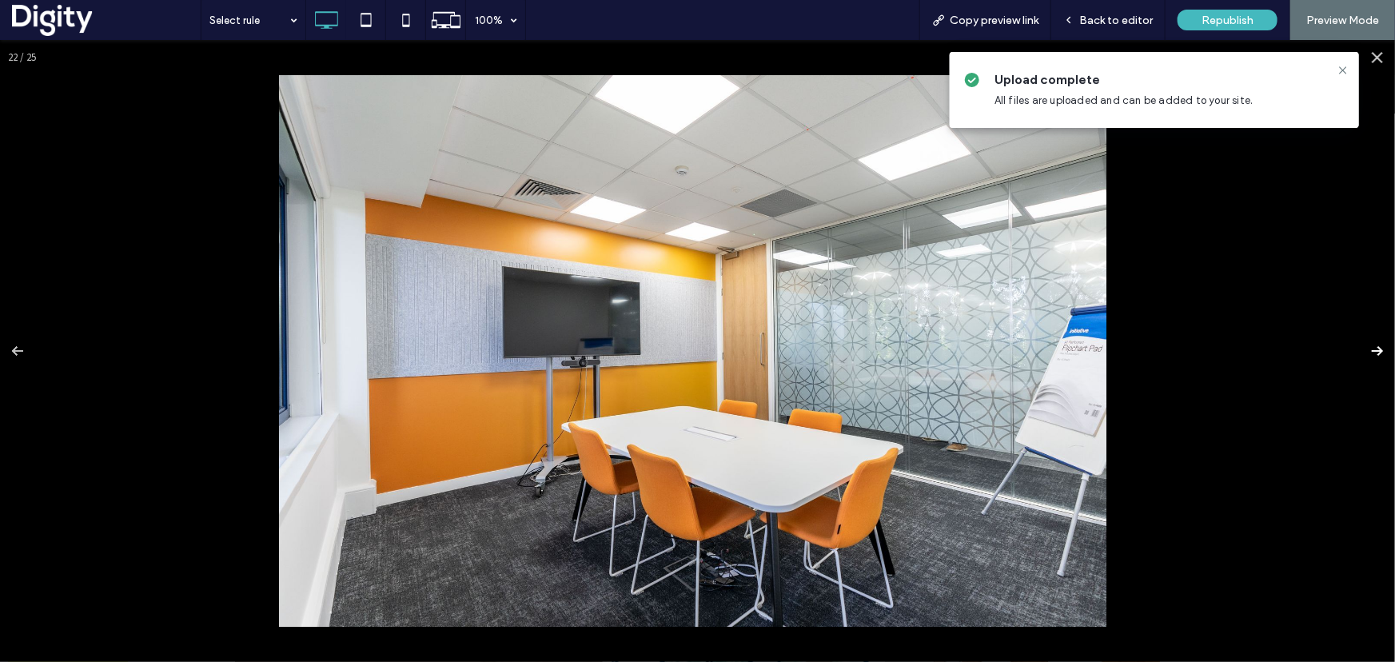
click at [1365, 352] on button at bounding box center [1367, 350] width 56 height 80
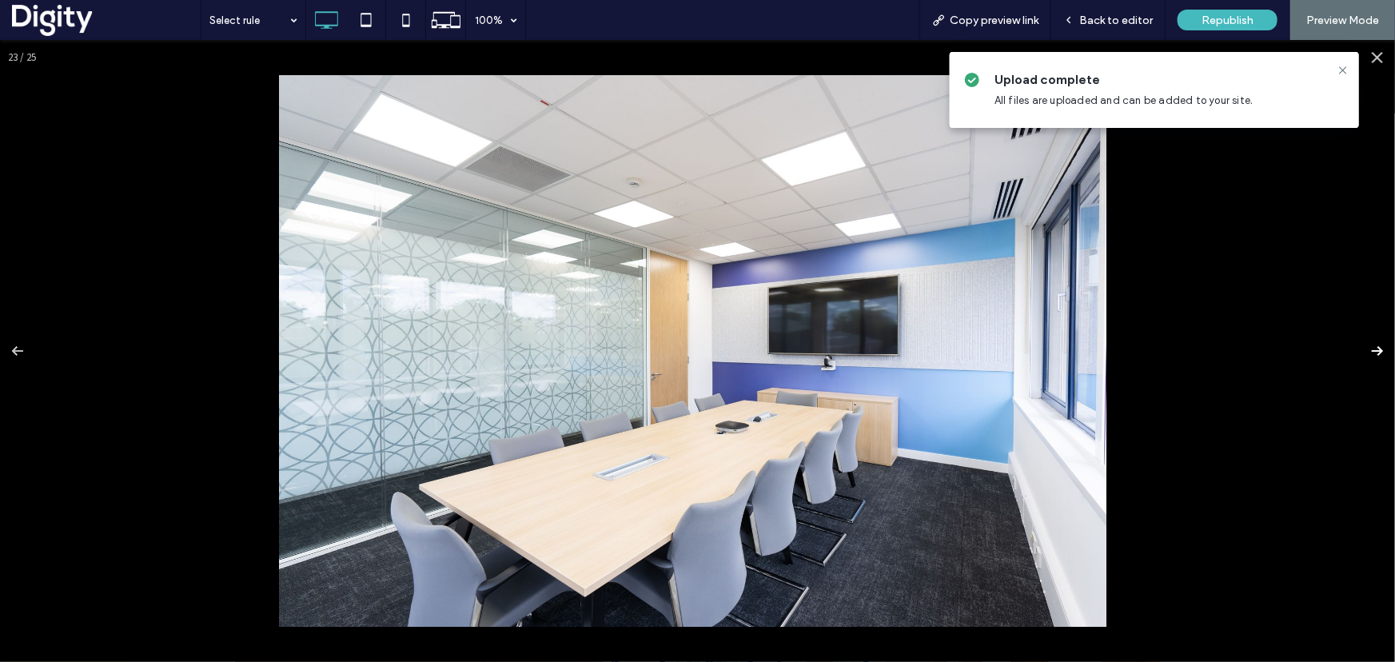
click at [1365, 352] on button at bounding box center [1367, 350] width 56 height 80
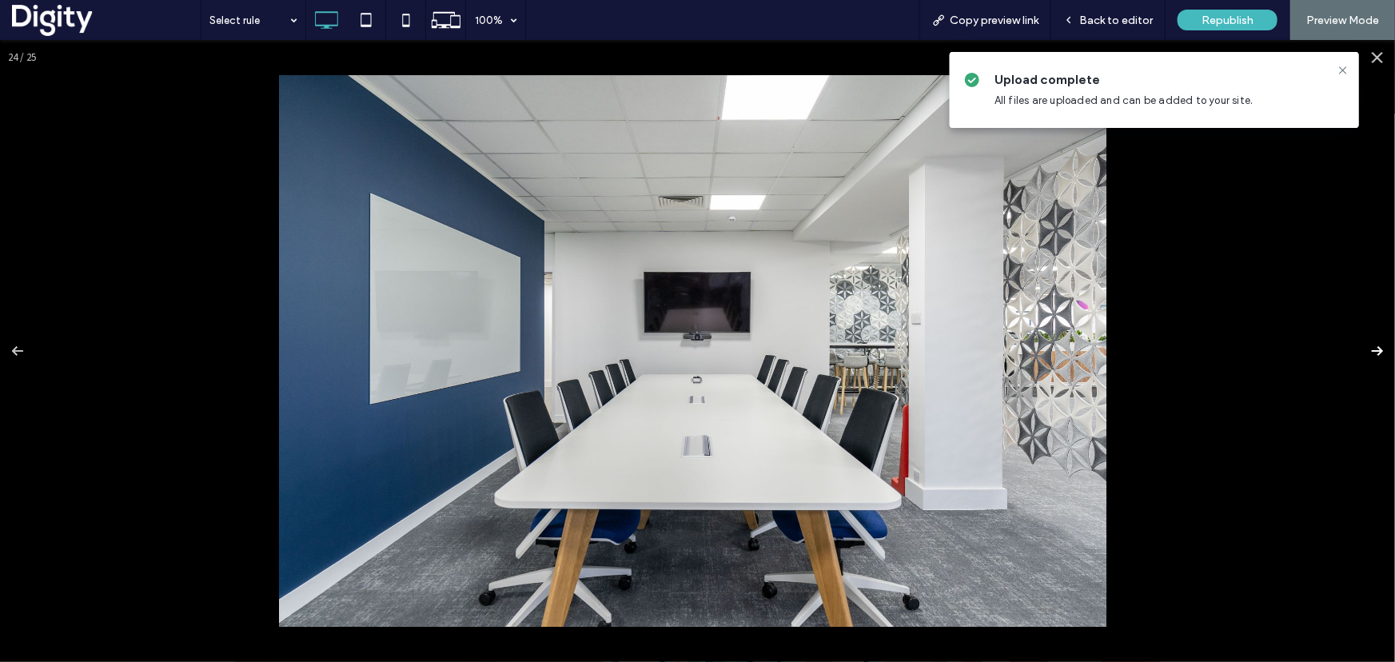
click at [1365, 352] on button at bounding box center [1367, 350] width 56 height 80
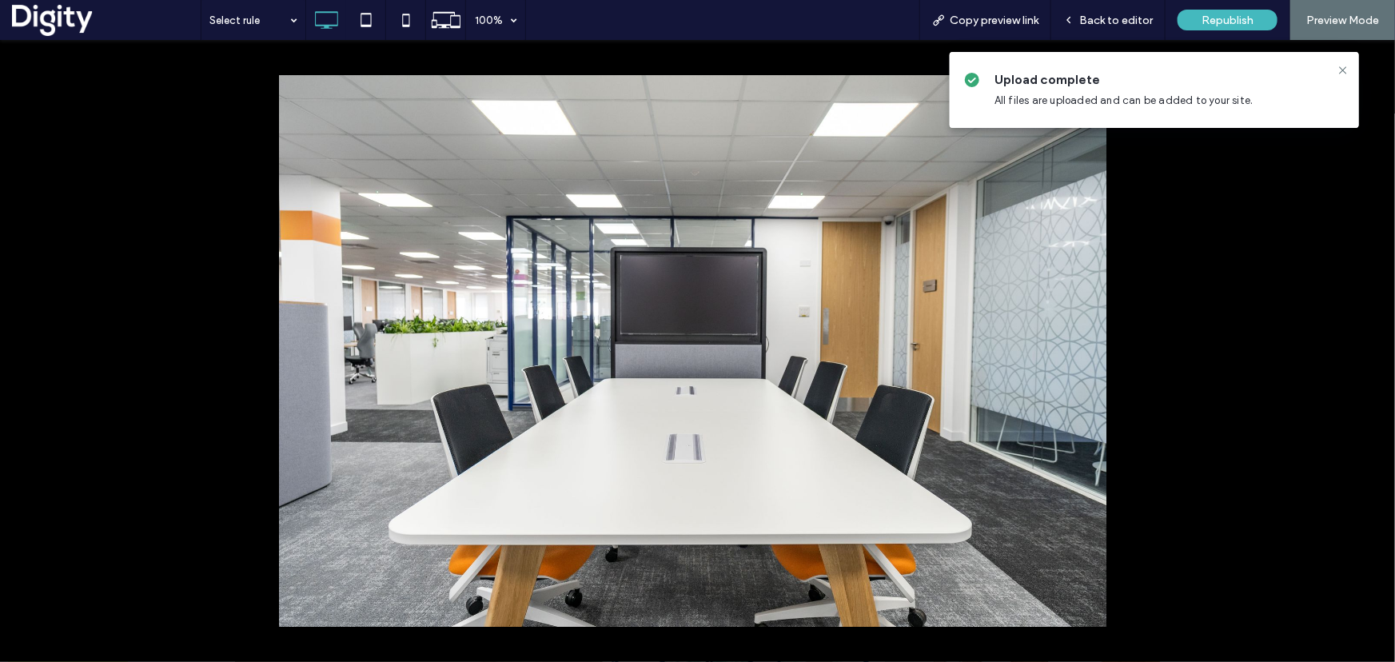
click at [1365, 352] on button at bounding box center [1367, 350] width 56 height 80
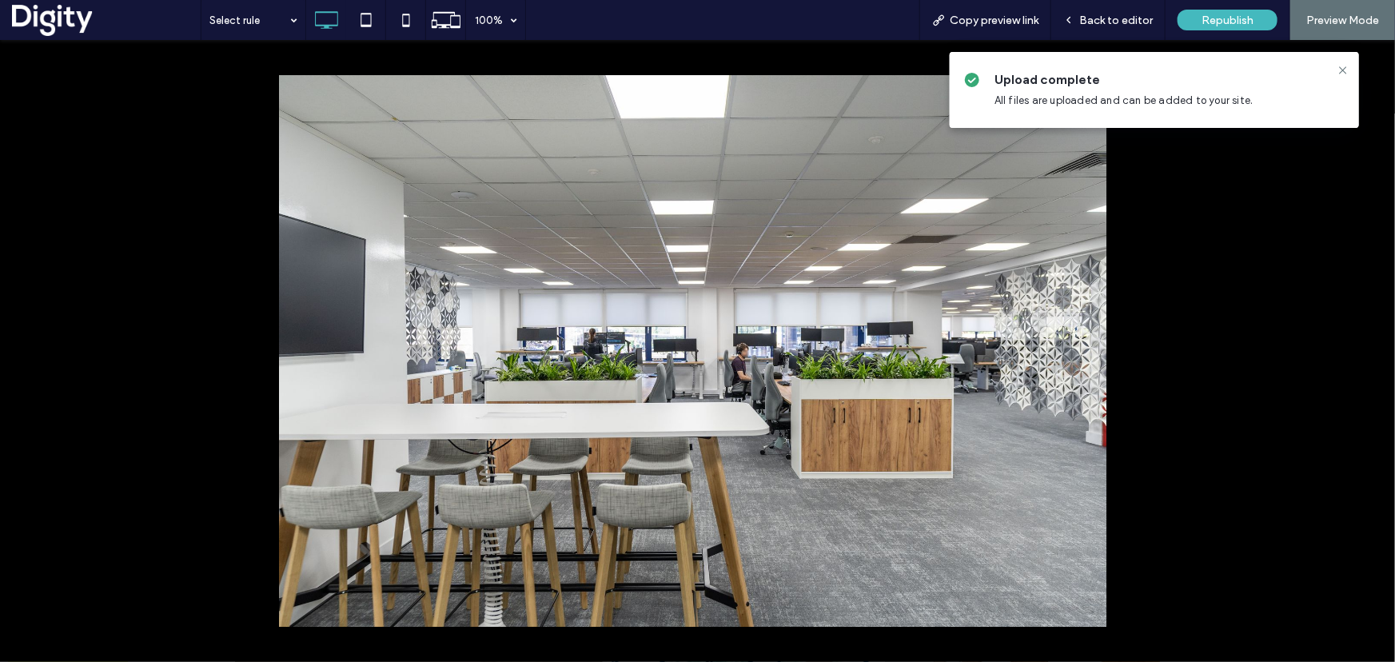
click at [1365, 352] on button at bounding box center [1367, 350] width 56 height 80
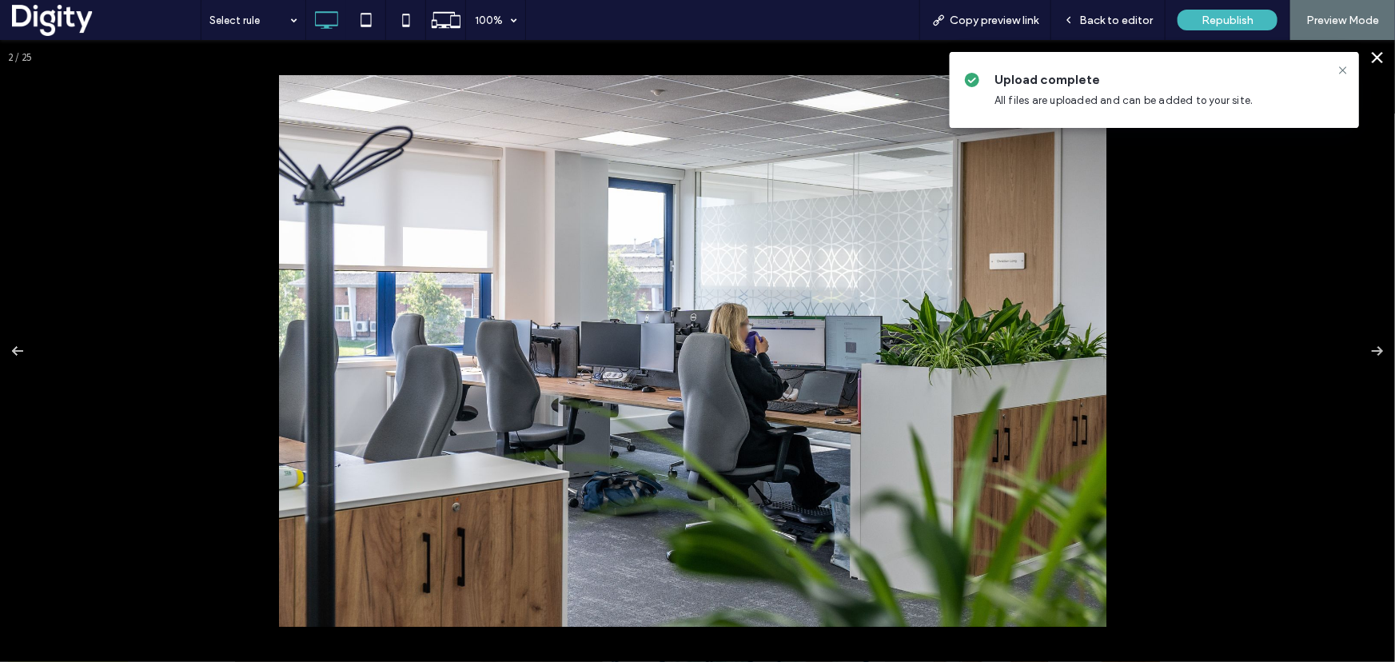
click at [1315, 335] on div at bounding box center [697, 350] width 1395 height 622
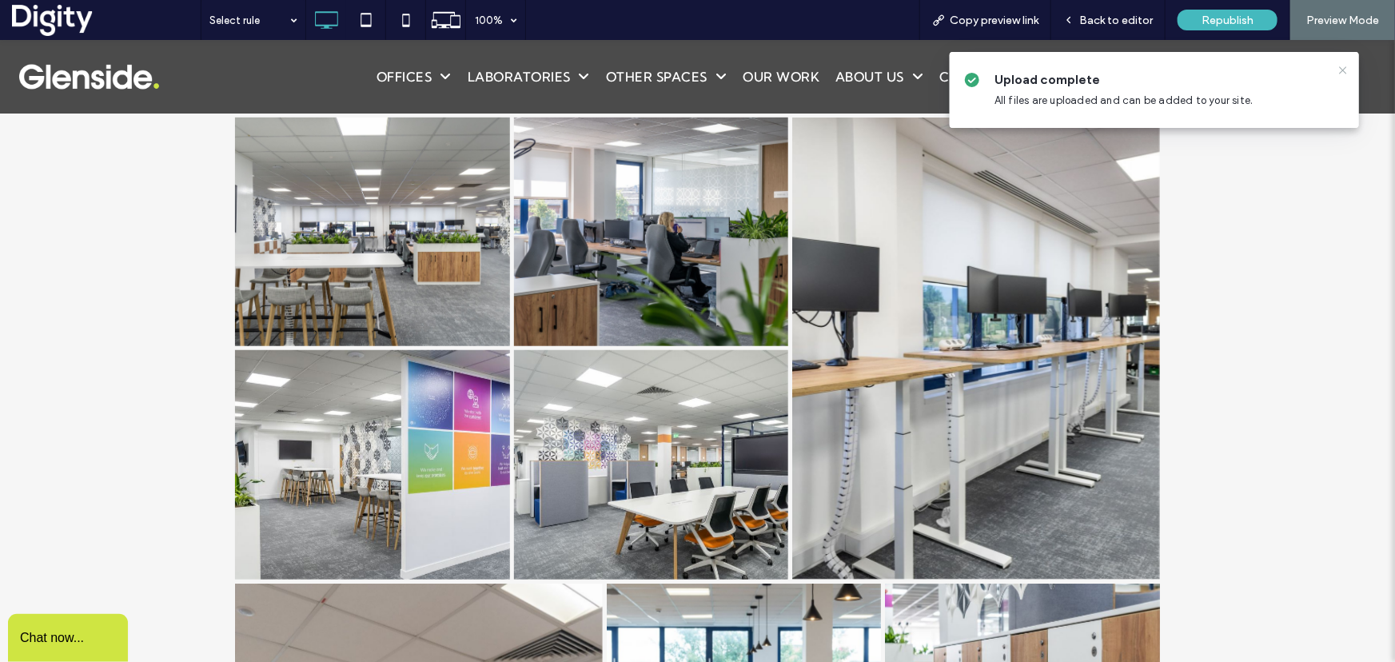
drag, startPoint x: 1340, startPoint y: 70, endPoint x: 1041, endPoint y: 318, distance: 388.9
click at [1340, 70] on icon at bounding box center [1342, 70] width 13 height 13
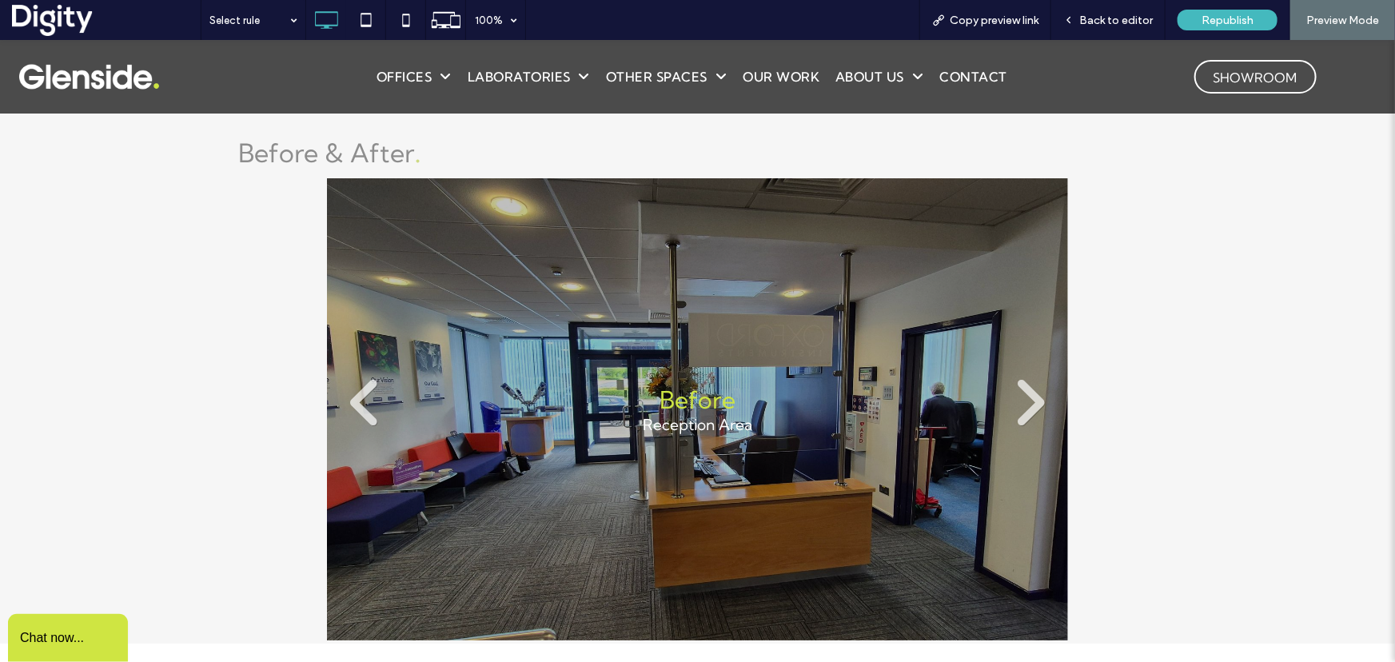
scroll to position [5924, 0]
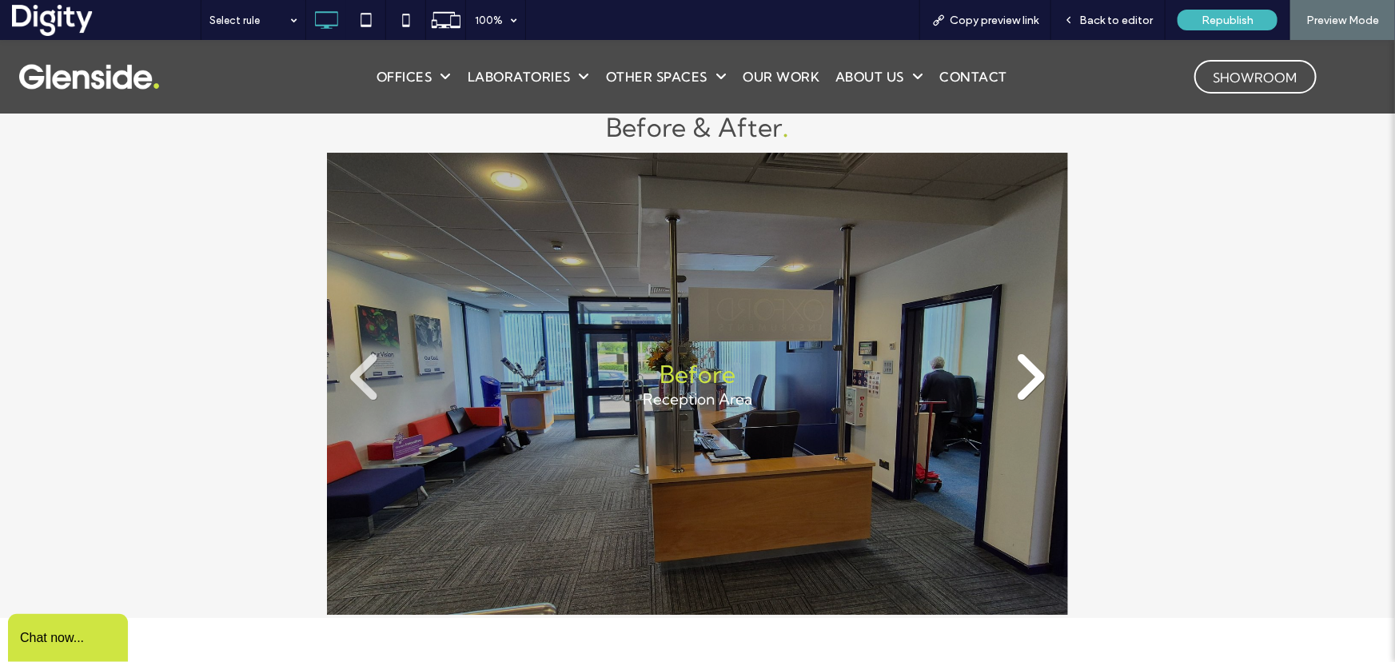
click at [1029, 375] on link at bounding box center [1029, 376] width 61 height 61
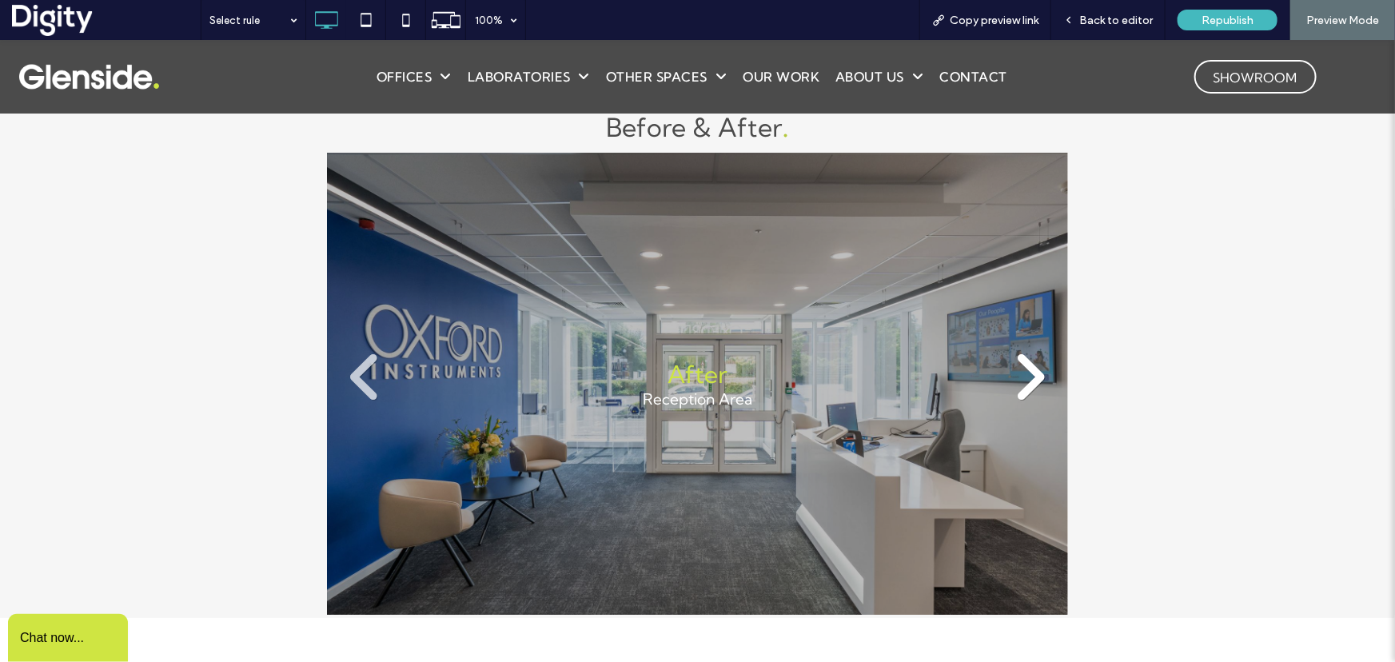
click at [1029, 374] on link at bounding box center [1029, 376] width 61 height 61
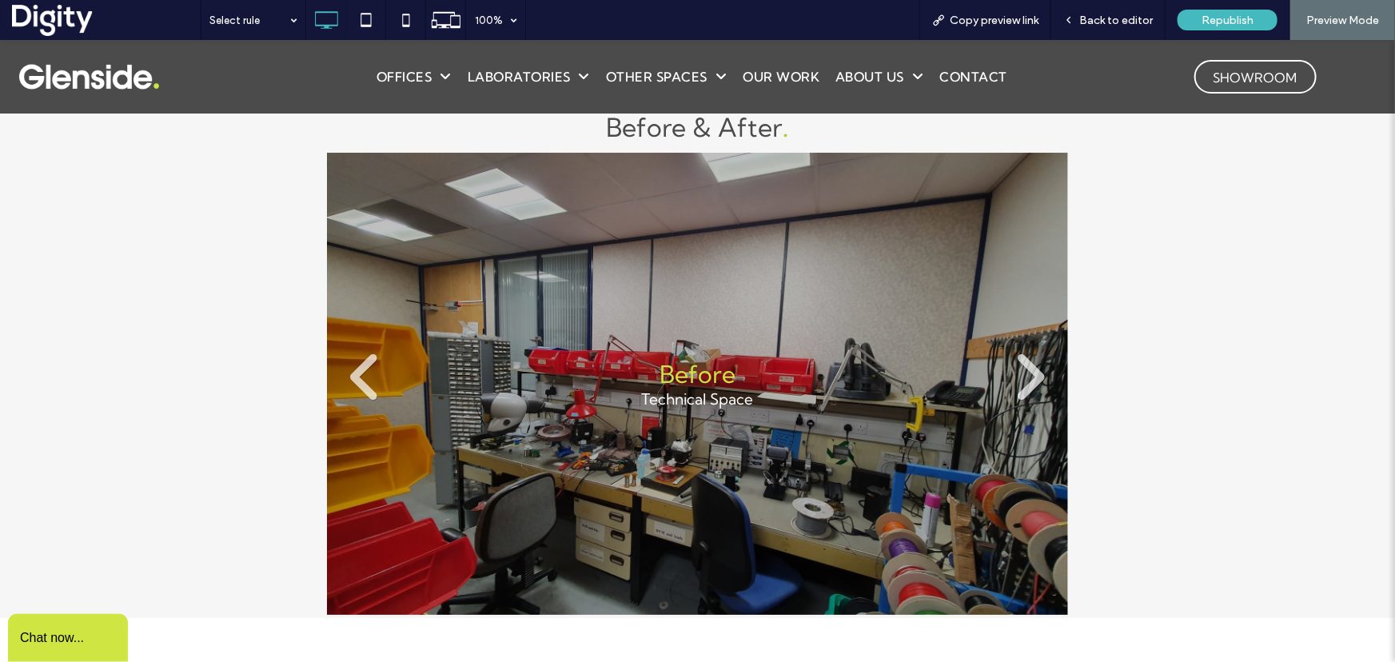
click at [668, 578] on li "Before Technical Space Button" at bounding box center [697, 383] width 741 height 462
click at [1085, 22] on span "Back to editor" at bounding box center [1116, 21] width 74 height 14
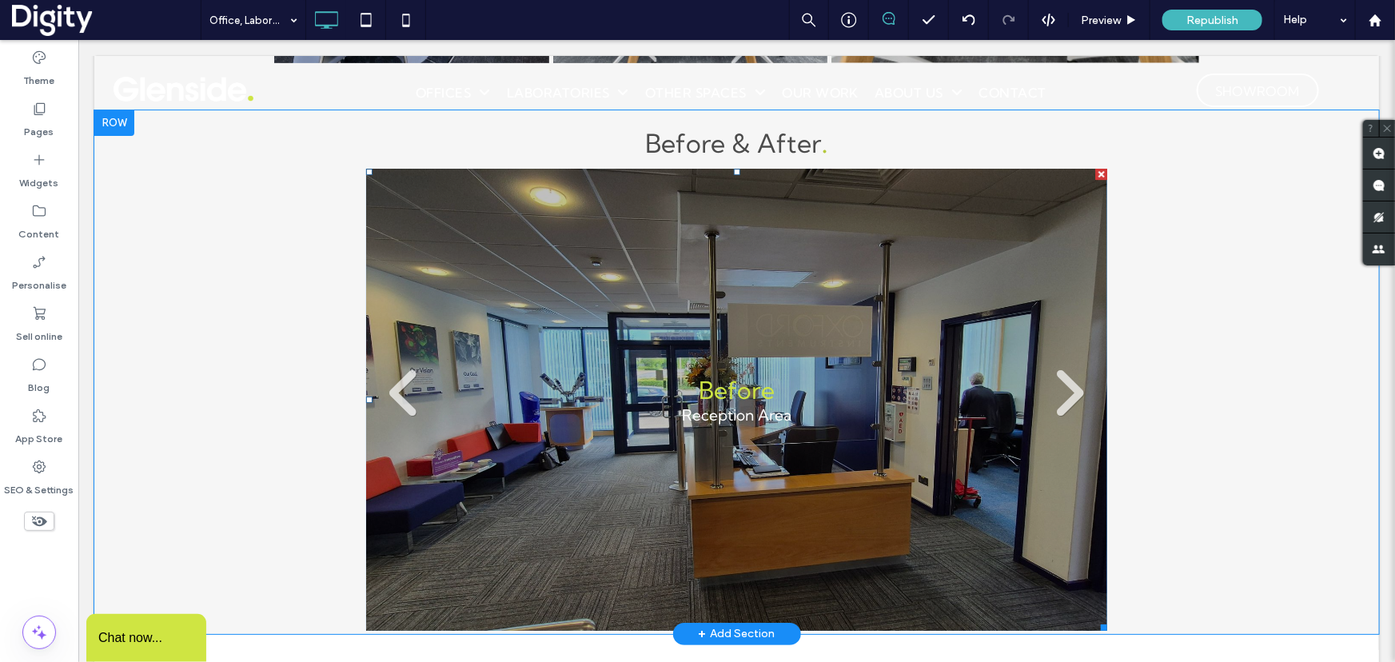
click at [542, 464] on li "Before Reception Area Button" at bounding box center [735, 399] width 741 height 462
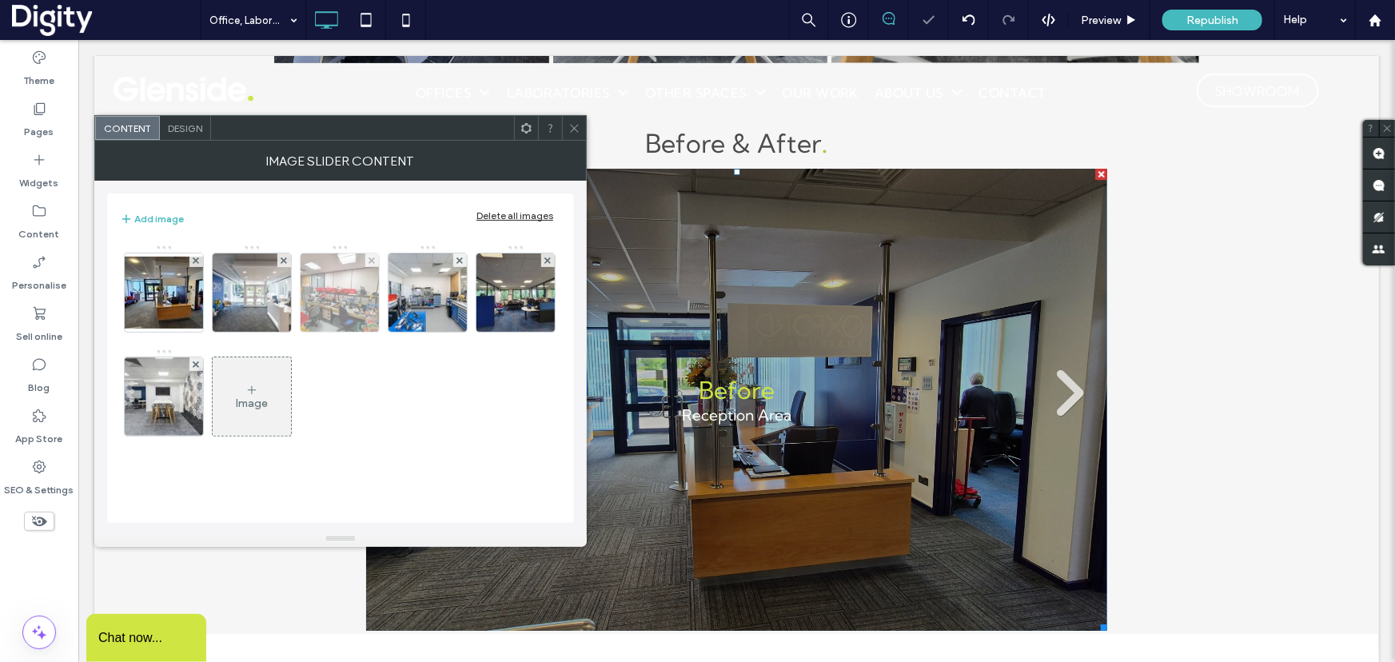
click at [334, 301] on img at bounding box center [340, 292] width 105 height 78
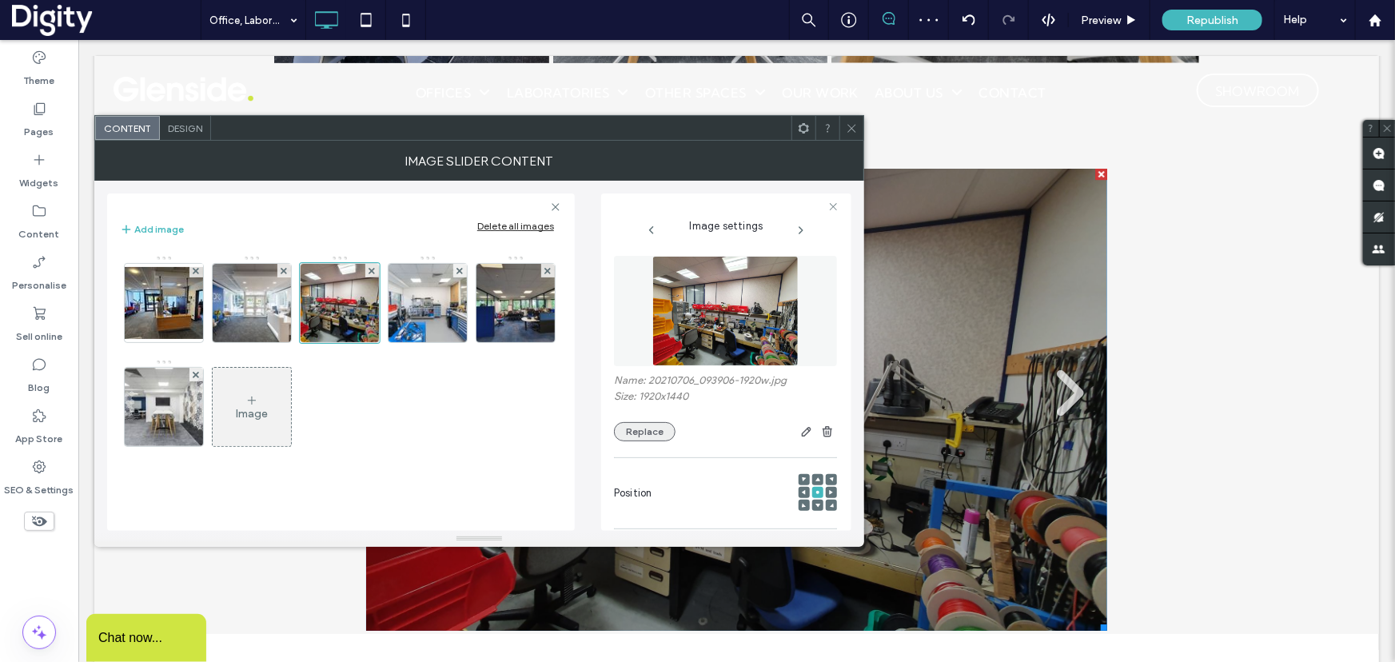
click at [635, 440] on button "Replace" at bounding box center [645, 431] width 62 height 19
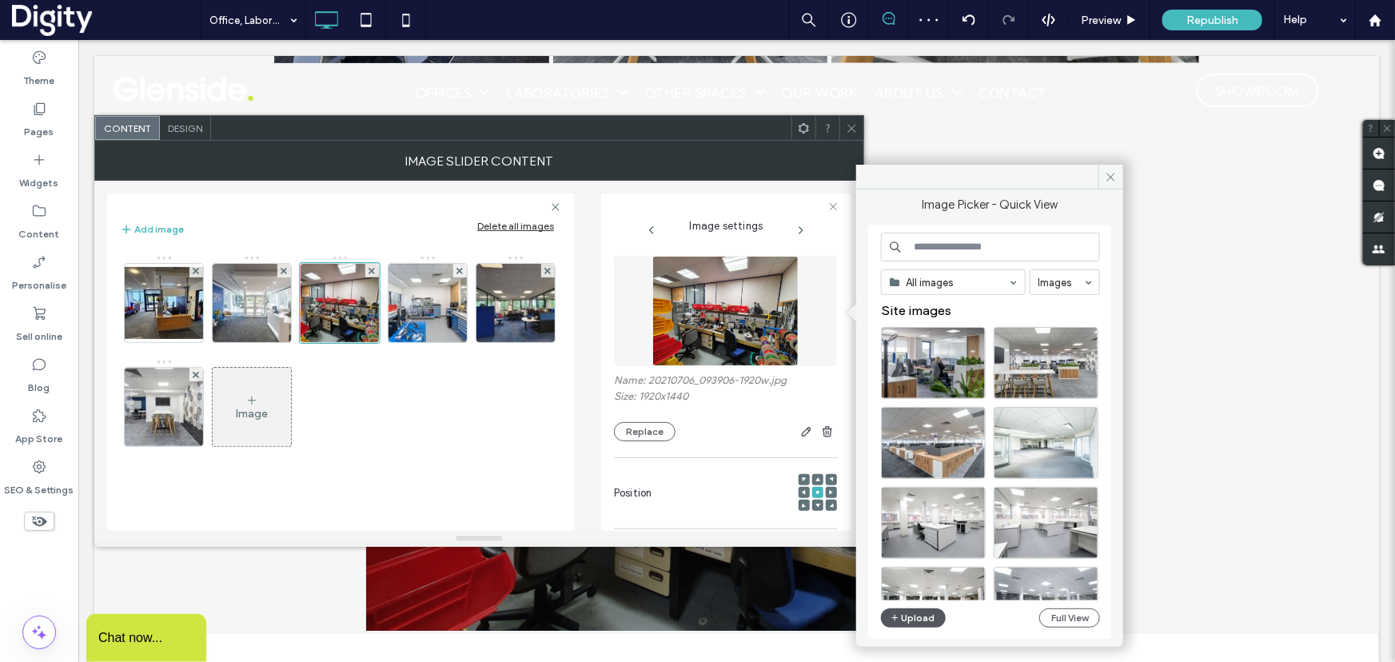
click at [914, 618] on button "Upload" at bounding box center [914, 617] width 66 height 19
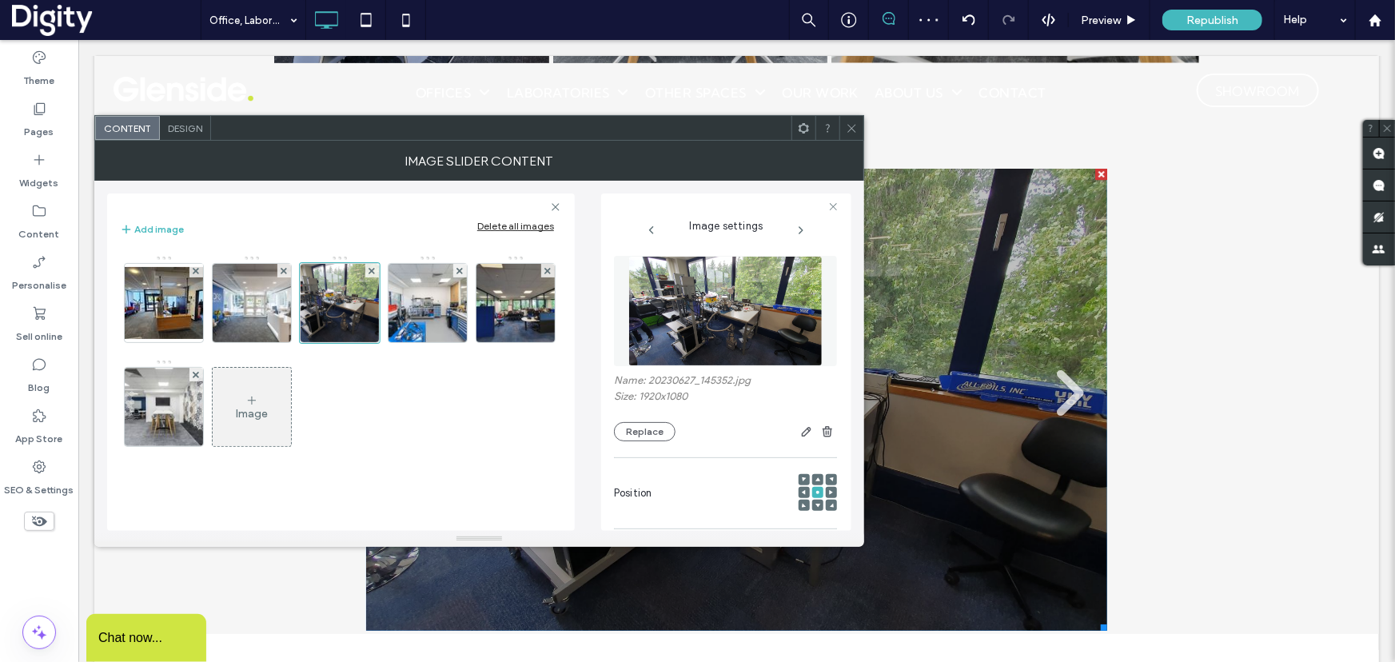
click at [854, 128] on icon at bounding box center [852, 128] width 12 height 12
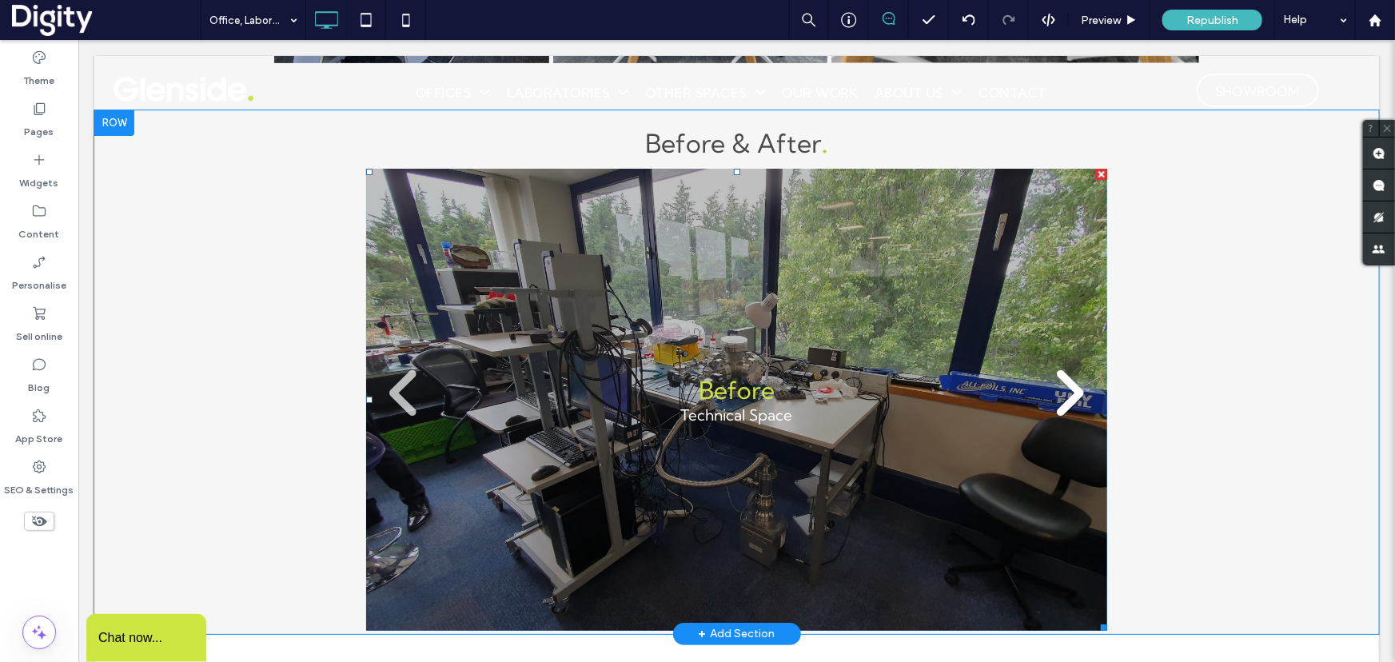
click at [1070, 391] on link at bounding box center [1068, 392] width 61 height 61
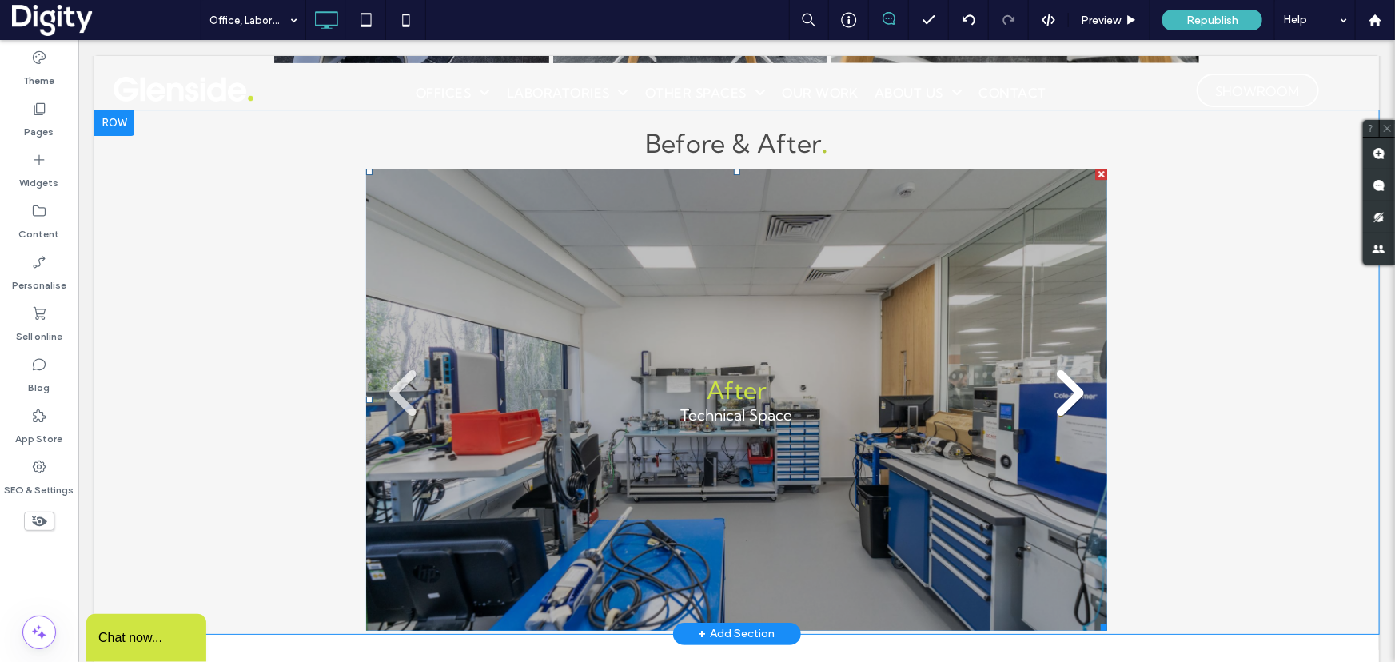
click at [1070, 391] on link at bounding box center [1068, 392] width 61 height 61
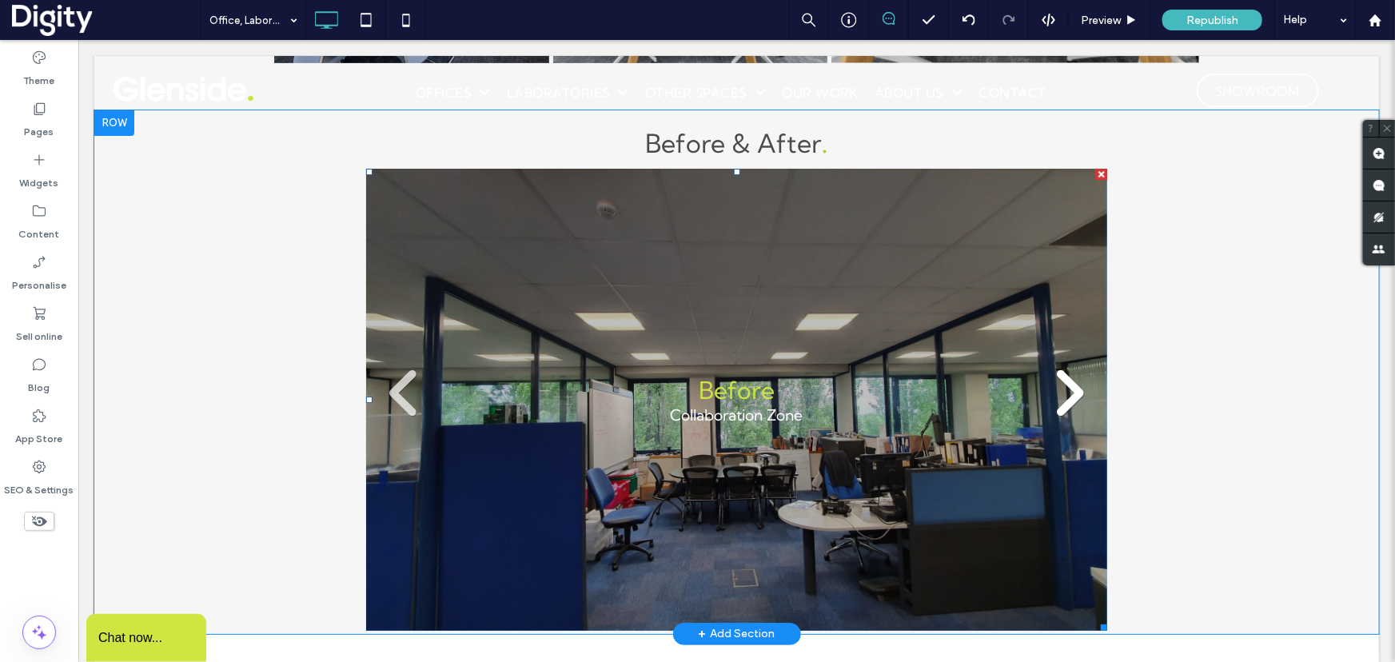
click at [1066, 386] on link at bounding box center [1068, 392] width 61 height 61
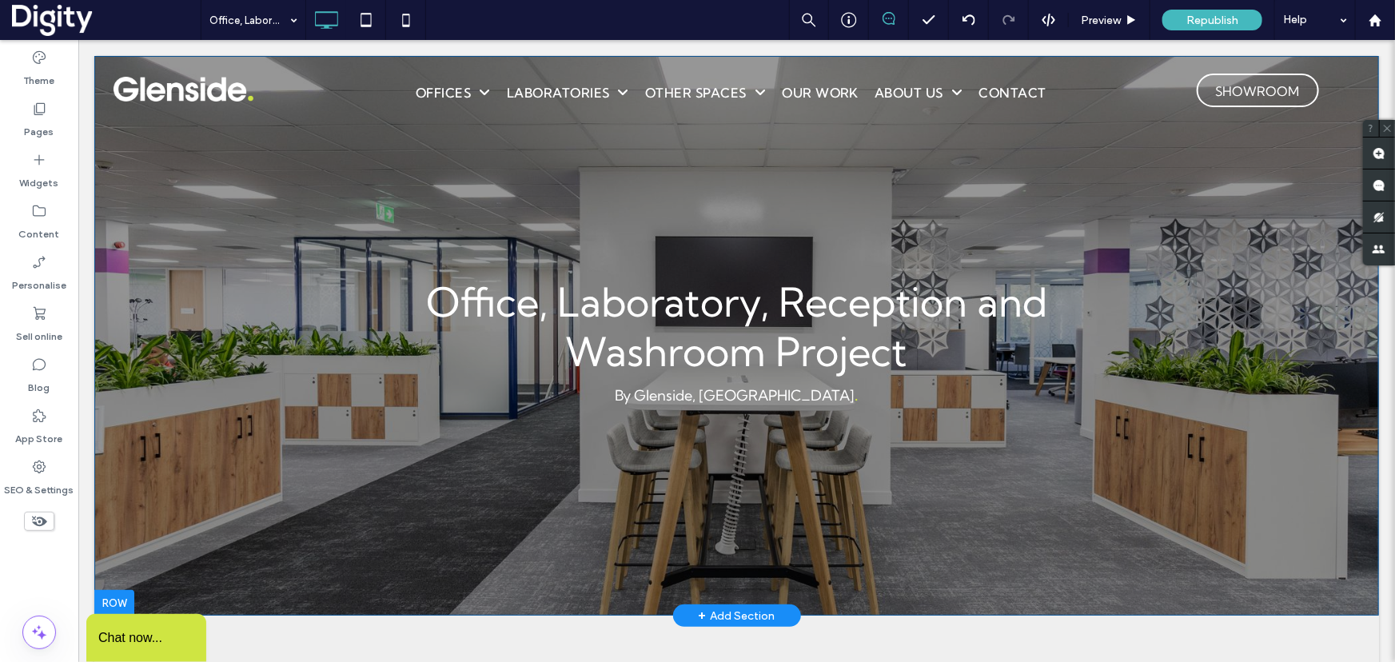
click at [157, 495] on div "Office, Laboratory, Reception and Washroom Project By Glenside, Reading . Click…" at bounding box center [736, 335] width 1284 height 560
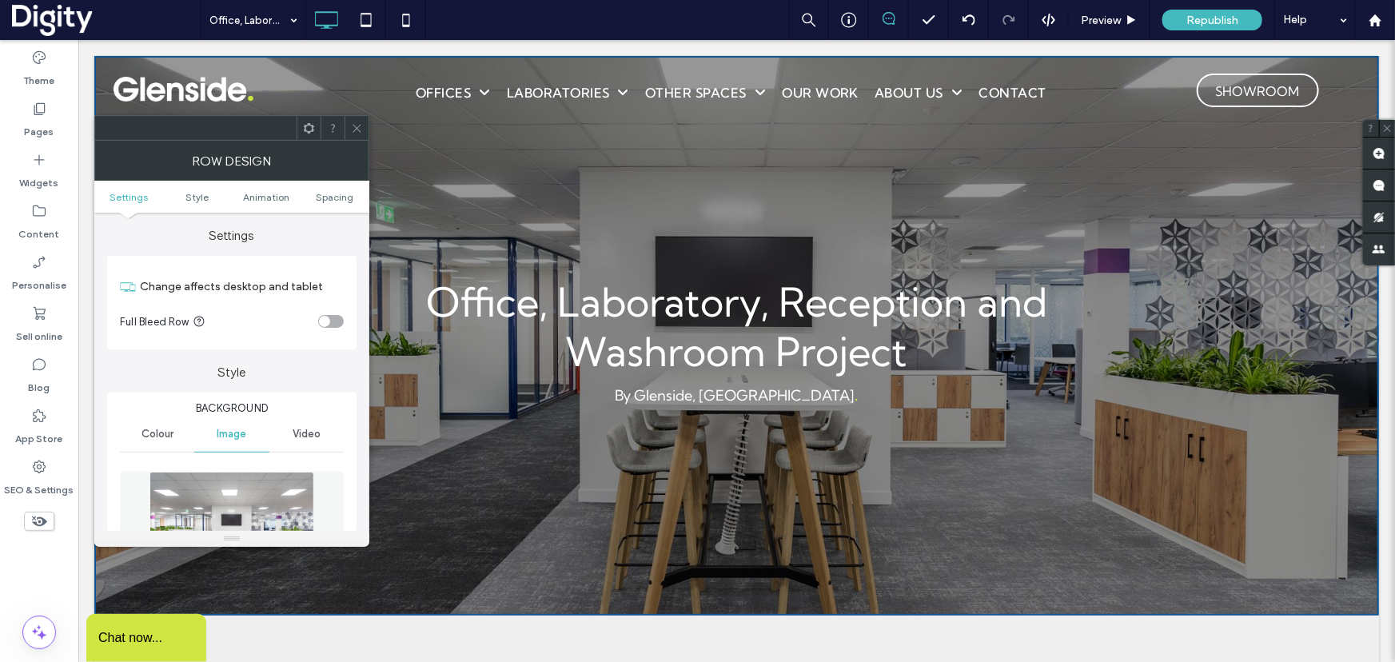
scroll to position [145, 0]
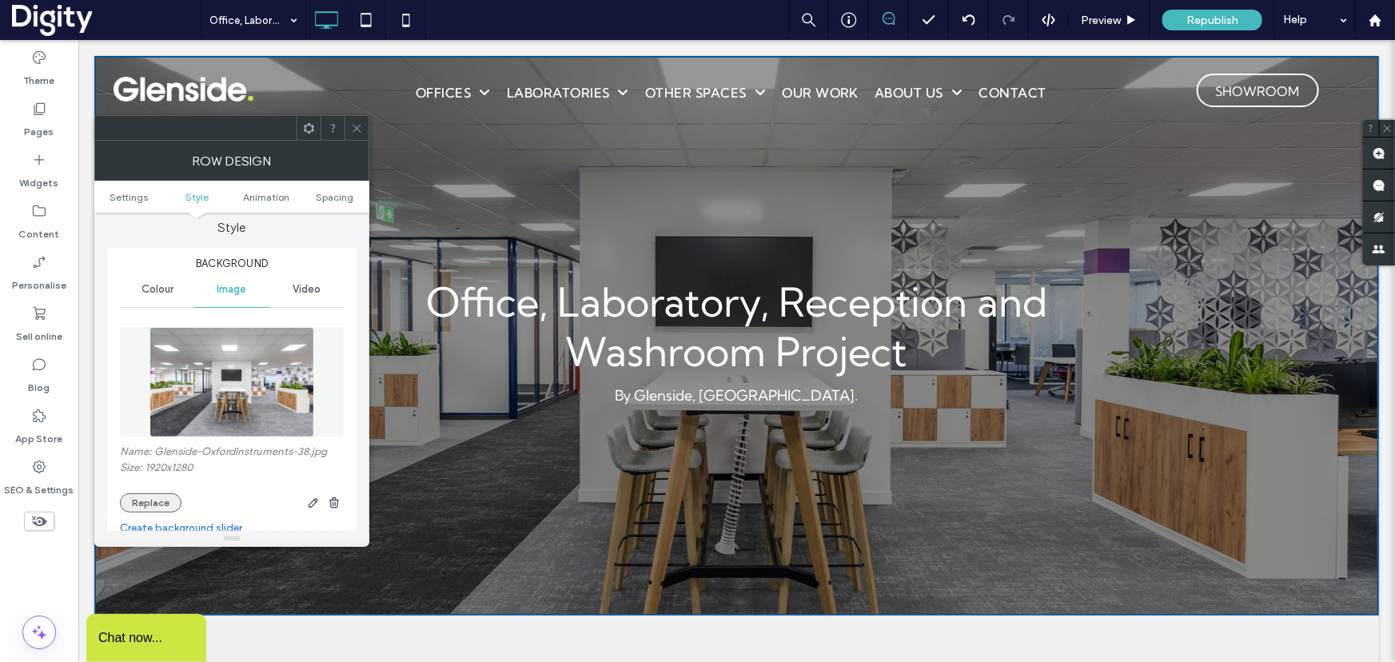
click at [152, 502] on button "Replace" at bounding box center [151, 502] width 62 height 19
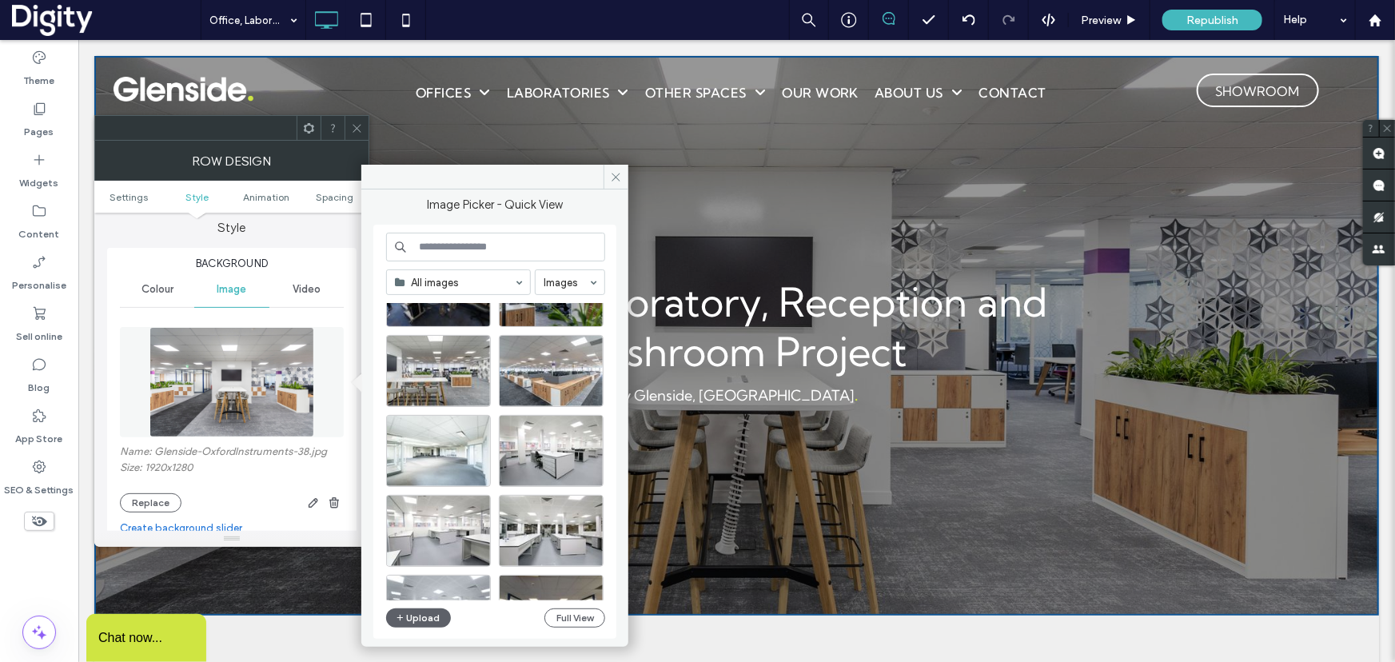
scroll to position [0, 0]
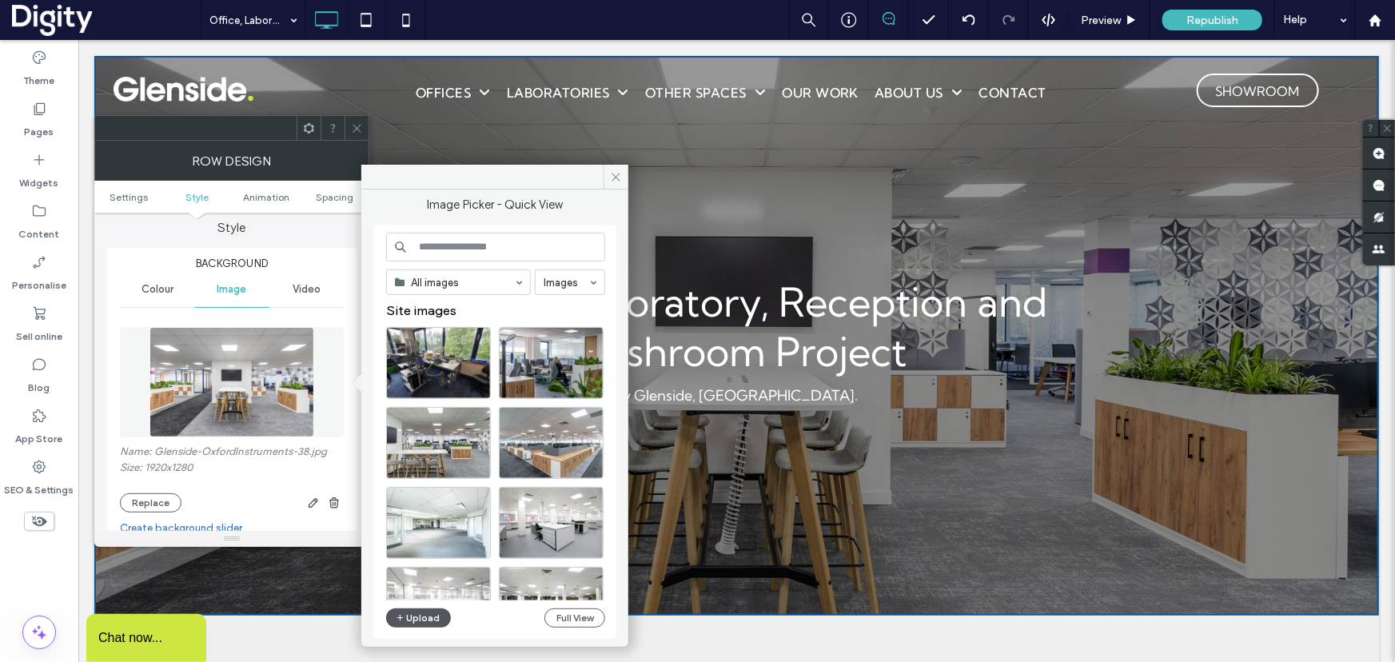
click at [431, 616] on button "Upload" at bounding box center [419, 617] width 66 height 19
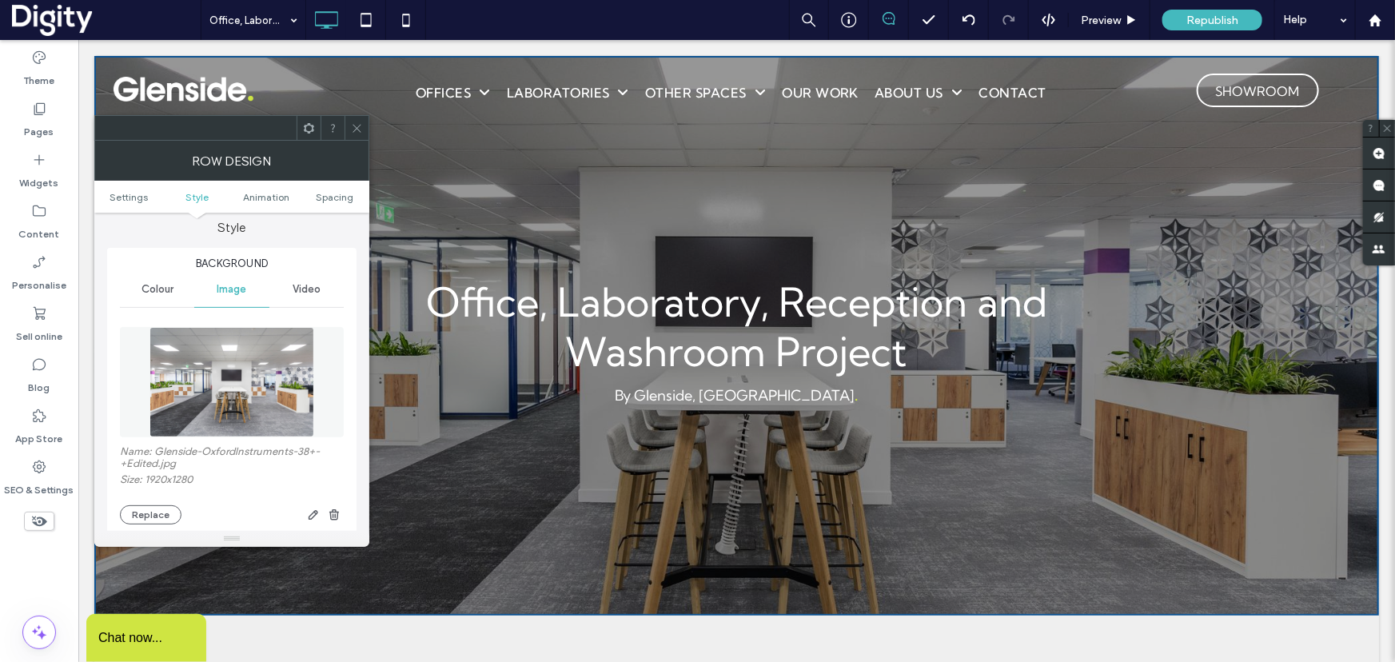
click at [359, 125] on icon at bounding box center [357, 128] width 12 height 12
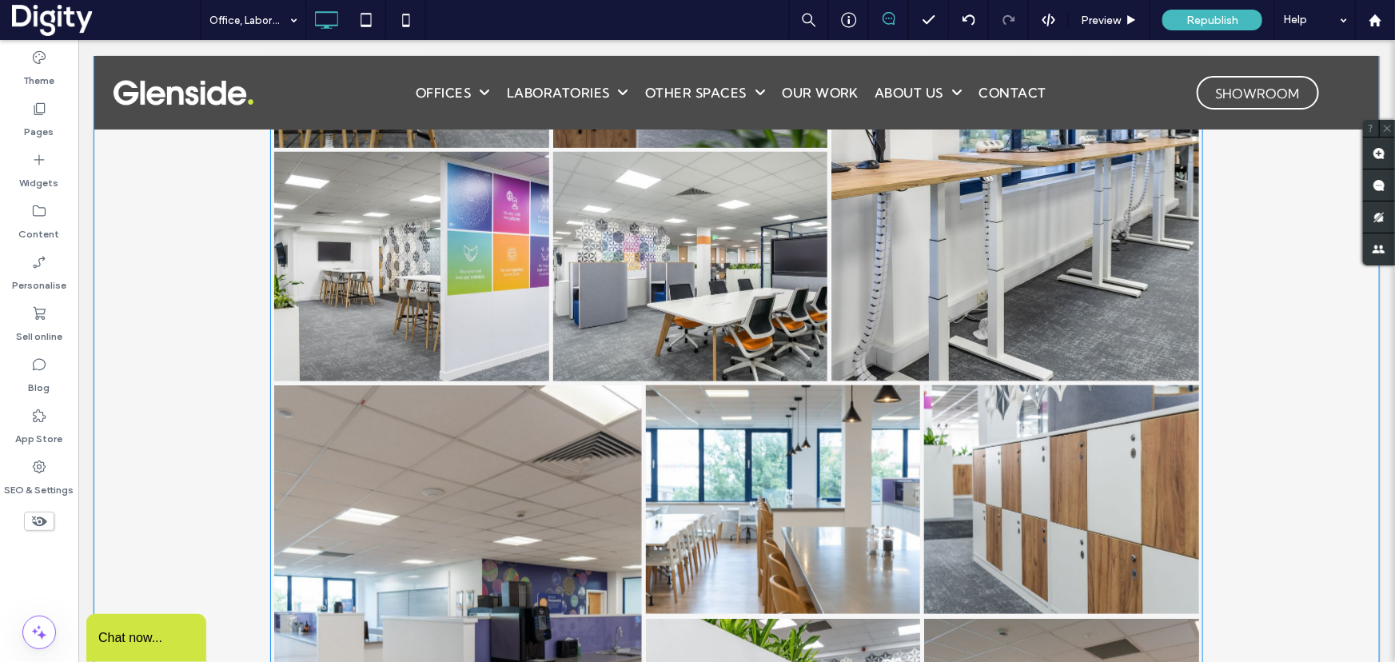
scroll to position [3633, 0]
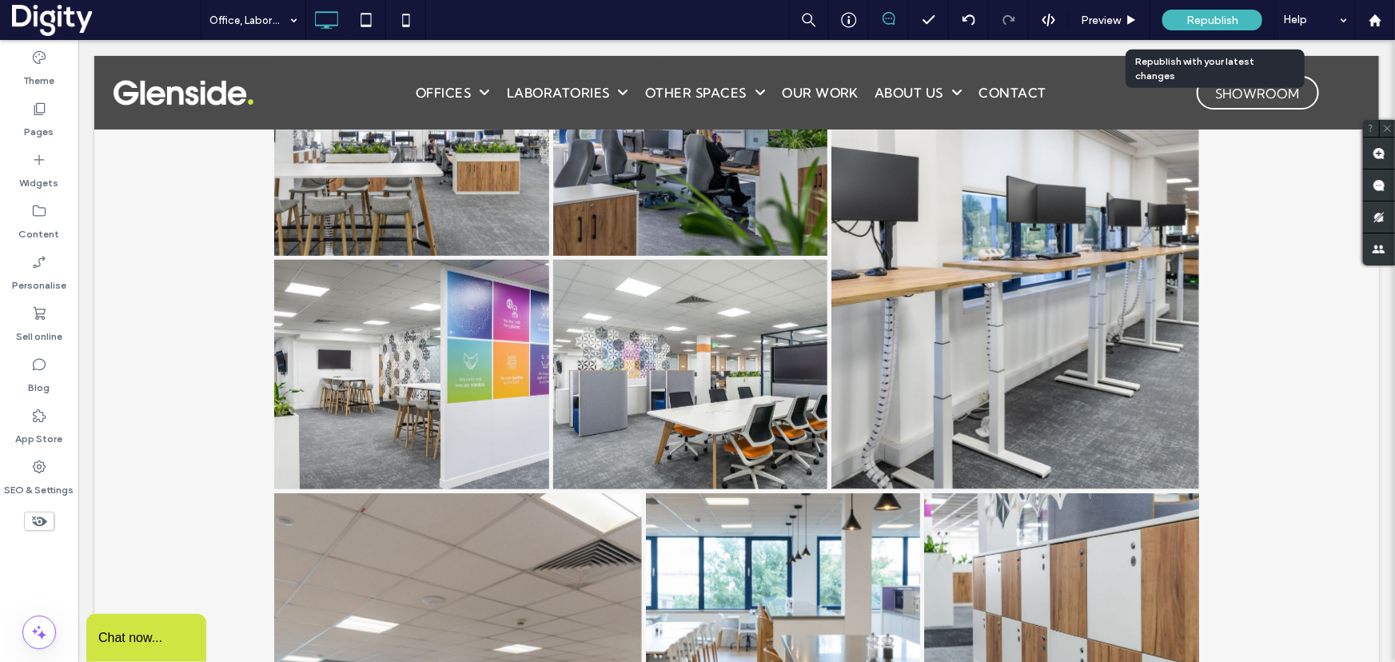
click at [1199, 21] on span "Republish" at bounding box center [1212, 21] width 52 height 14
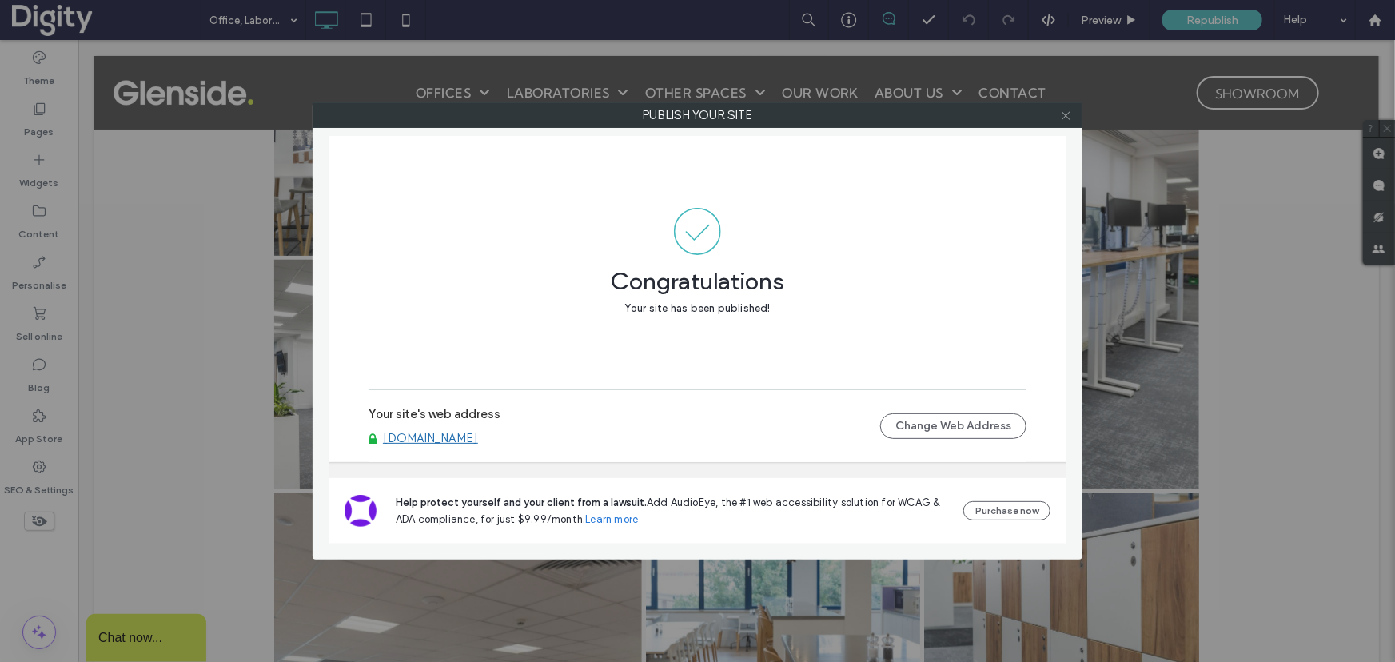
click at [1062, 117] on icon at bounding box center [1066, 116] width 12 height 12
